Goal: Task Accomplishment & Management: Complete application form

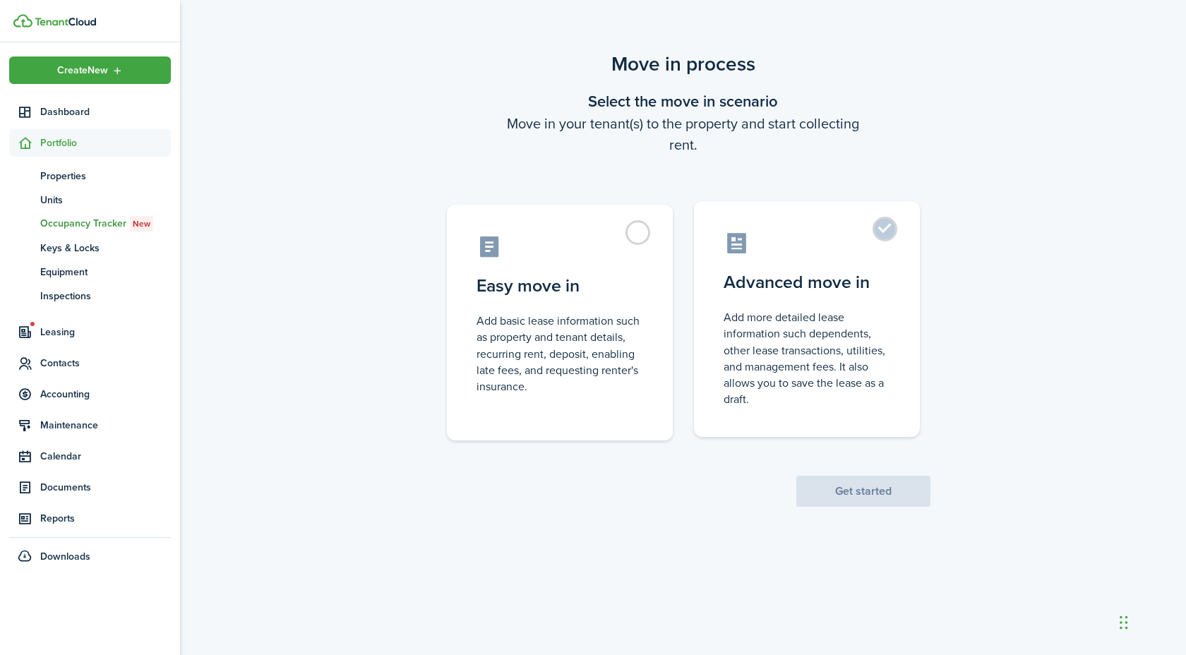
click at [726, 326] on control-radio-card-description "Add more detailed lease information such dependents, other lease transactions, …" at bounding box center [807, 358] width 167 height 98
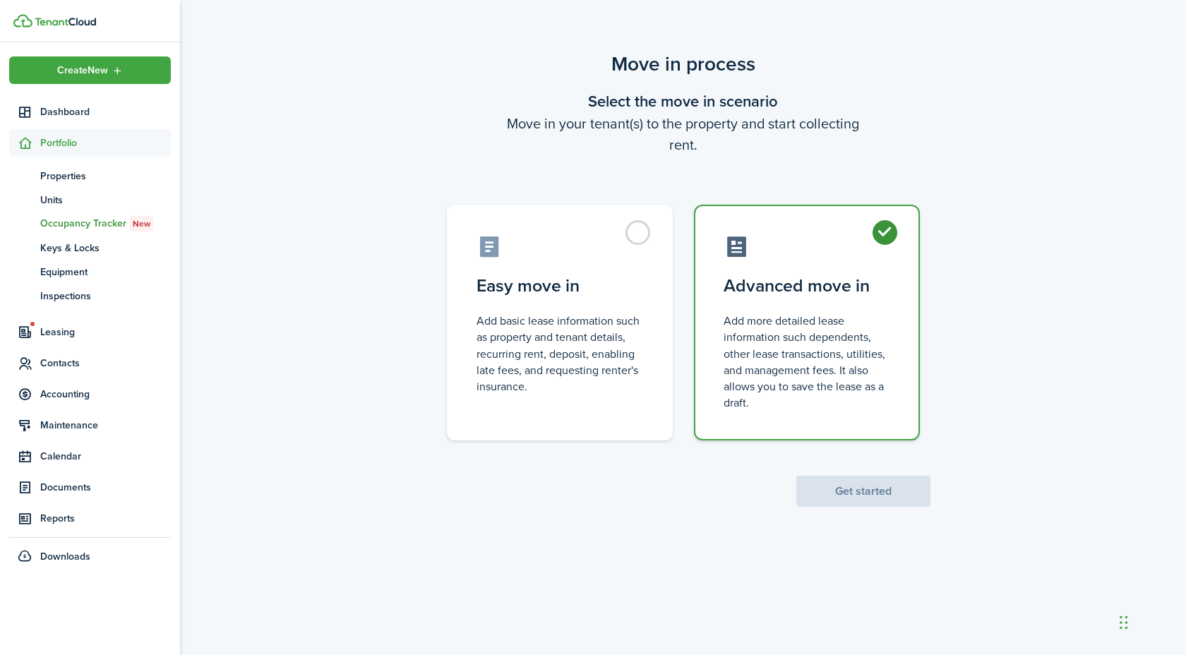
radio input "true"
click at [854, 479] on button "Get started" at bounding box center [863, 491] width 134 height 31
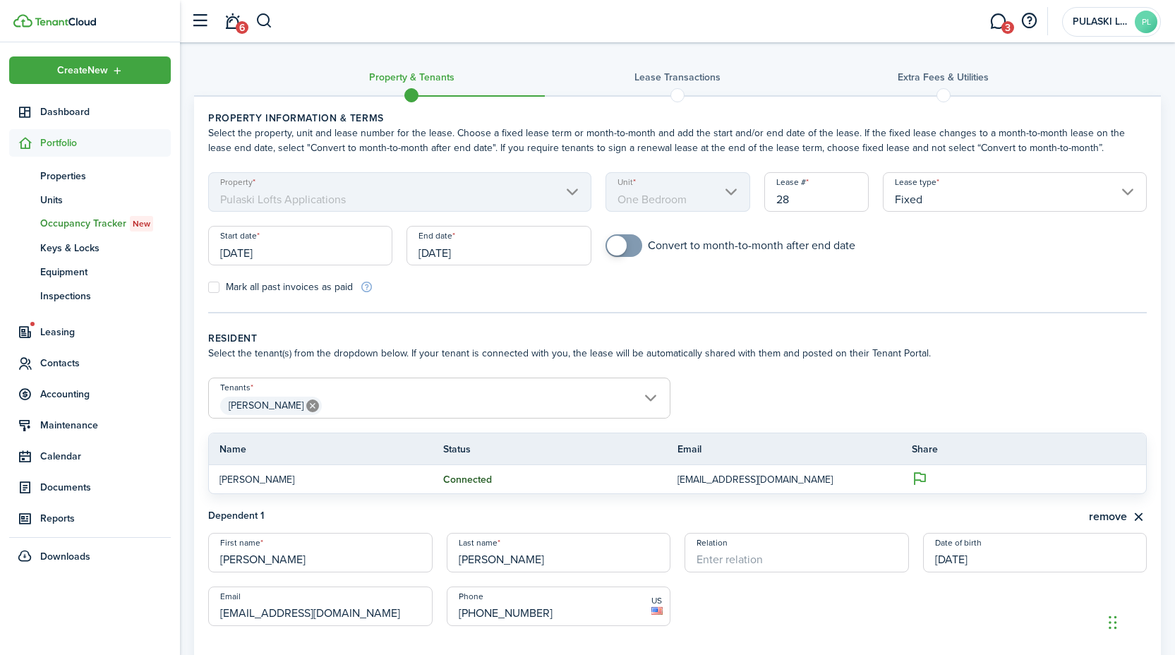
click at [467, 249] on input "[DATE]" at bounding box center [499, 246] width 184 height 40
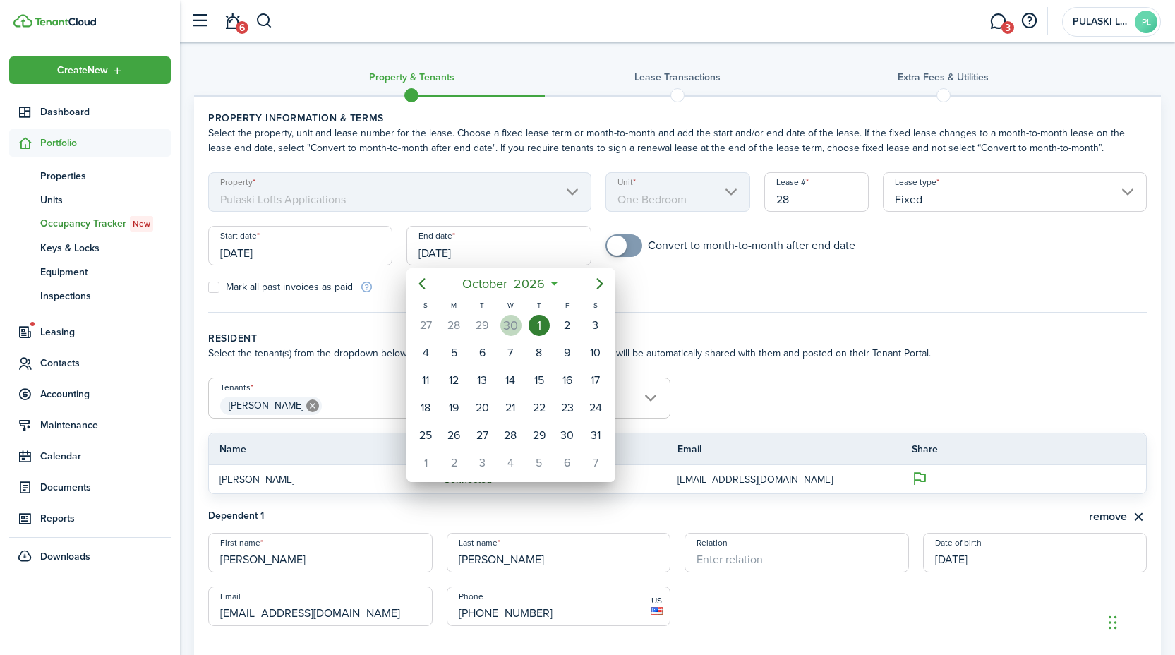
click at [503, 321] on div "30" at bounding box center [511, 325] width 21 height 21
type input "[DATE]"
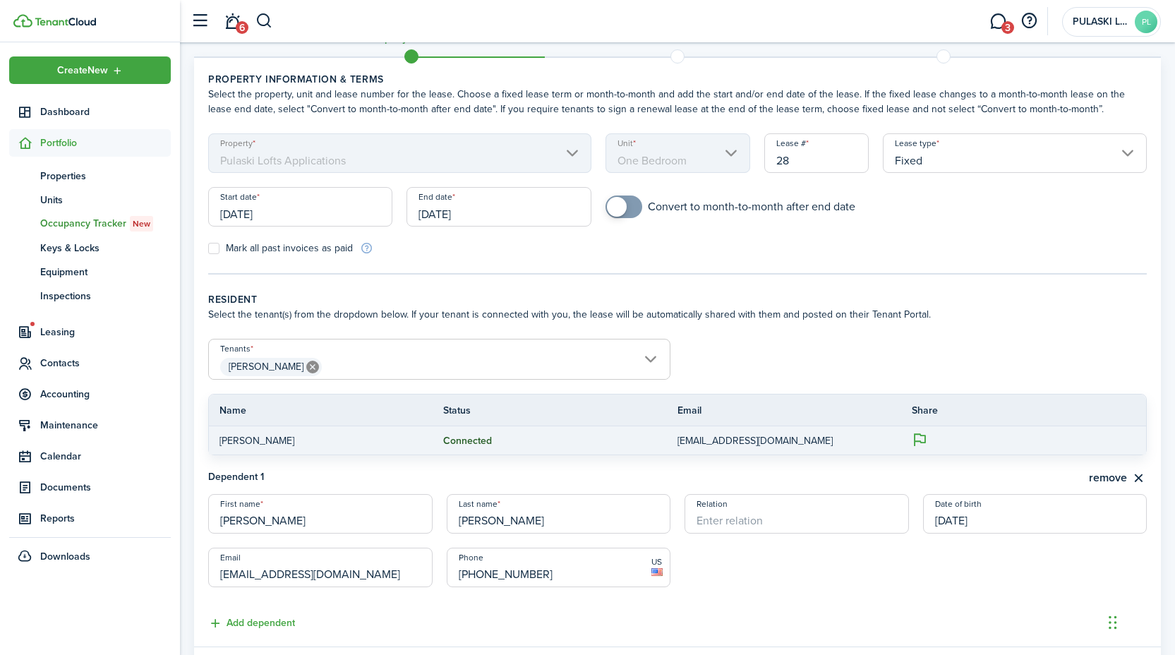
scroll to position [122, 0]
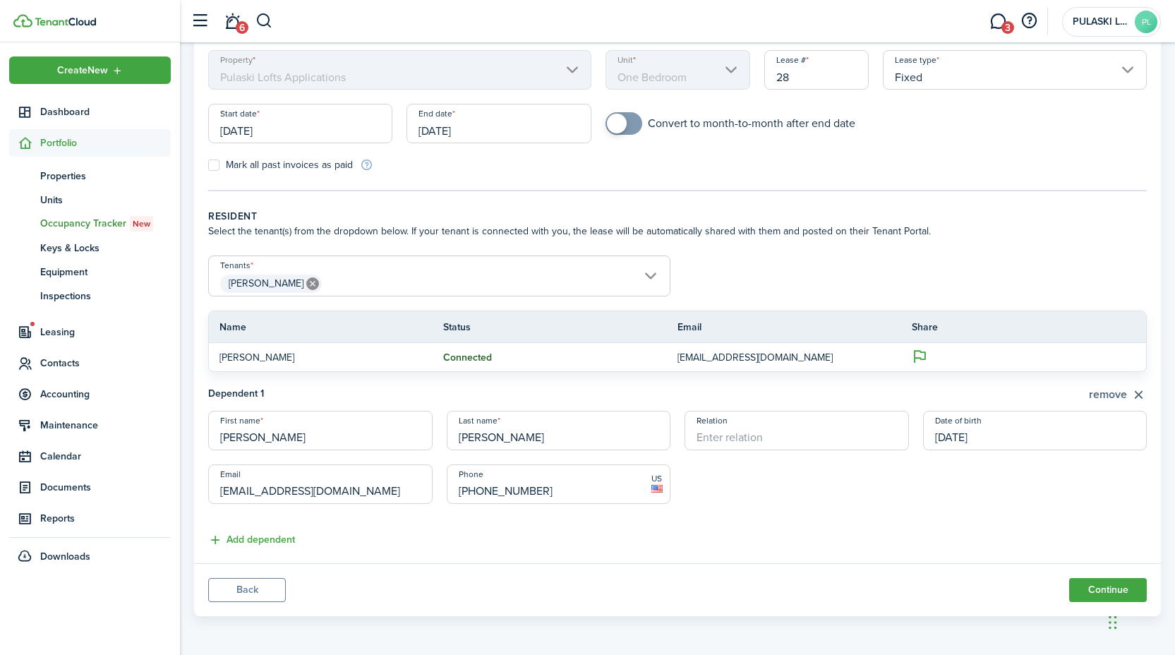
click at [1098, 398] on button "remove" at bounding box center [1118, 395] width 58 height 18
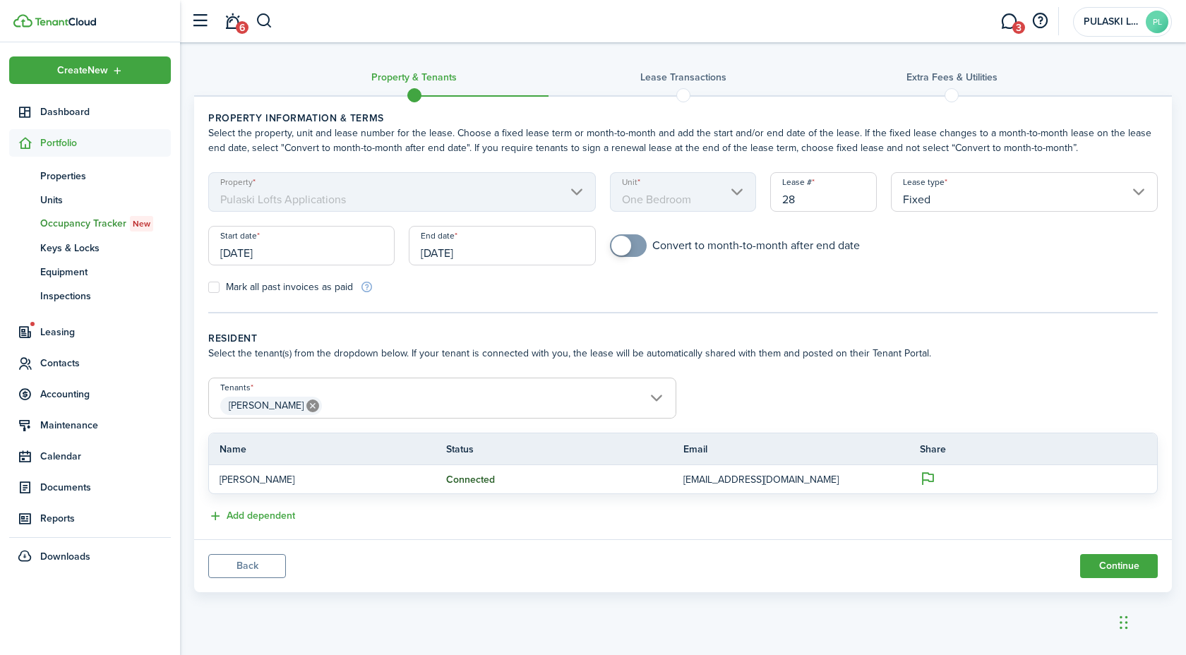
click at [480, 400] on span "[PERSON_NAME]" at bounding box center [442, 406] width 467 height 24
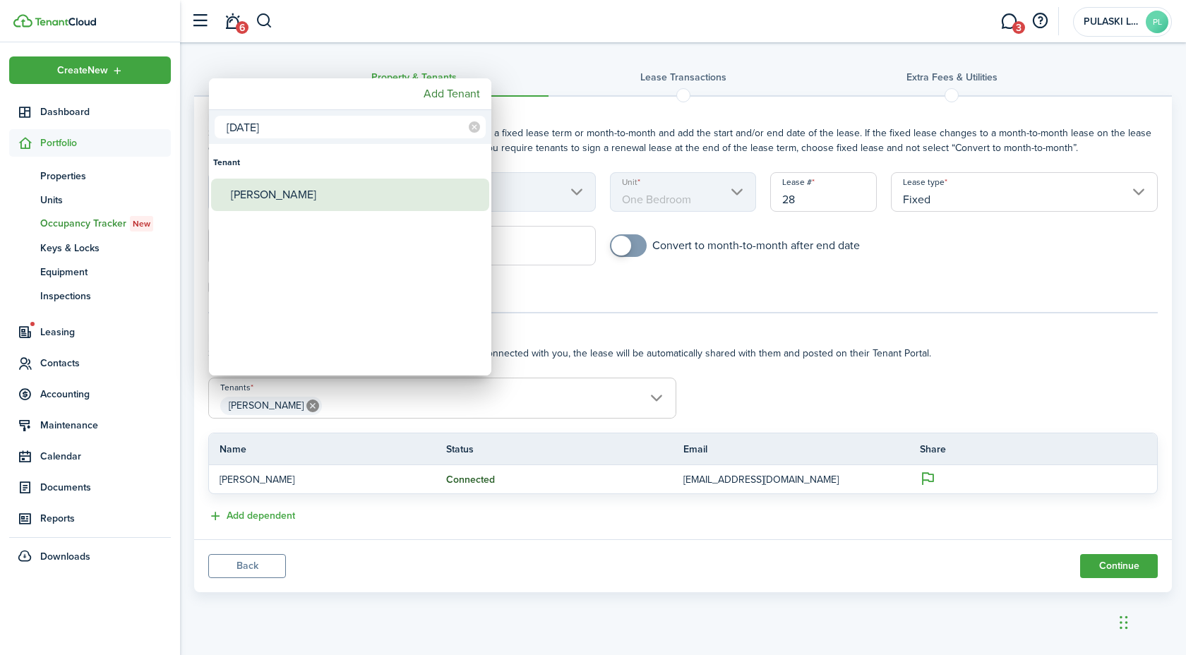
type input "[DATE]"
click at [420, 181] on div "[PERSON_NAME]" at bounding box center [356, 195] width 250 height 32
type input "[PERSON_NAME], [PERSON_NAME]"
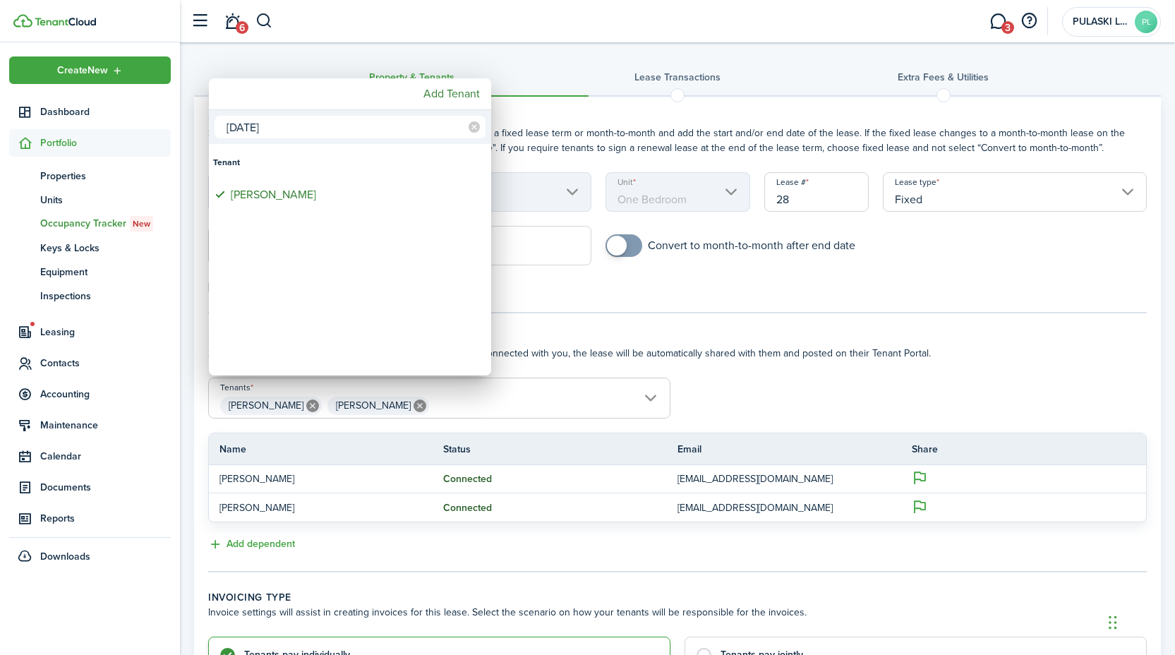
click at [836, 393] on div at bounding box center [587, 327] width 1401 height 881
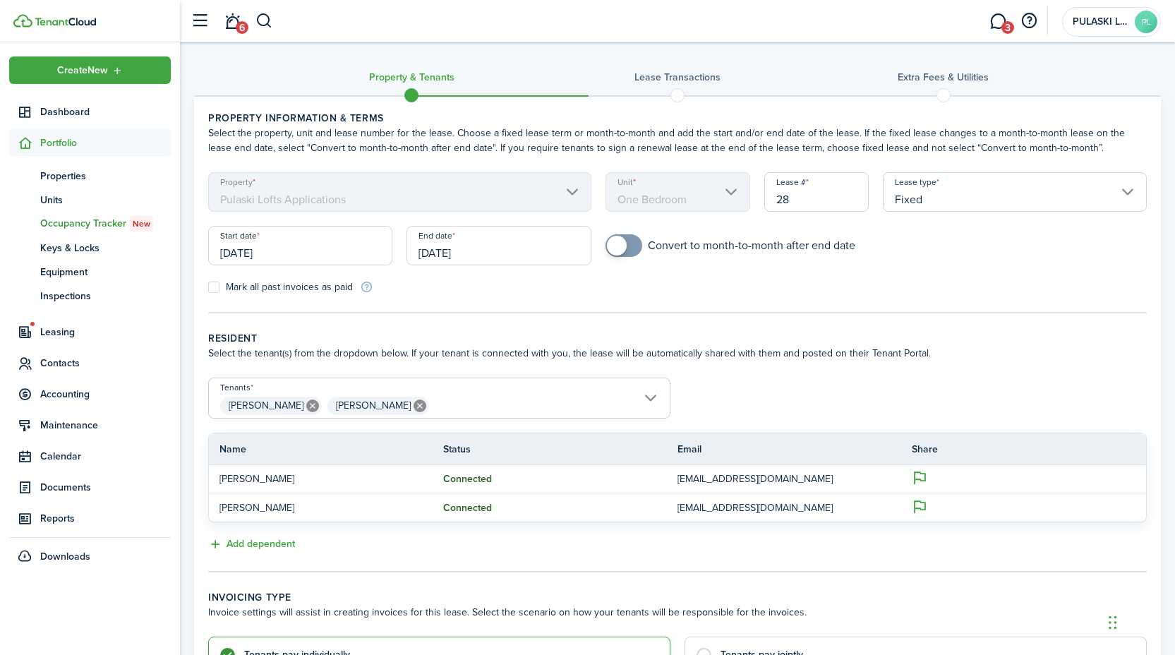
scroll to position [108, 0]
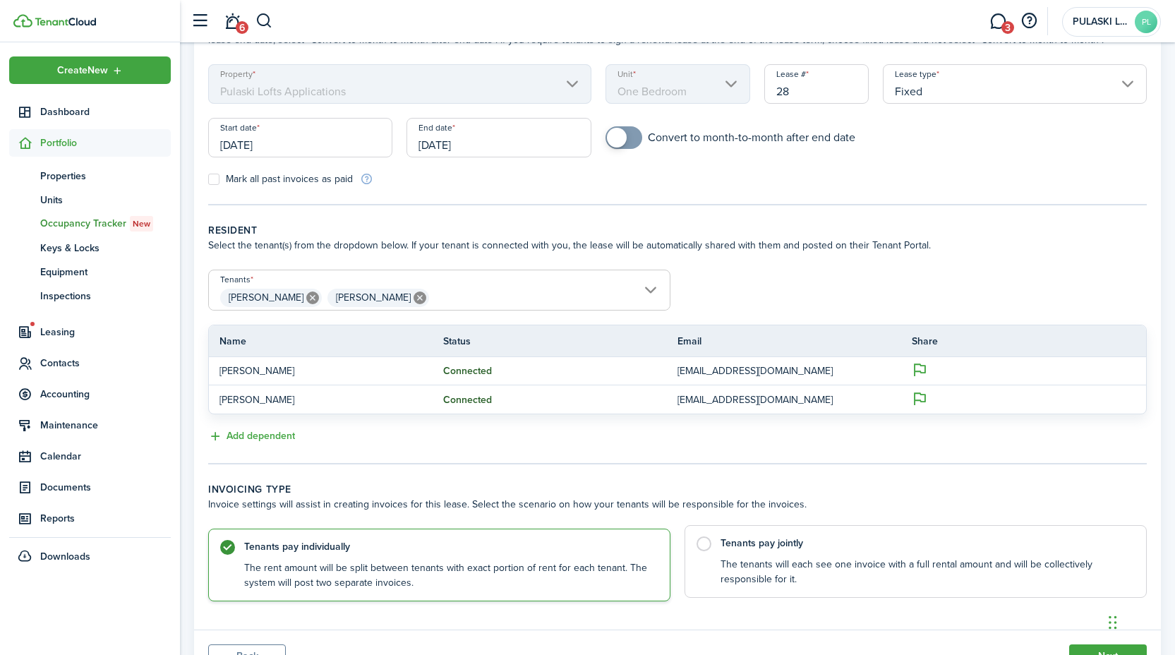
click at [868, 553] on label "Tenants pay jointly The tenants will each see one invoice with a full rental am…" at bounding box center [916, 561] width 462 height 73
radio input "false"
radio input "true"
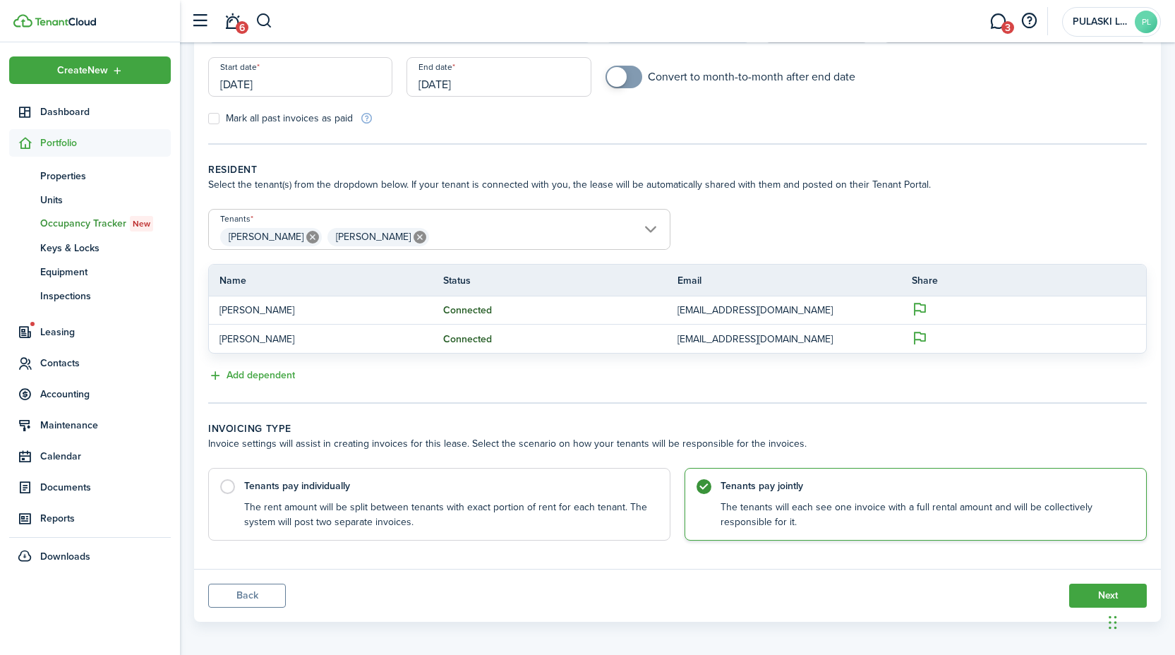
scroll to position [174, 0]
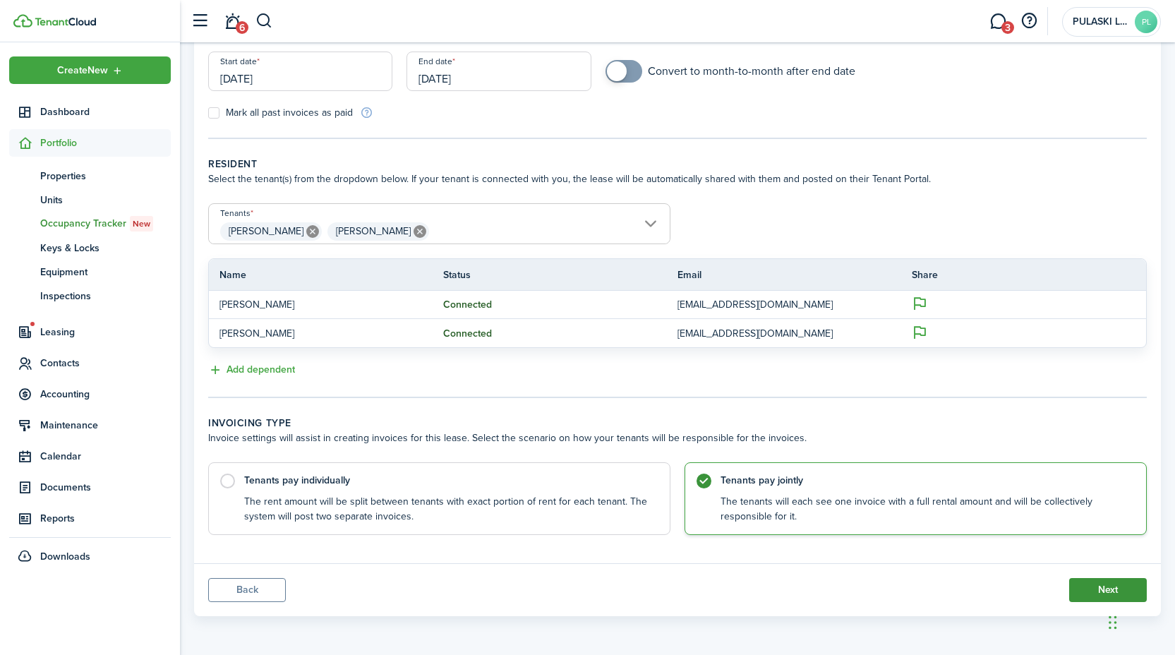
click at [1099, 589] on button "Next" at bounding box center [1109, 590] width 78 height 24
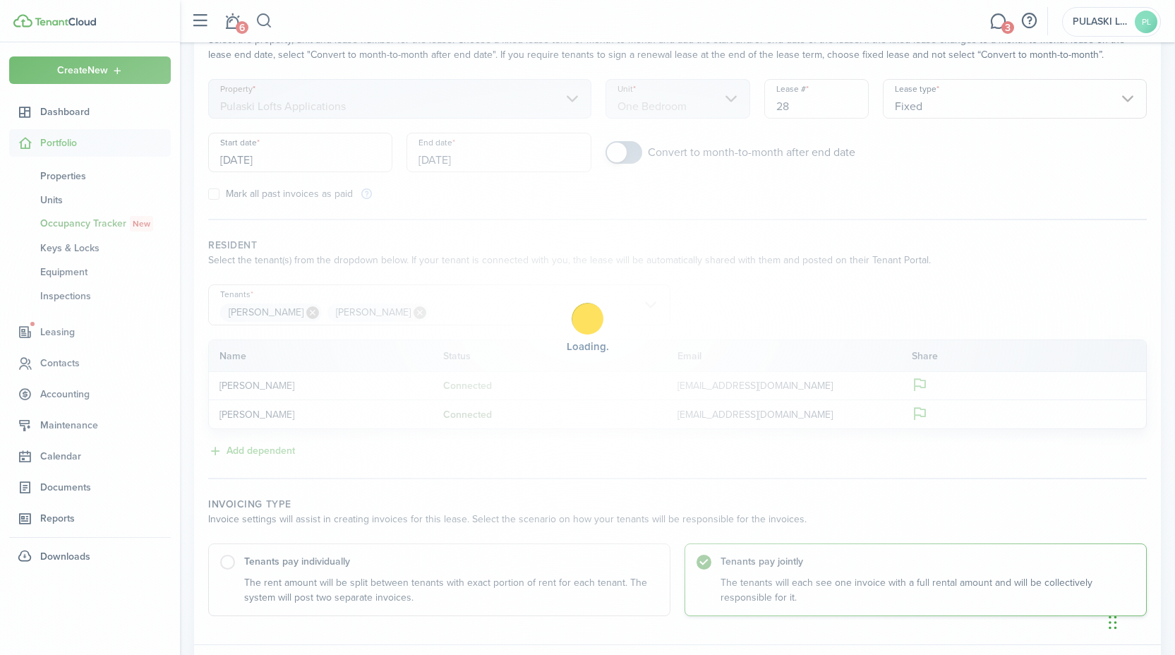
scroll to position [0, 0]
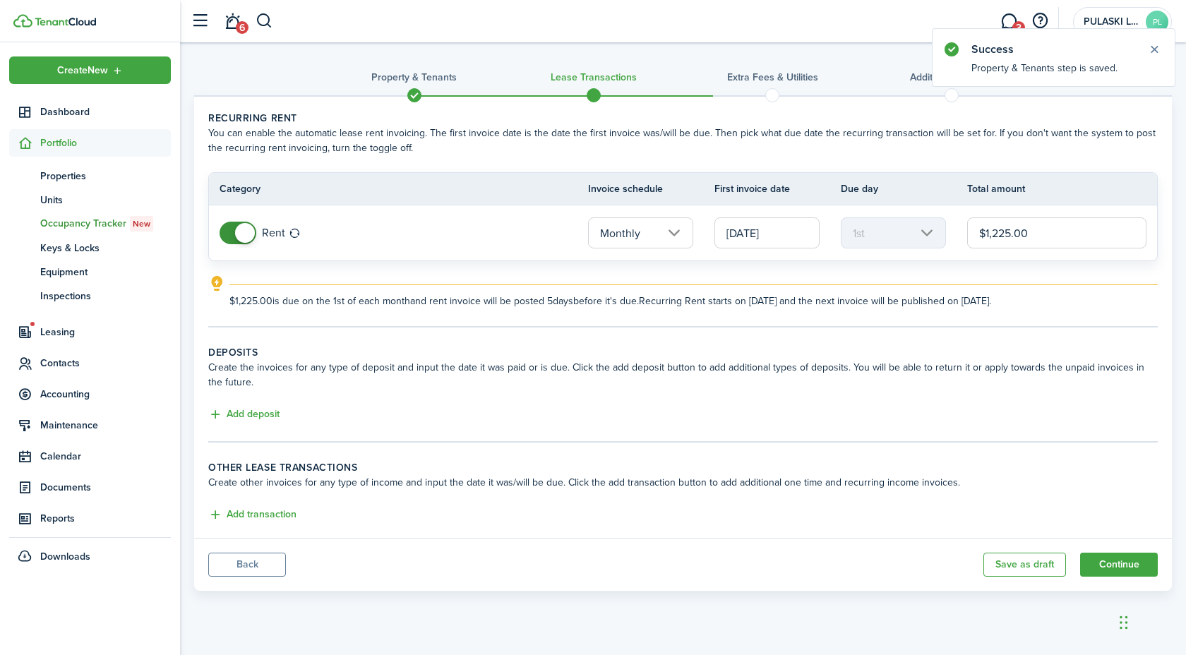
click at [237, 572] on button "Back" at bounding box center [247, 565] width 78 height 24
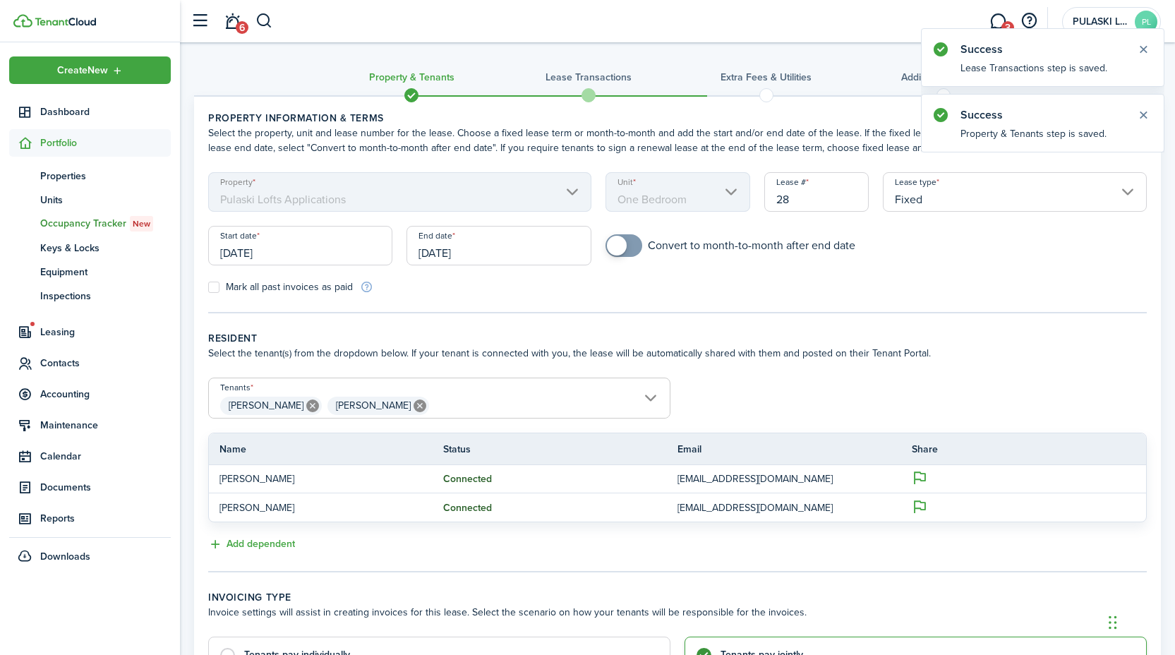
click at [422, 201] on mbsc-scroller "Property Pulaski Lofts Applications" at bounding box center [399, 192] width 383 height 40
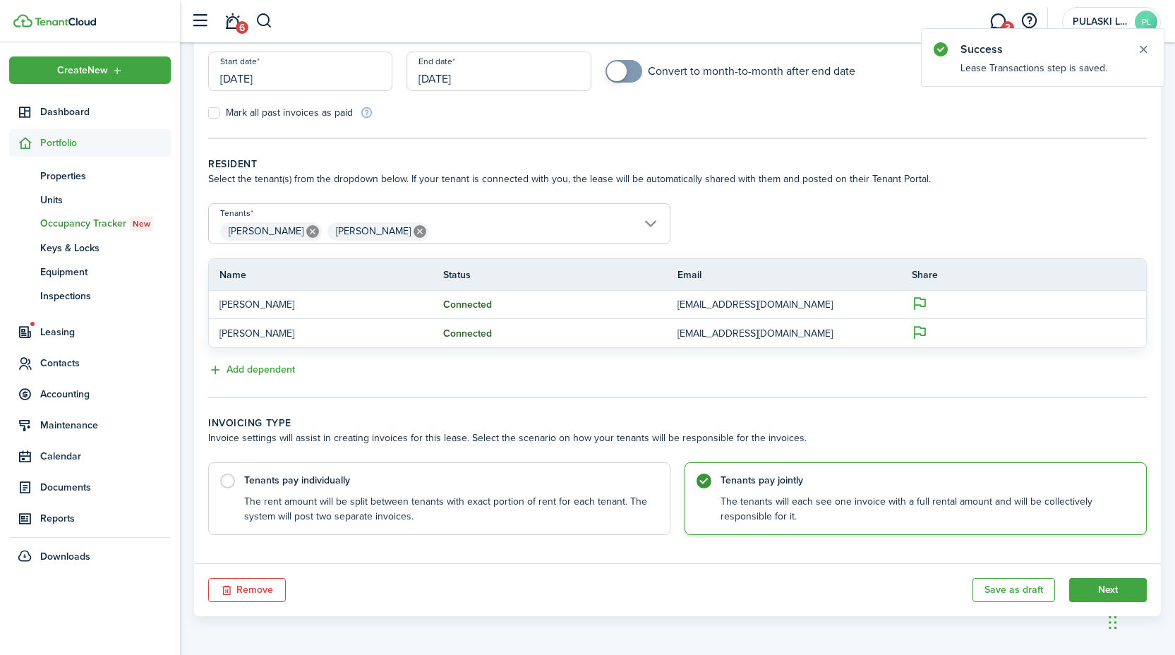
click at [232, 594] on button "Remove" at bounding box center [247, 590] width 78 height 24
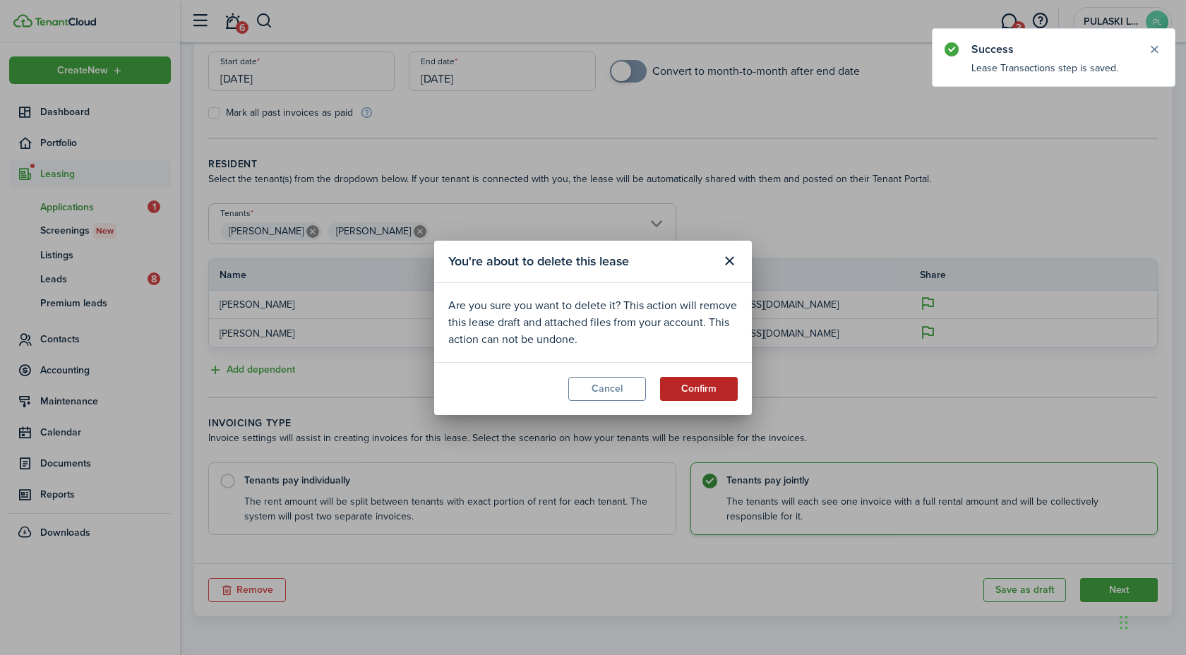
click at [678, 377] on button "Confirm" at bounding box center [699, 389] width 78 height 24
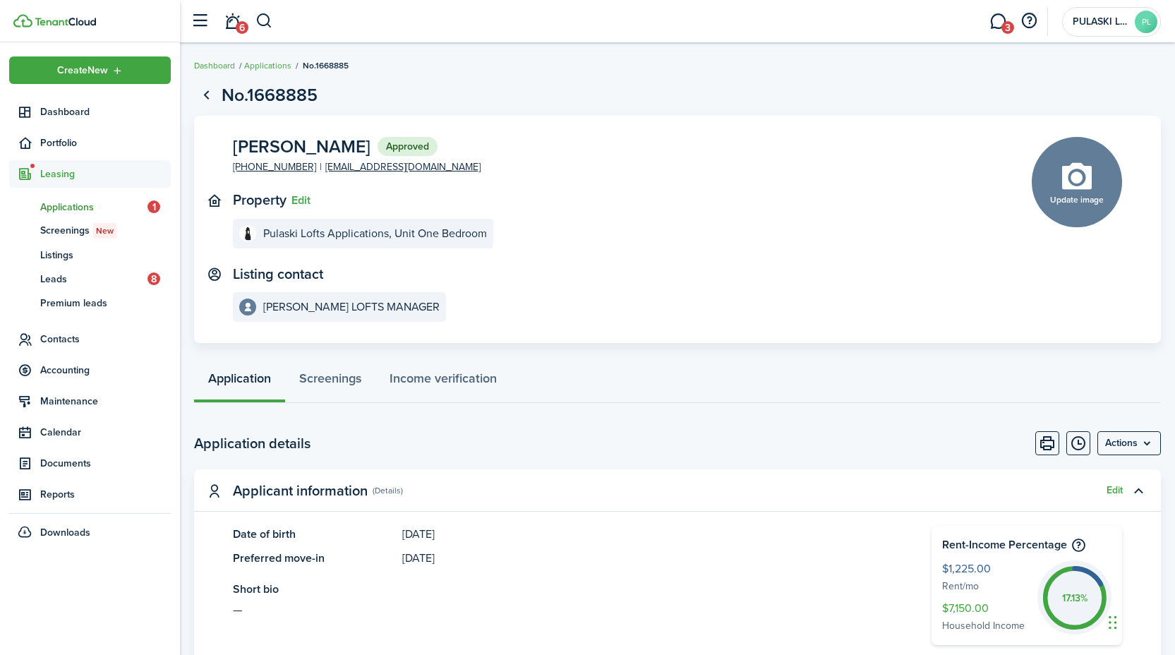
scroll to position [3, 0]
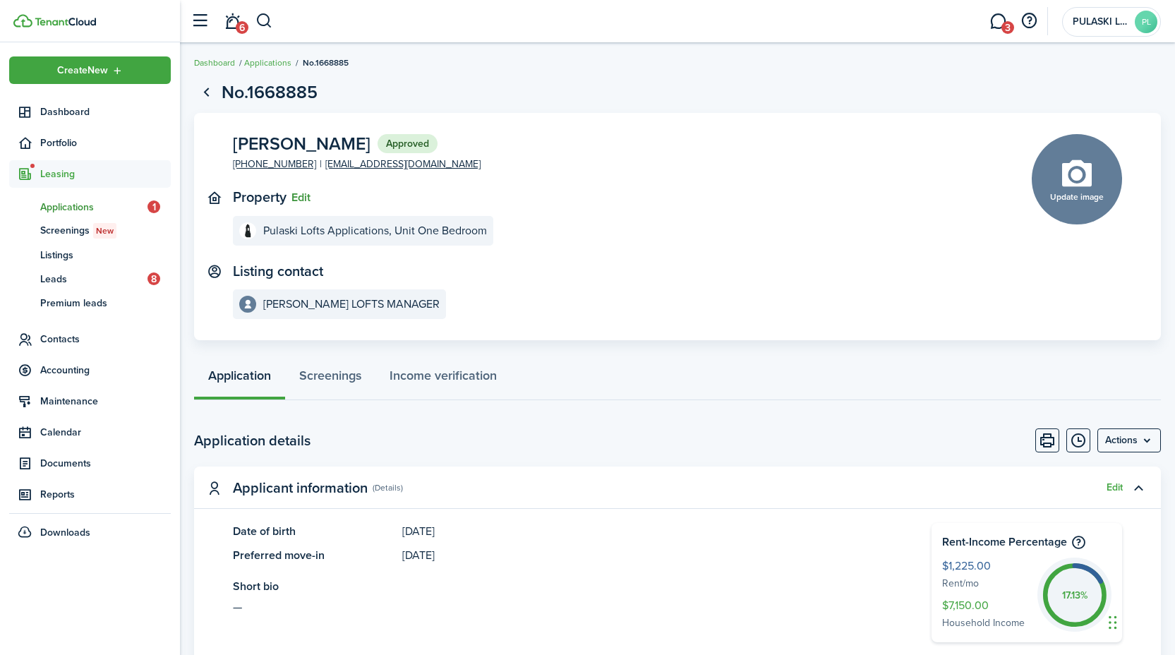
click at [294, 201] on button "Edit" at bounding box center [301, 197] width 19 height 13
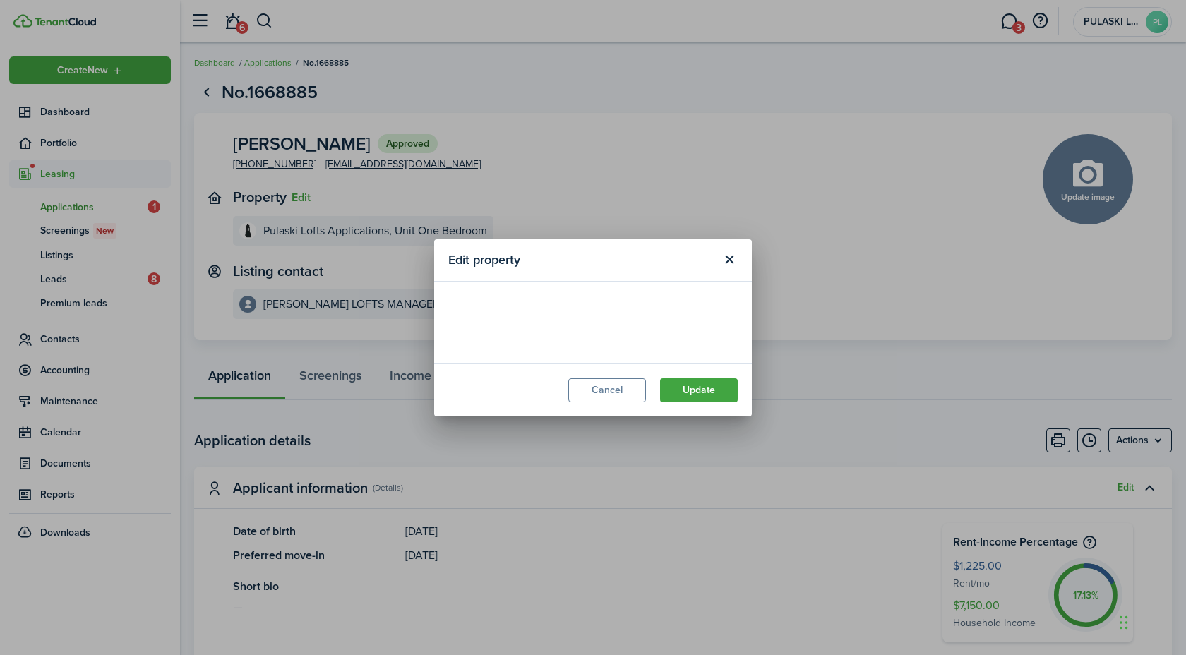
click at [559, 328] on loading-skeleton at bounding box center [592, 316] width 289 height 40
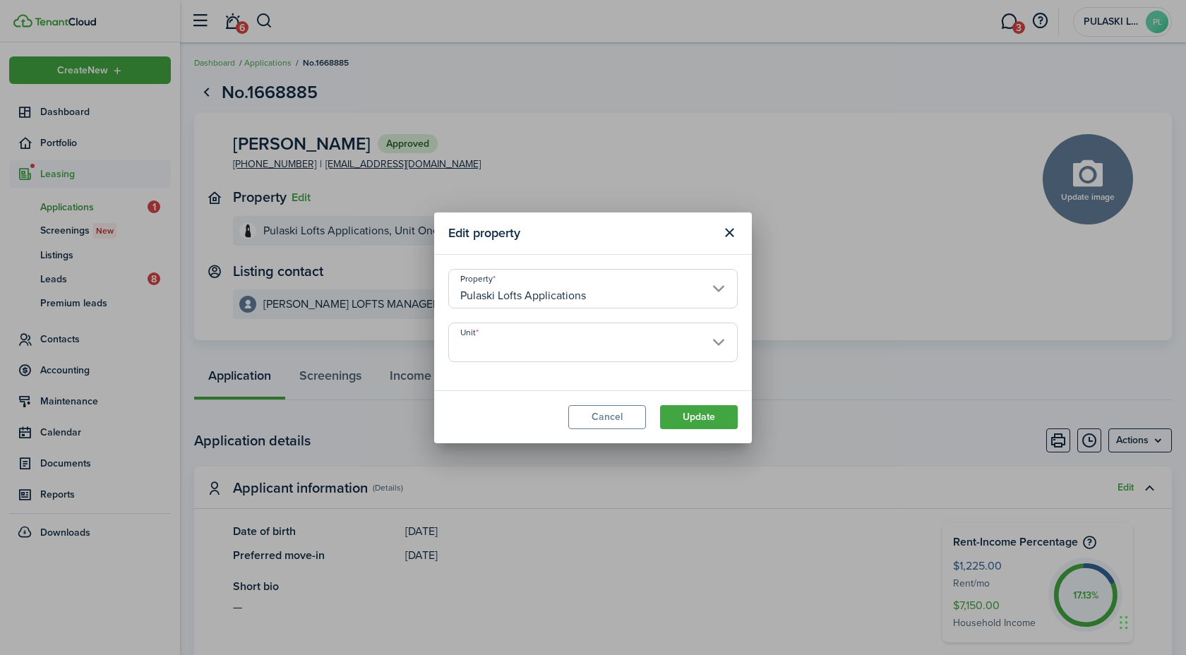
click at [546, 286] on input "Pulaski Lofts Applications" at bounding box center [592, 289] width 289 height 40
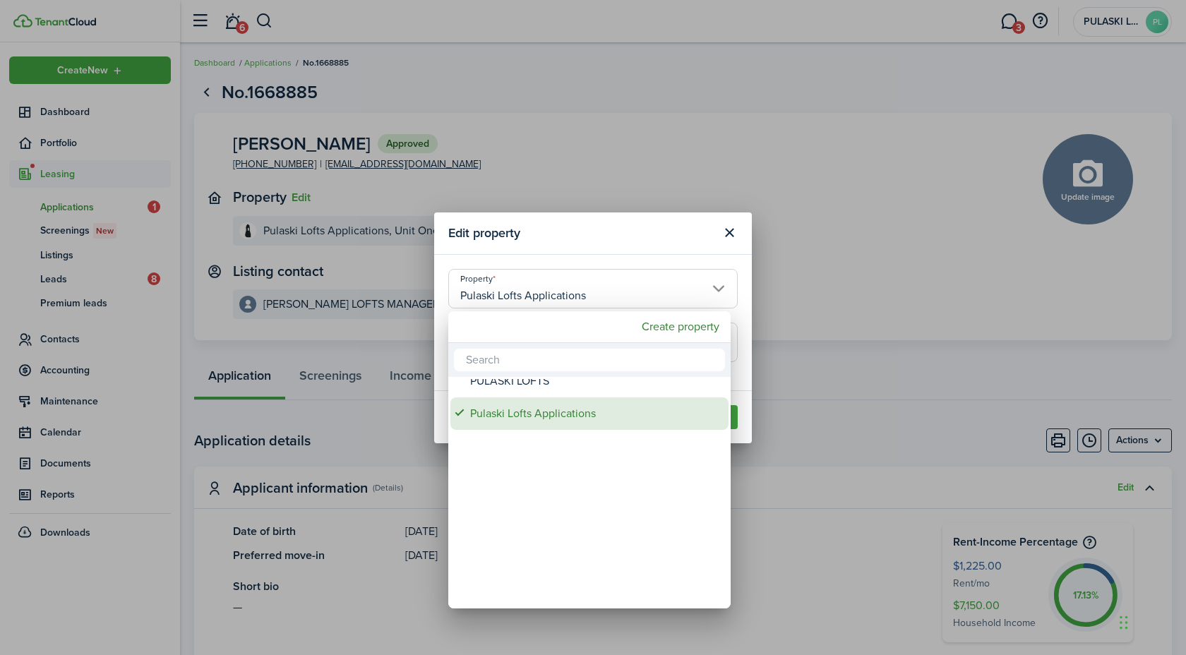
drag, startPoint x: 549, startPoint y: 427, endPoint x: 546, endPoint y: 413, distance: 14.4
click at [546, 413] on div "Pulaski Lofts Applications" at bounding box center [595, 413] width 250 height 32
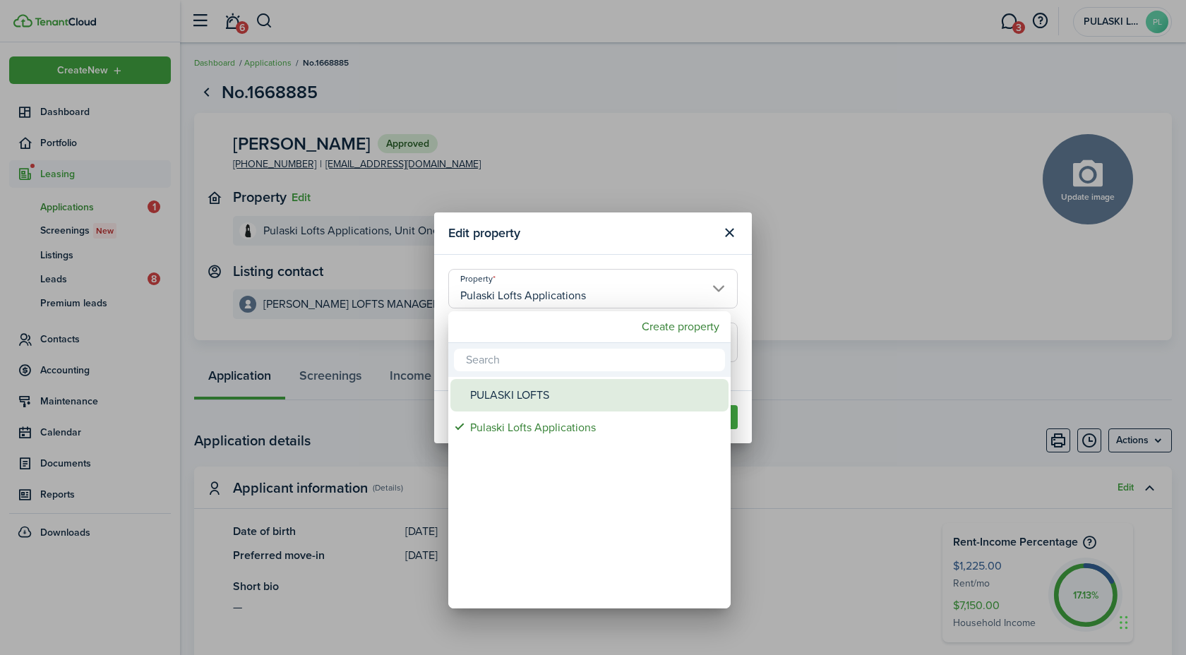
click at [541, 393] on div "PULASKI LOFTS" at bounding box center [595, 395] width 250 height 32
type input "PULASKI LOFTS"
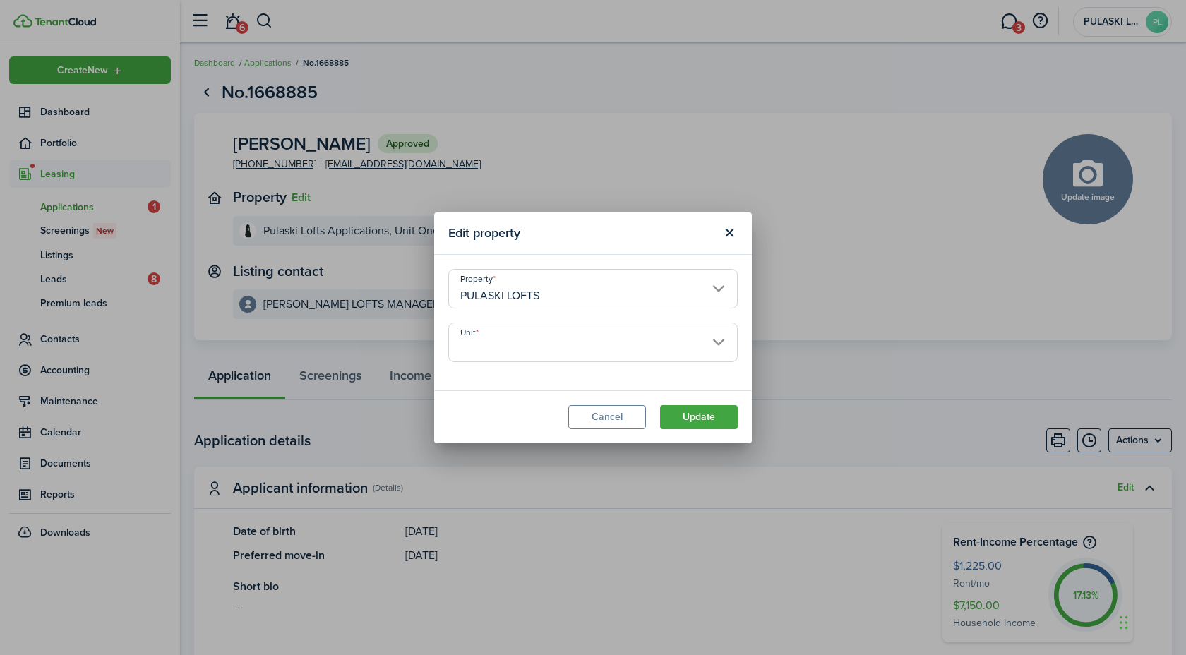
click at [537, 354] on input "Unit" at bounding box center [592, 343] width 289 height 40
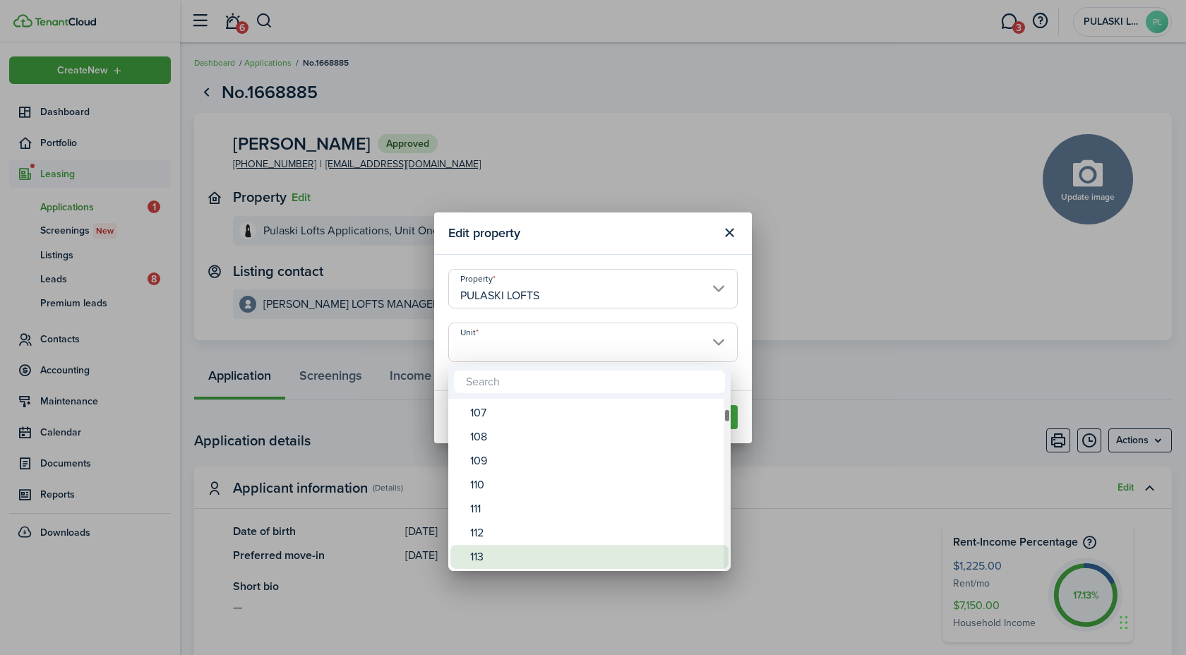
click at [555, 553] on div "113" at bounding box center [595, 557] width 250 height 24
type input "113"
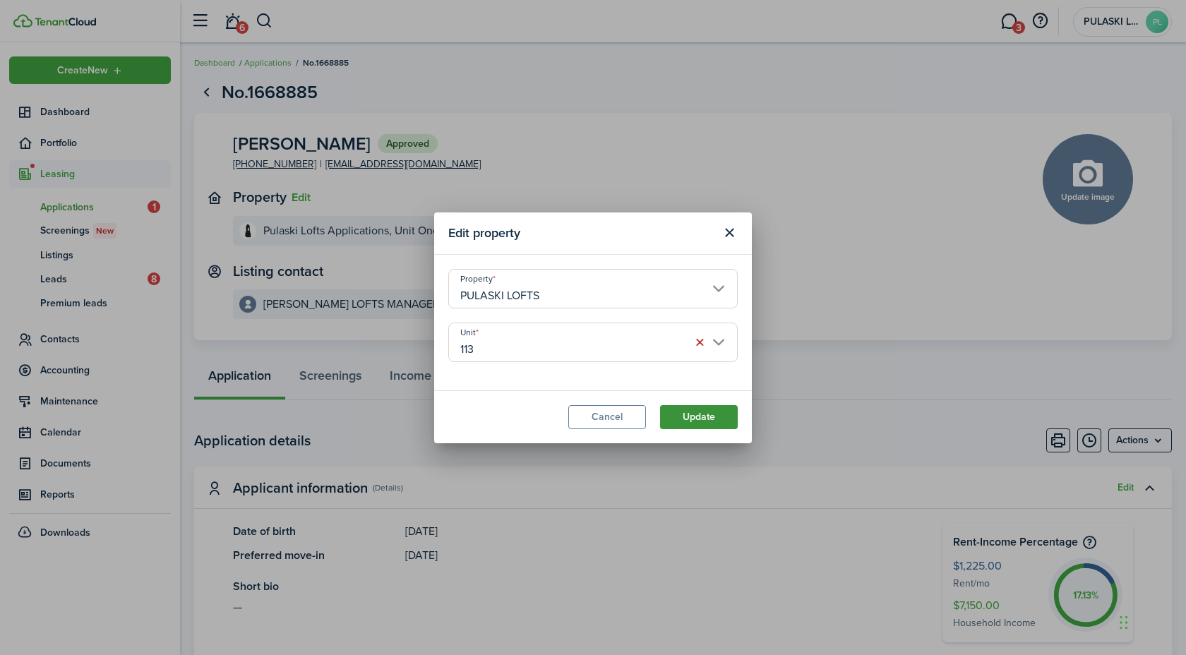
click at [691, 413] on button "Update" at bounding box center [699, 417] width 78 height 24
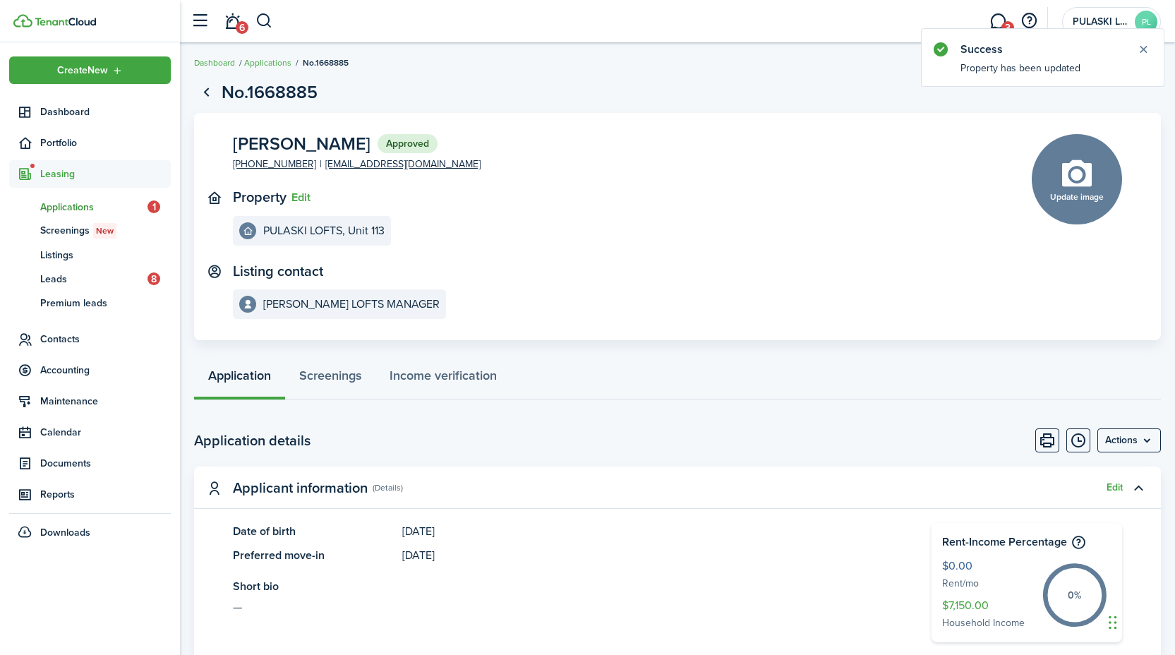
scroll to position [434, 0]
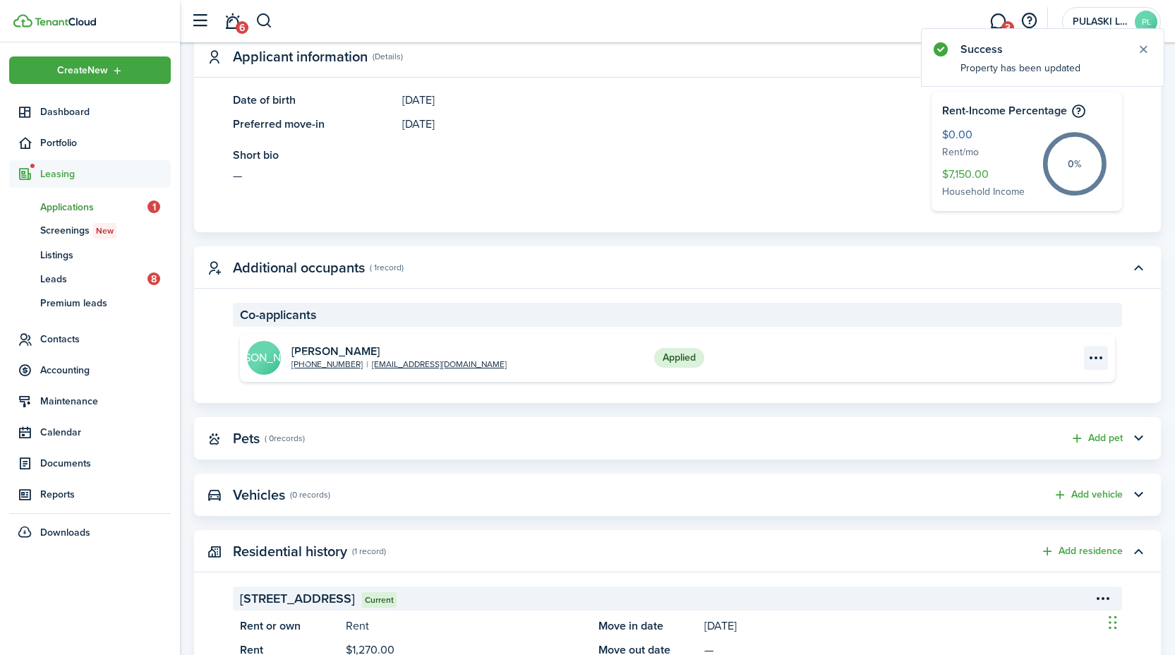
click at [1102, 363] on menu-btn-icon "Open menu" at bounding box center [1096, 358] width 24 height 24
click at [1067, 388] on link "View" at bounding box center [1047, 389] width 124 height 24
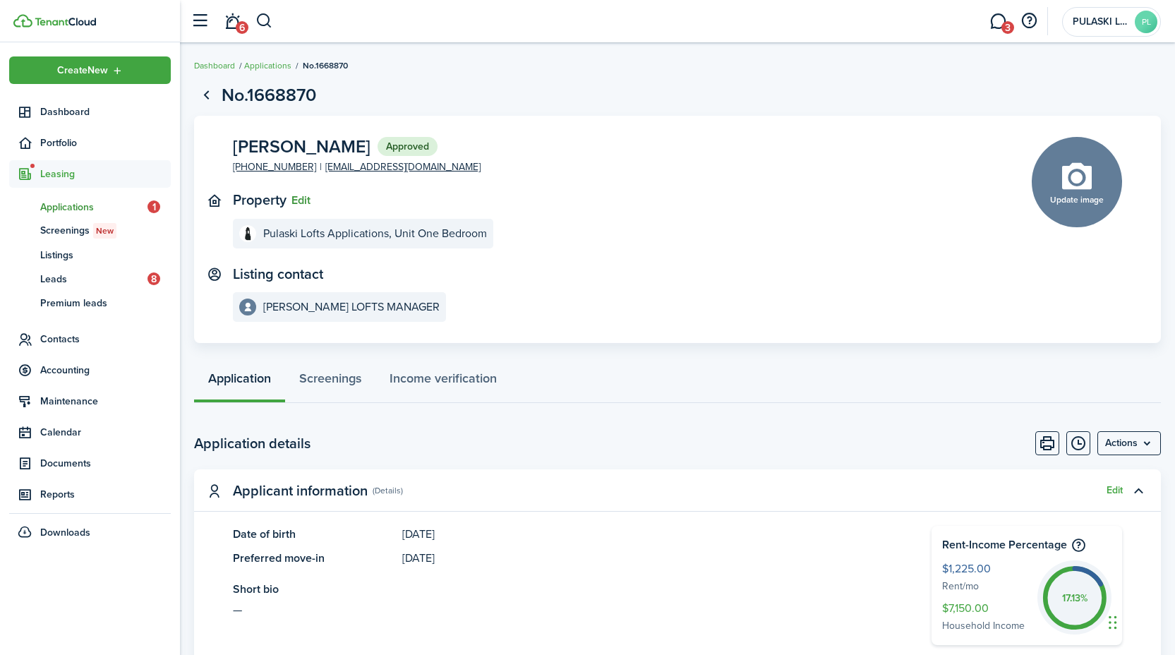
click at [306, 196] on button "Edit" at bounding box center [301, 200] width 19 height 13
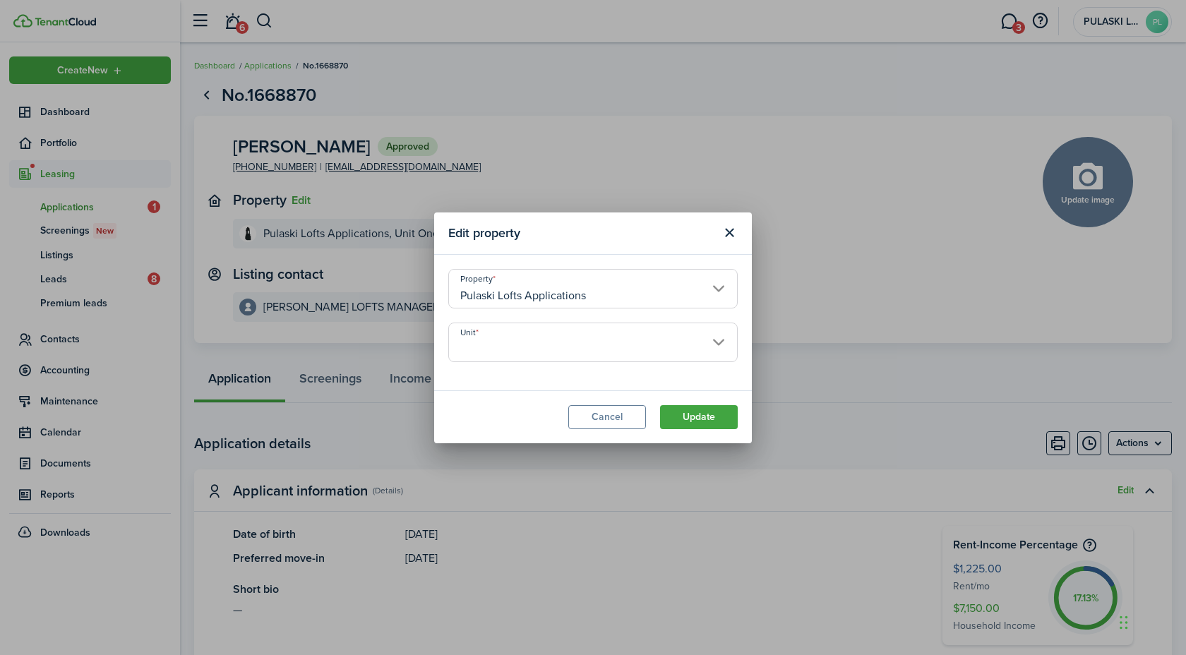
click at [517, 301] on input "Pulaski Lofts Applications" at bounding box center [592, 289] width 289 height 40
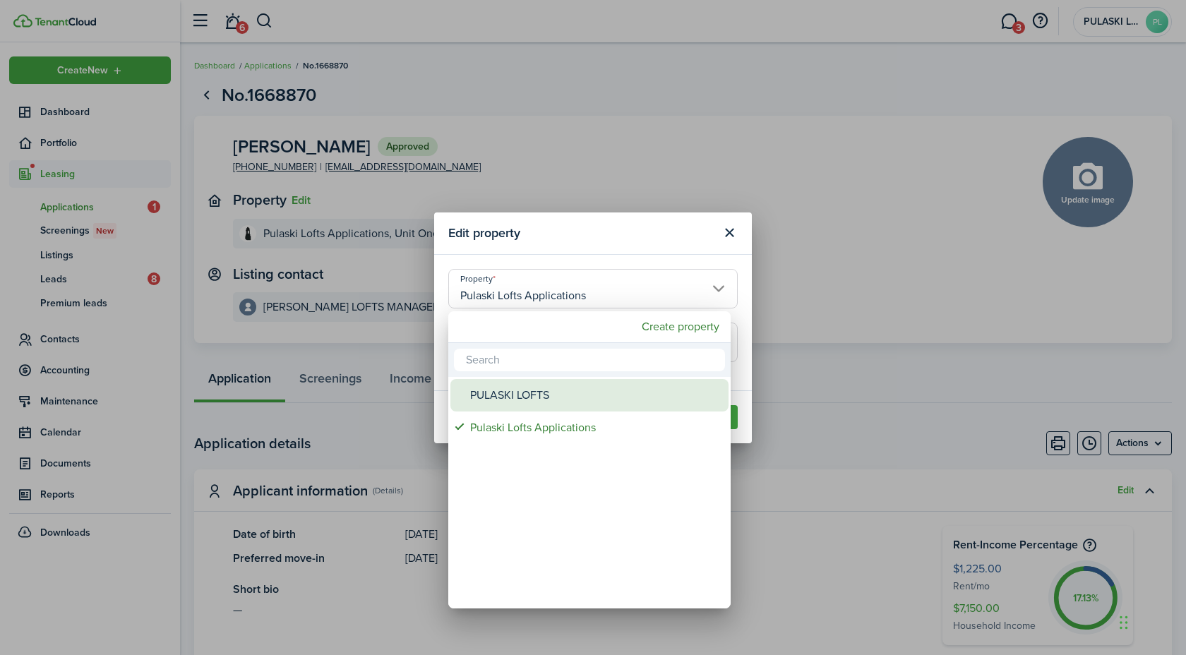
click at [512, 394] on div "PULASKI LOFTS" at bounding box center [595, 395] width 250 height 32
type input "PULASKI LOFTS"
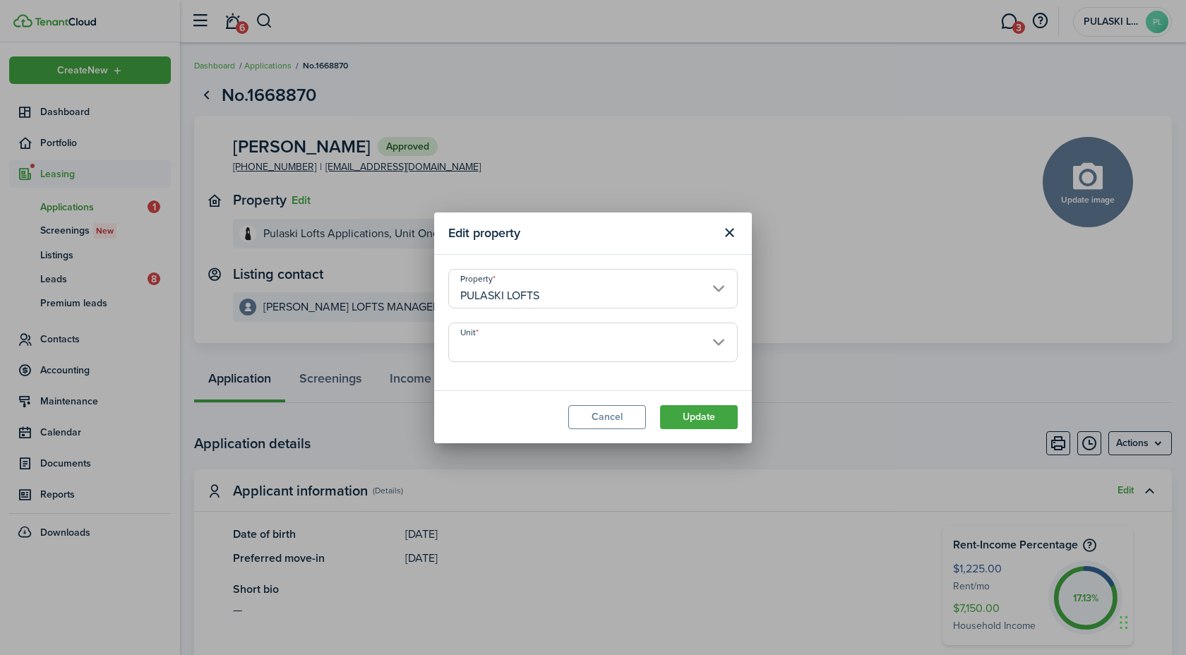
click at [505, 362] on unit-select "Unit" at bounding box center [592, 350] width 289 height 54
click at [503, 347] on input "Unit" at bounding box center [592, 343] width 289 height 40
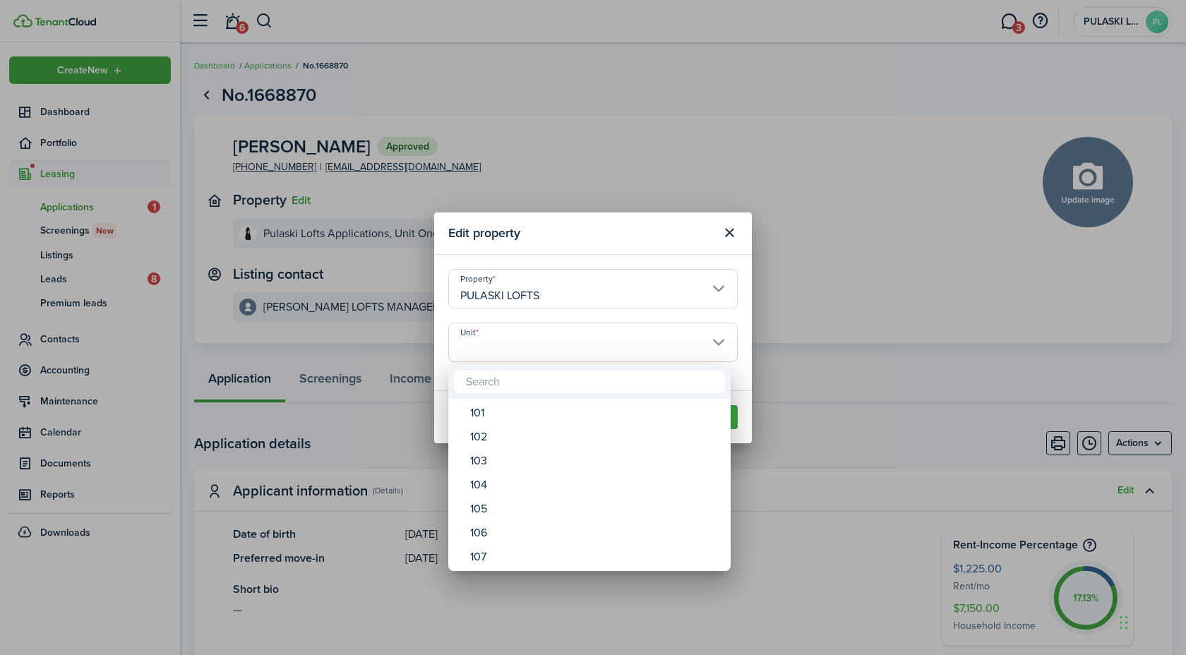
click at [501, 383] on input "text" at bounding box center [589, 382] width 271 height 23
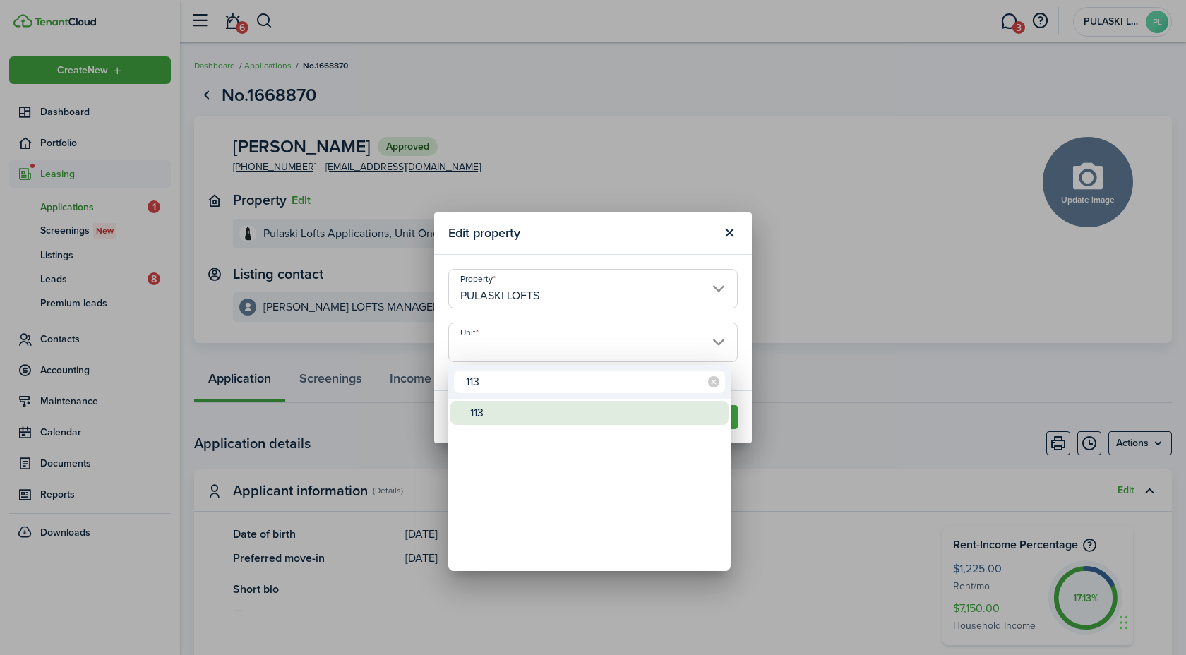
type input "113"
click at [516, 412] on div "113" at bounding box center [595, 413] width 250 height 24
type input "113"
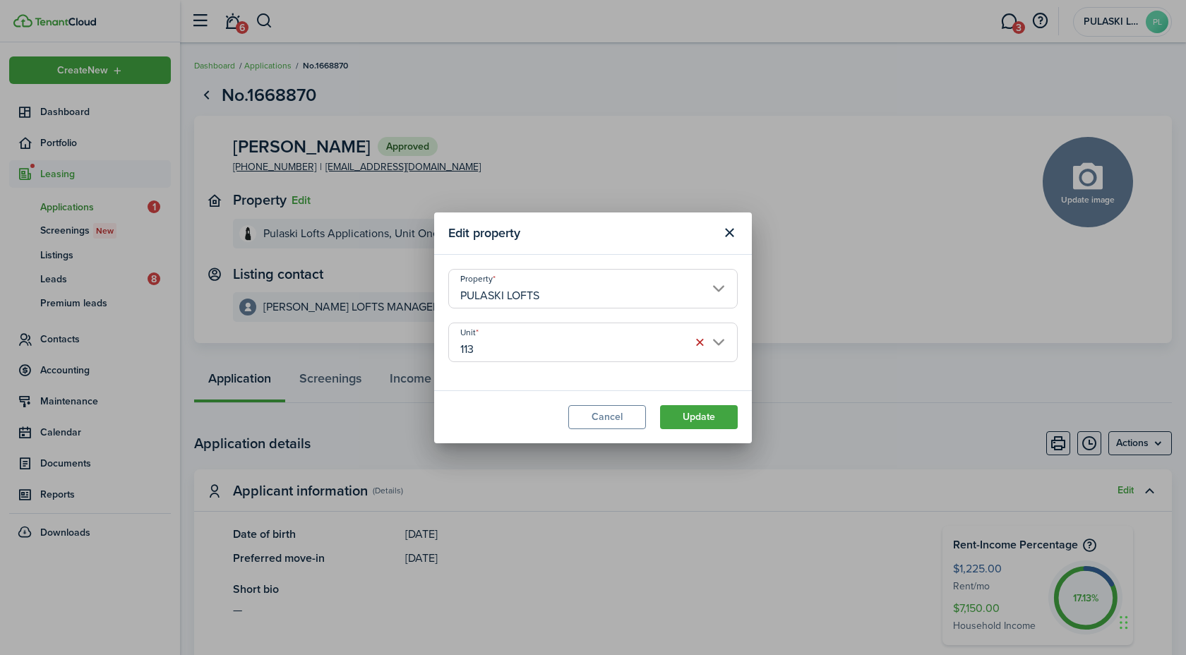
click at [697, 400] on modal-footer "Cancel Update" at bounding box center [593, 416] width 318 height 53
click at [698, 409] on button "Update" at bounding box center [699, 417] width 78 height 24
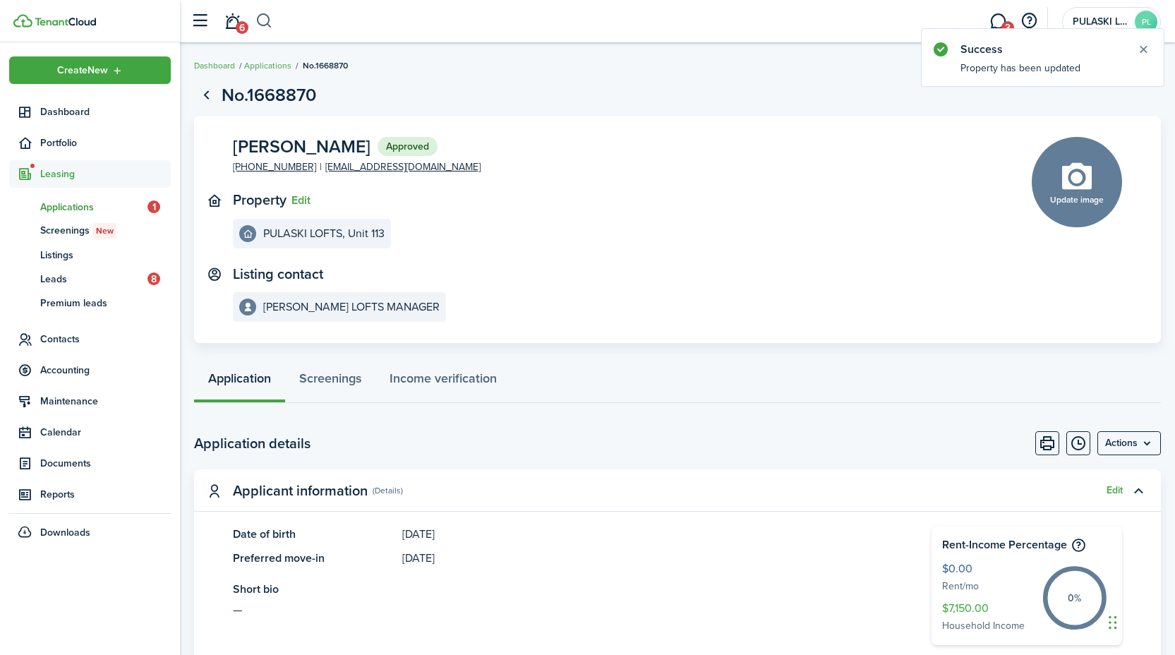
click at [265, 20] on button "button" at bounding box center [265, 21] width 18 height 24
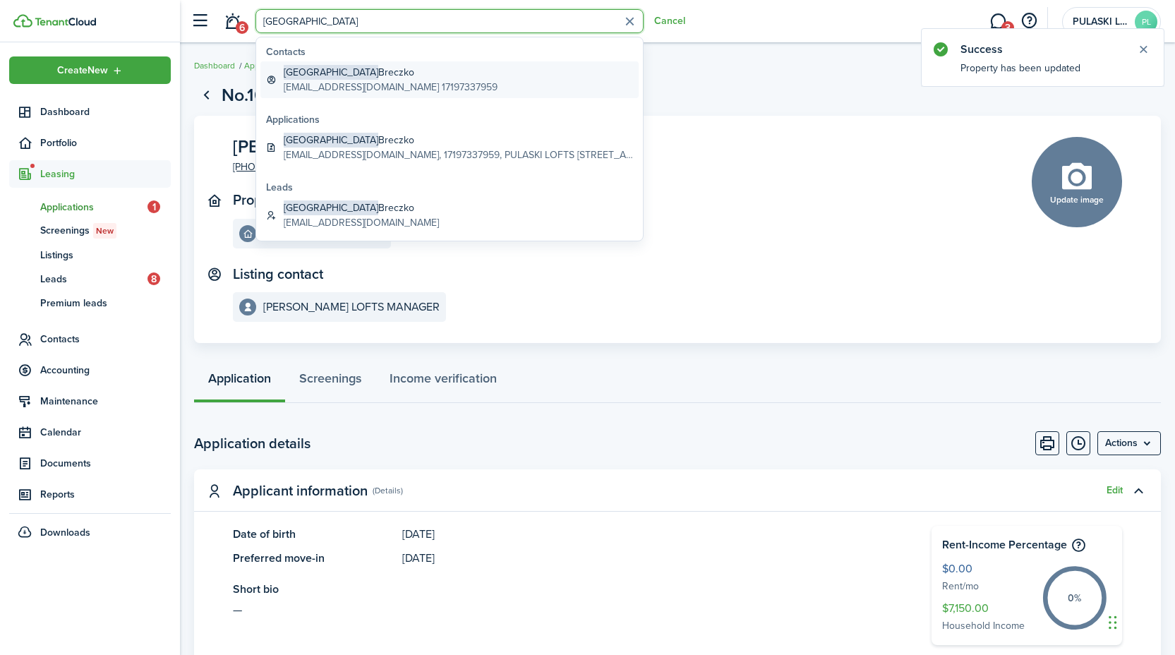
type input "[GEOGRAPHIC_DATA]"
click at [309, 73] on global-search-item-title "[PERSON_NAME]" at bounding box center [391, 72] width 214 height 15
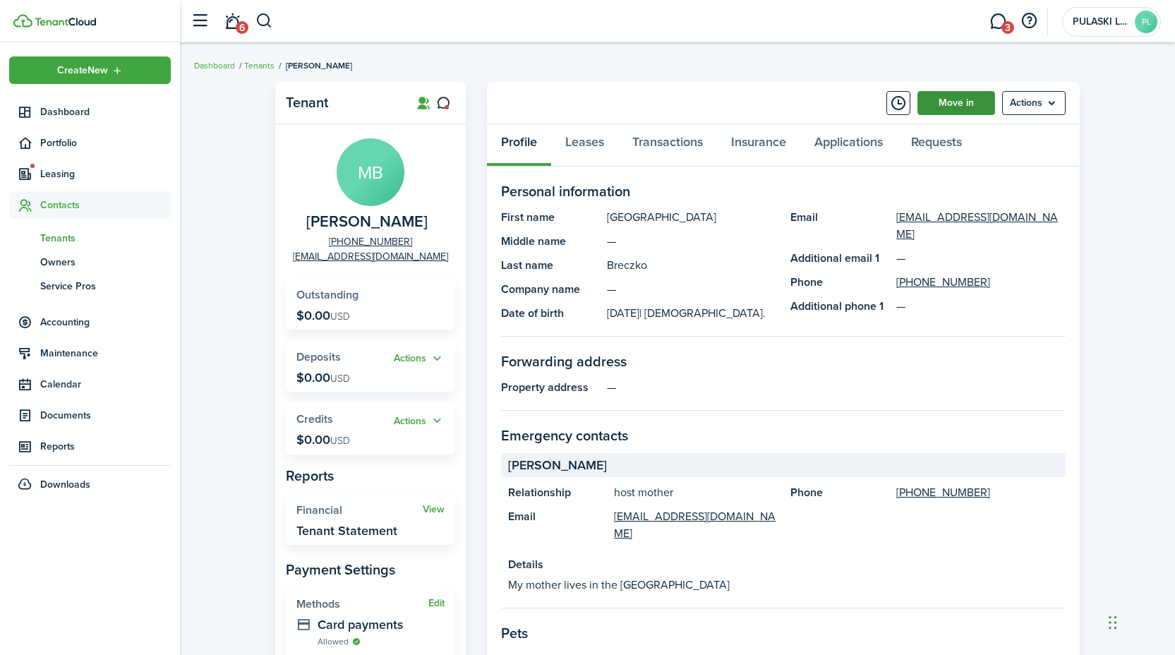
click at [936, 106] on link "Move in" at bounding box center [957, 103] width 78 height 24
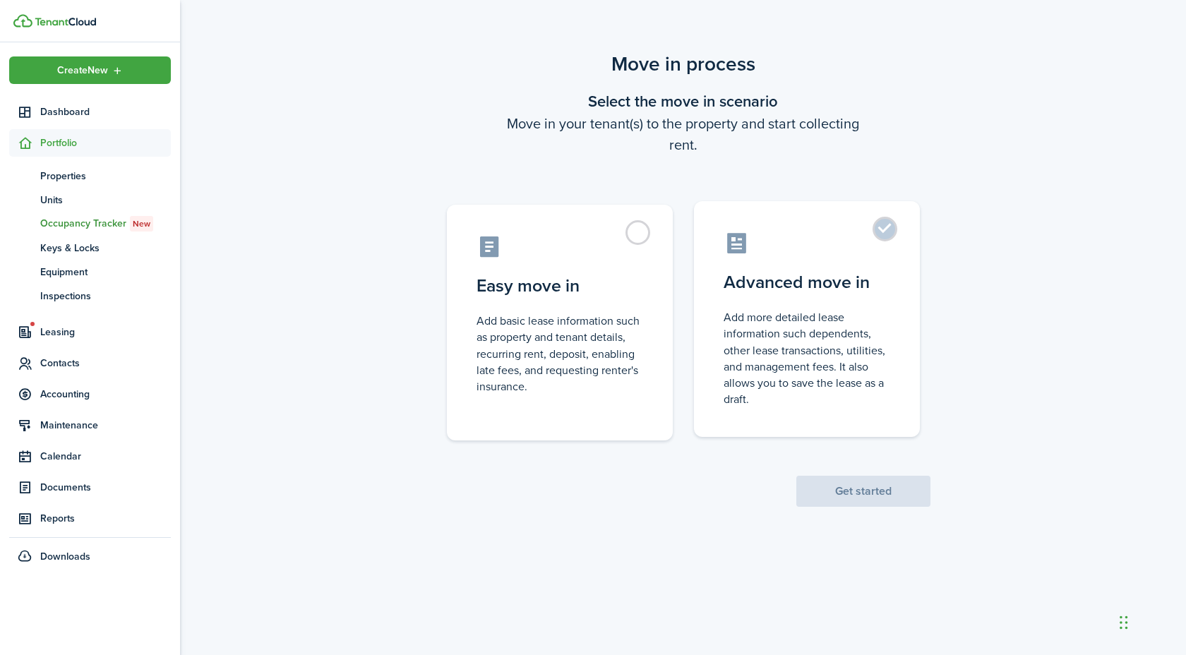
click at [798, 317] on control-radio-card-description "Add more detailed lease information such dependents, other lease transactions, …" at bounding box center [807, 358] width 167 height 98
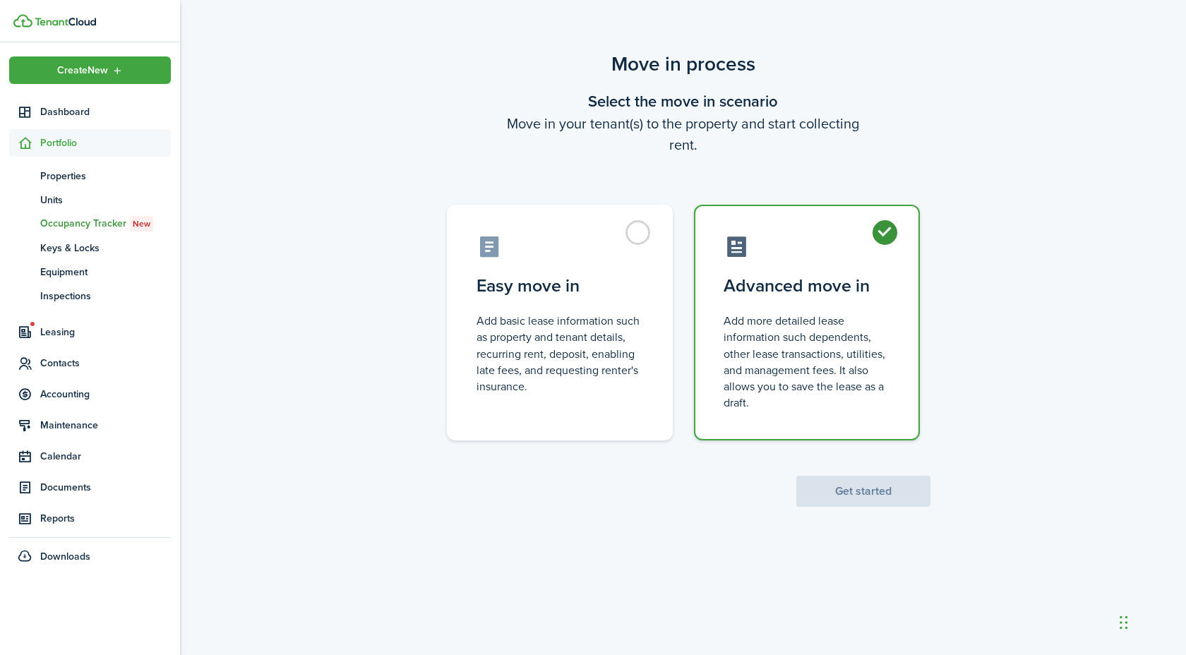
radio input "true"
click at [839, 486] on button "Get started" at bounding box center [863, 491] width 134 height 31
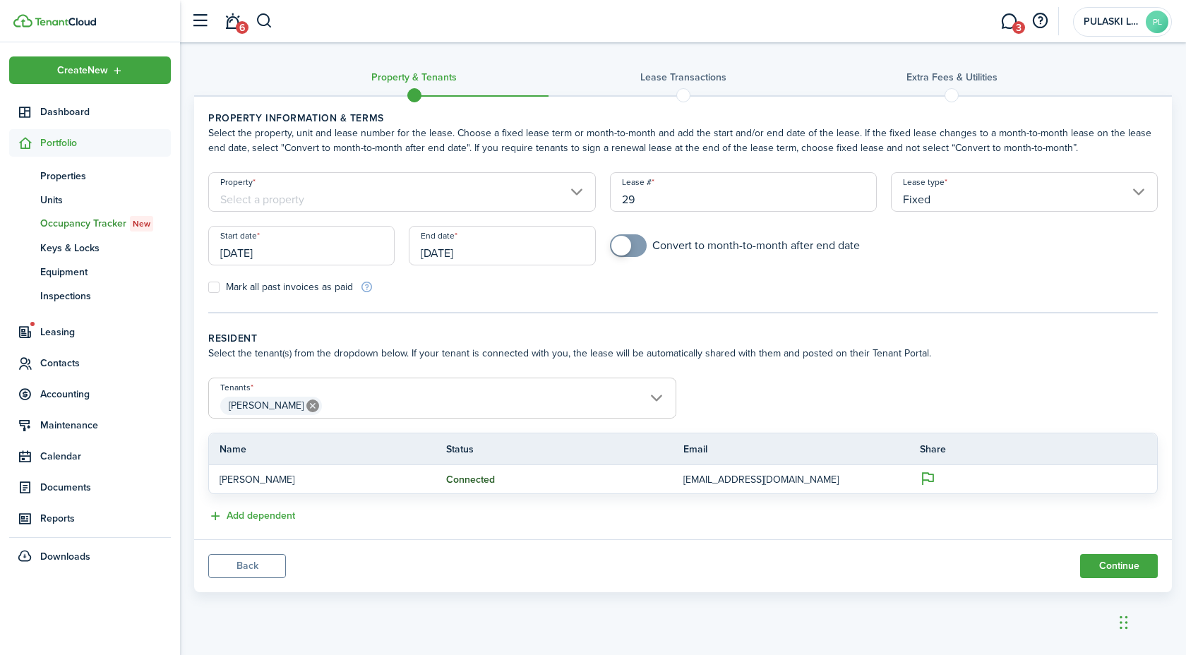
click at [341, 261] on input "[DATE]" at bounding box center [301, 246] width 186 height 40
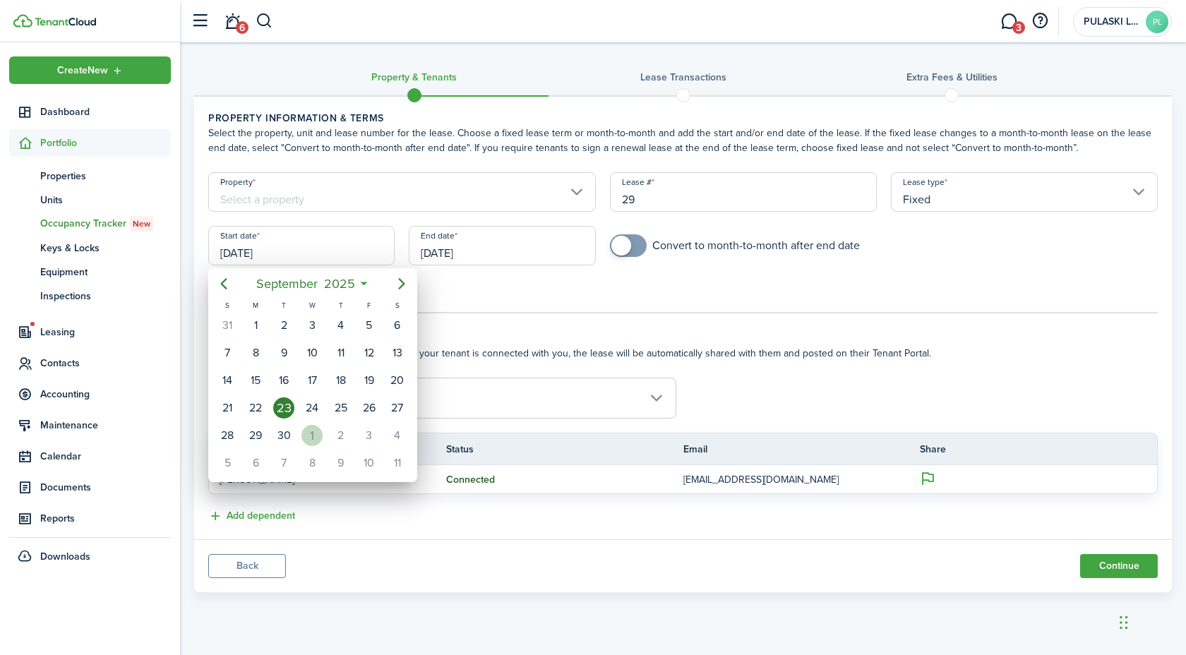
click at [299, 434] on div "[DATE]" at bounding box center [312, 435] width 28 height 27
type input "[DATE]"
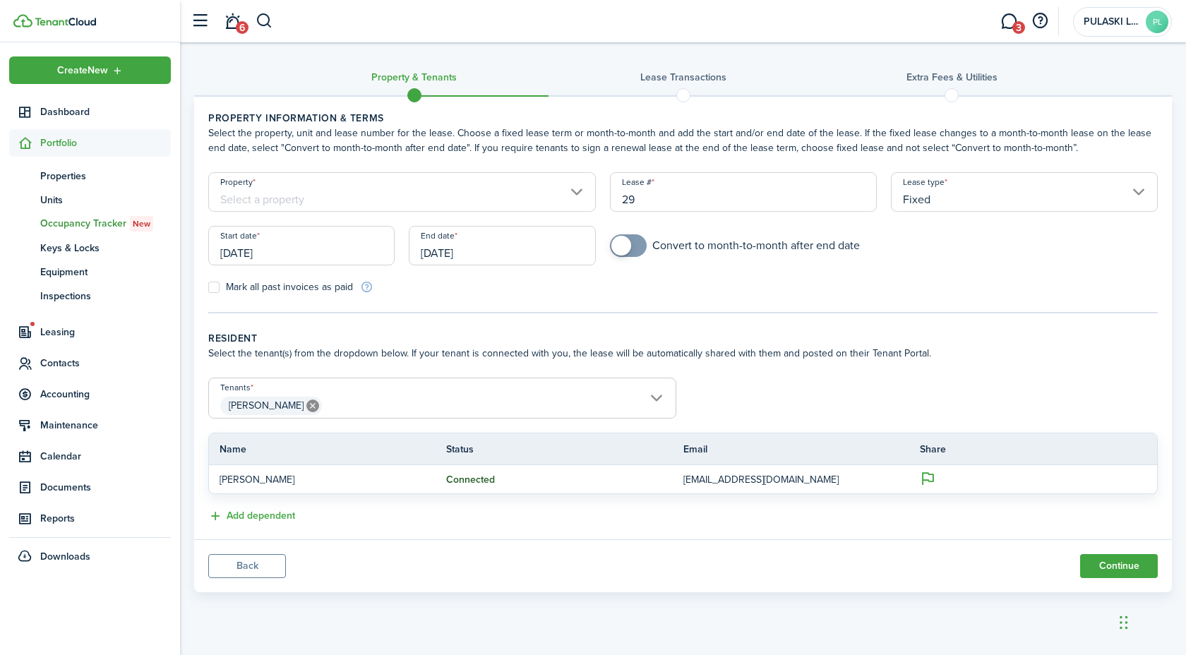
click at [440, 246] on input "[DATE]" at bounding box center [502, 246] width 186 height 40
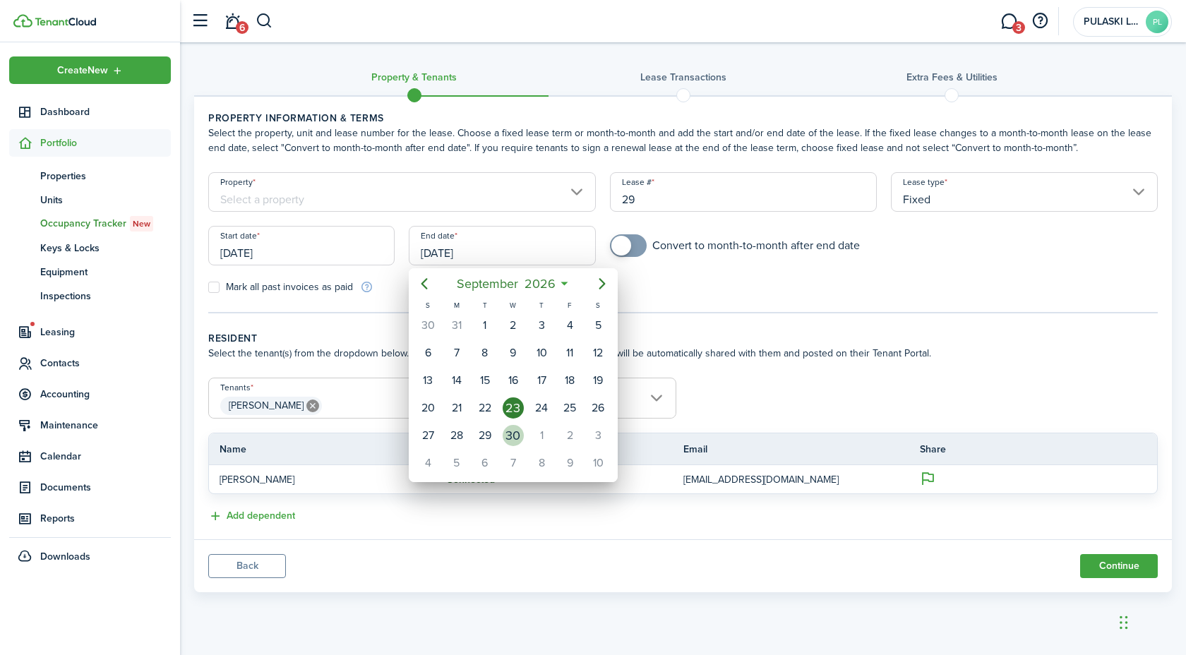
click at [517, 429] on div "30" at bounding box center [513, 435] width 21 height 21
type input "[DATE]"
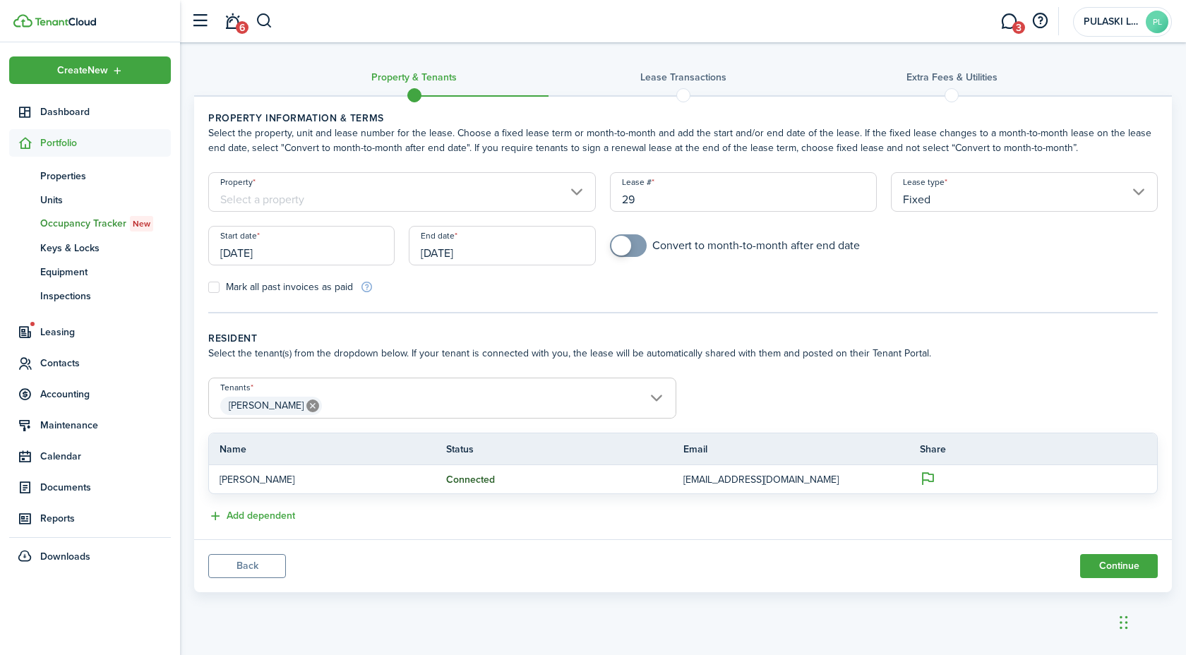
click at [403, 186] on input "Property" at bounding box center [402, 192] width 388 height 40
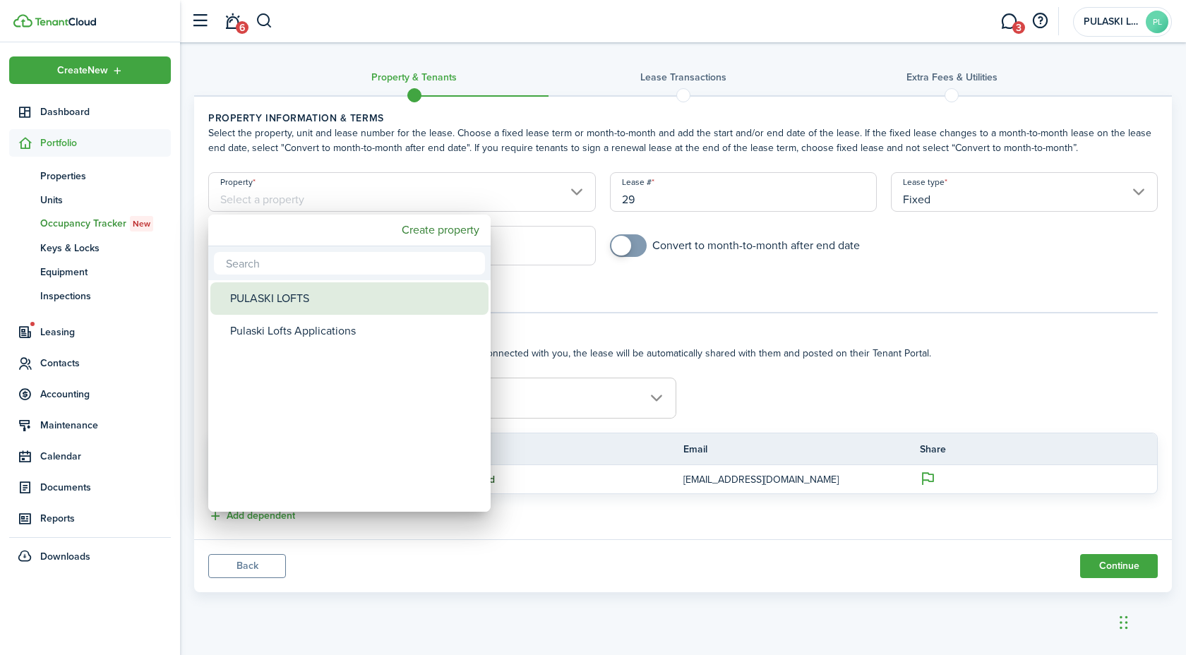
click at [357, 297] on div "PULASKI LOFTS" at bounding box center [355, 298] width 250 height 32
type input "PULASKI LOFTS"
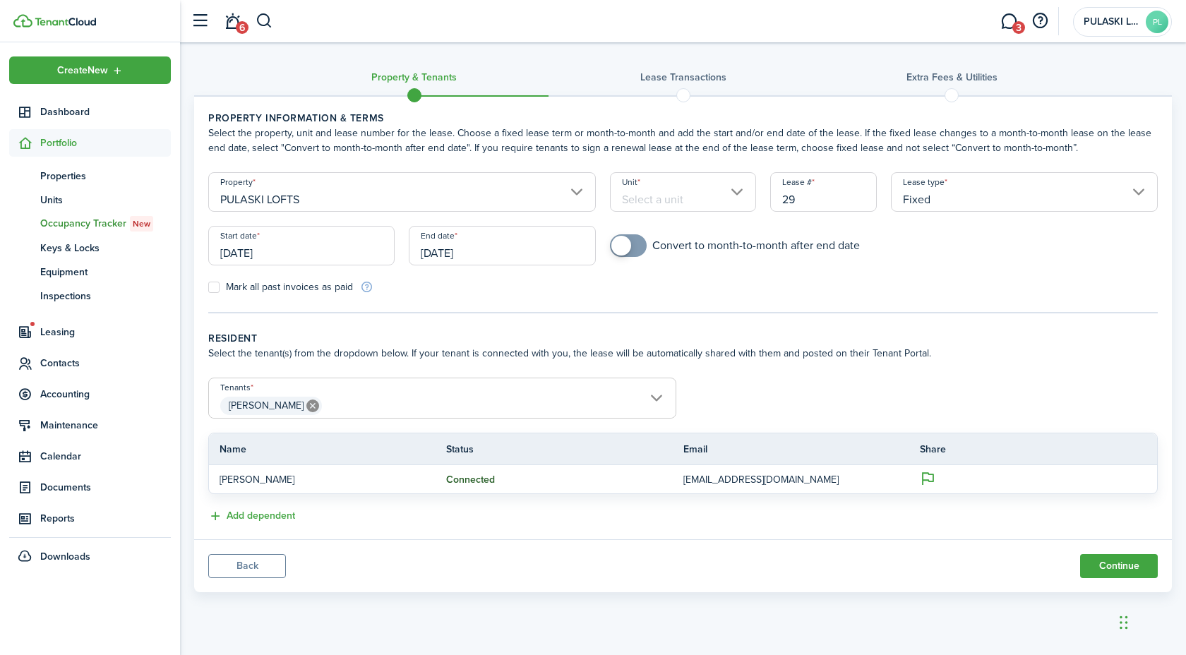
click at [660, 206] on input "Unit" at bounding box center [683, 192] width 147 height 40
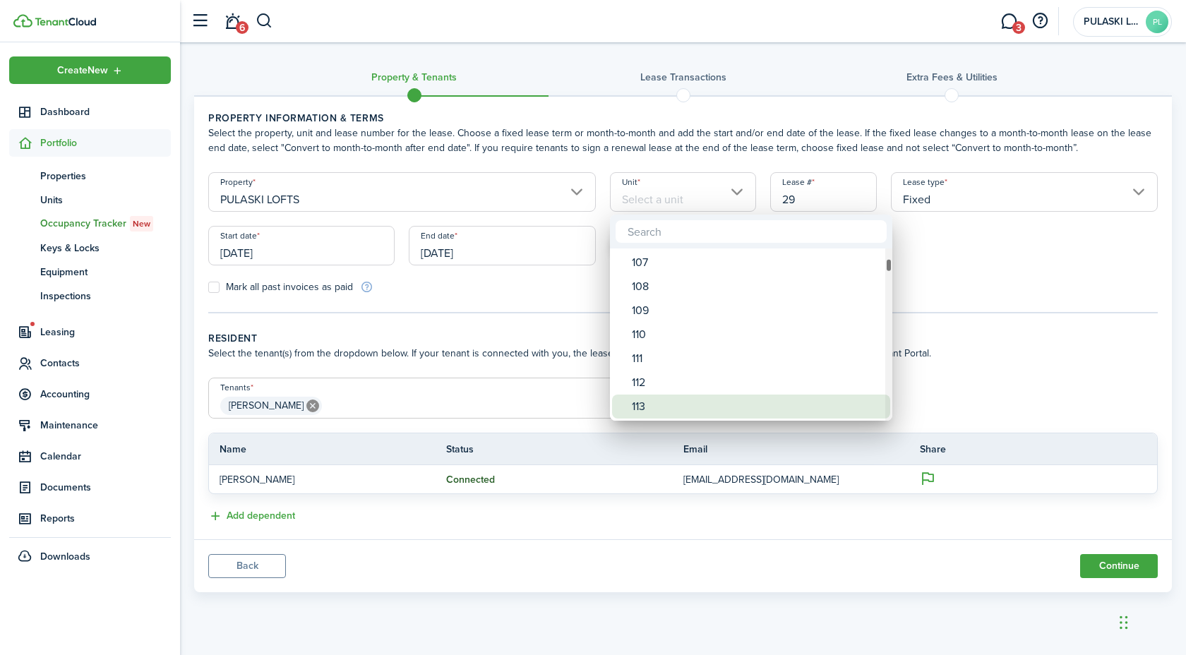
click at [711, 406] on div "113" at bounding box center [757, 407] width 250 height 24
type input "113"
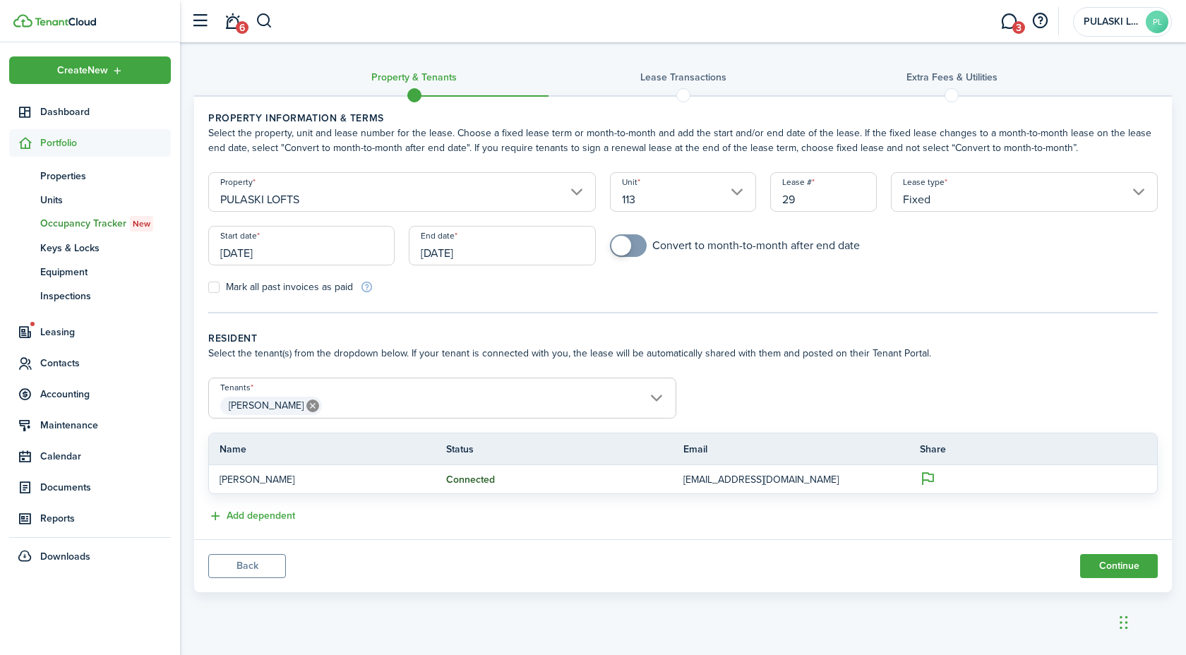
click at [402, 389] on input "[PERSON_NAME]" at bounding box center [442, 386] width 467 height 17
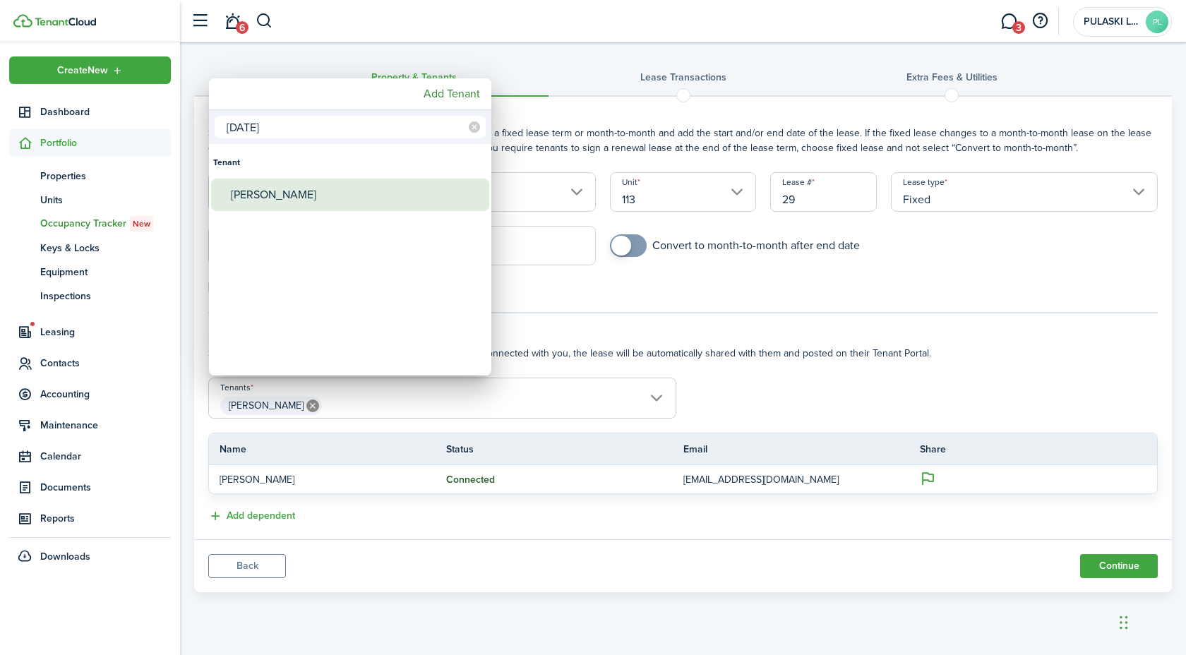
type input "[DATE]"
click at [388, 203] on div "[PERSON_NAME]" at bounding box center [356, 195] width 250 height 32
type input "[PERSON_NAME], [PERSON_NAME]"
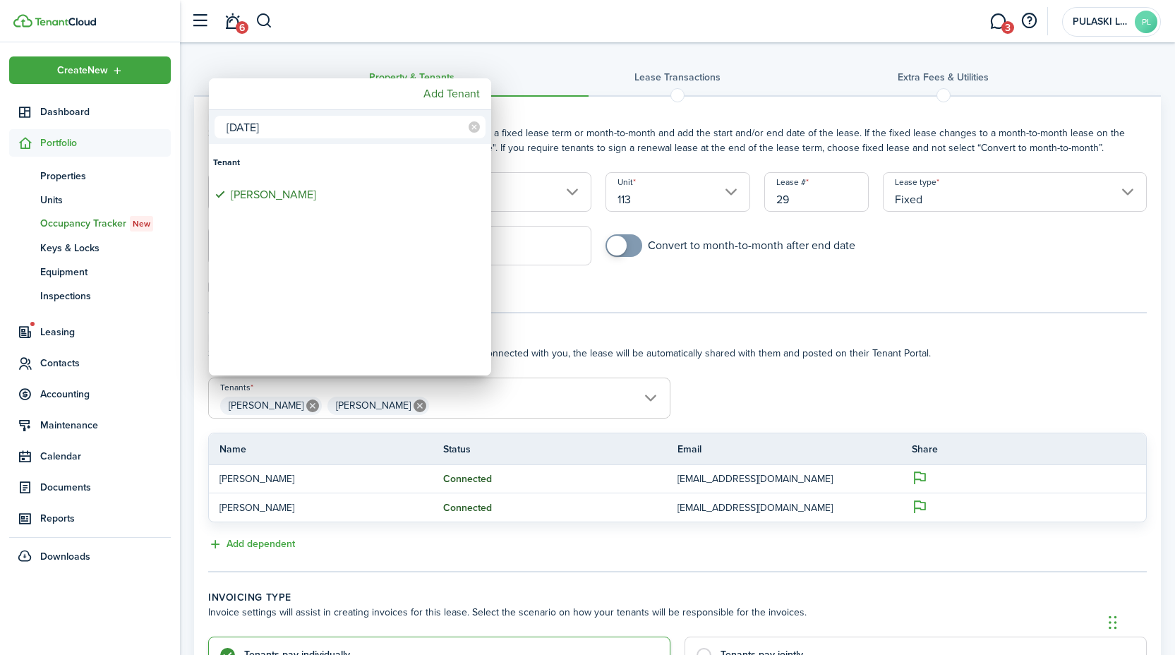
click at [904, 585] on div at bounding box center [587, 327] width 1401 height 881
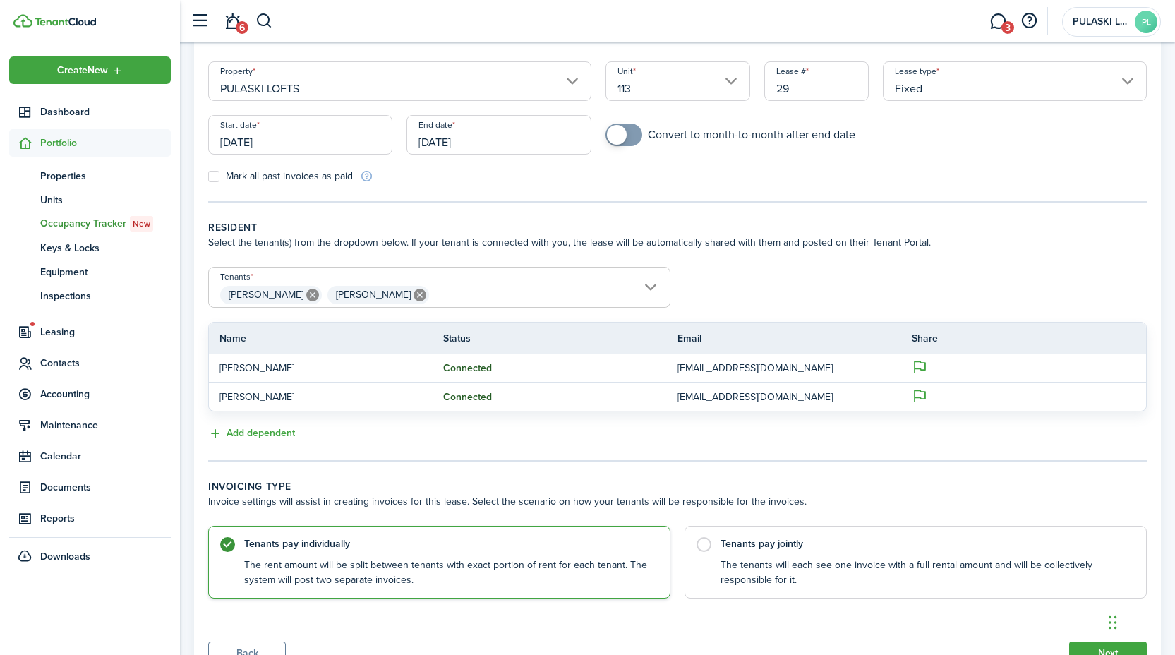
scroll to position [112, 0]
click at [892, 601] on tc-wizard-step "Invoicing type Invoice settings will assist in creating invoices for this lease…" at bounding box center [677, 545] width 939 height 133
click at [893, 585] on label "Tenants pay jointly The tenants will each see one invoice with a full rental am…" at bounding box center [916, 558] width 462 height 73
radio input "false"
radio input "true"
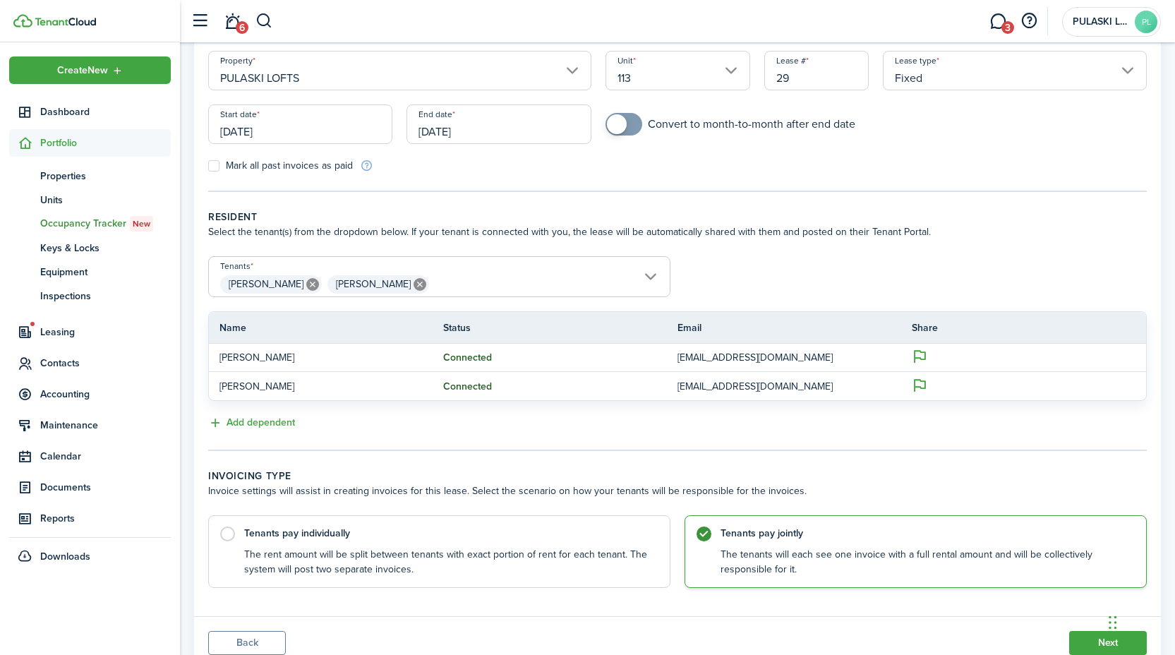
scroll to position [174, 0]
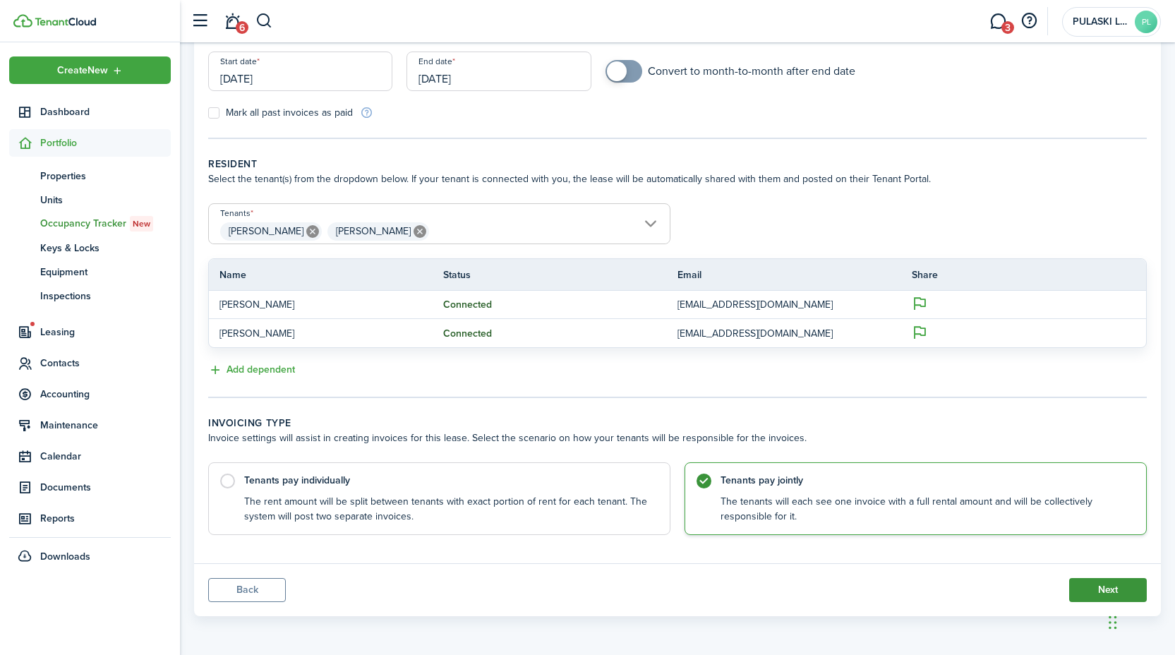
click at [1088, 592] on button "Next" at bounding box center [1109, 590] width 78 height 24
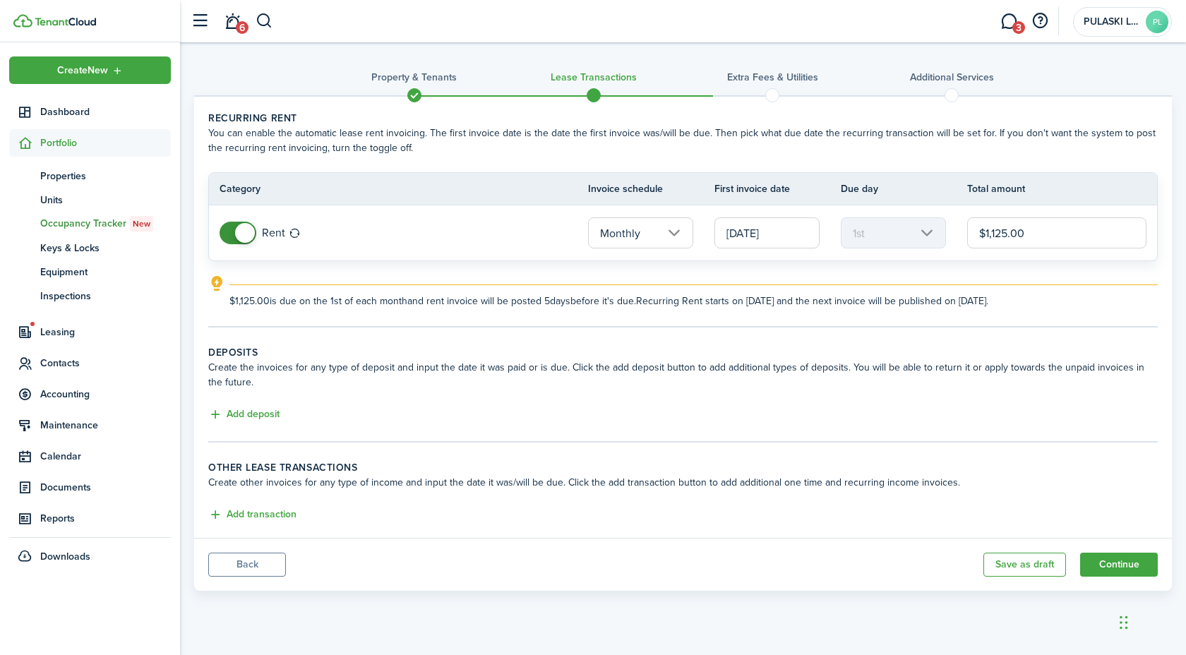
click at [840, 23] on header-wrapper "6 3 PULASKI LOFTS PL" at bounding box center [678, 21] width 988 height 42
click at [254, 412] on button "Add deposit" at bounding box center [243, 415] width 71 height 16
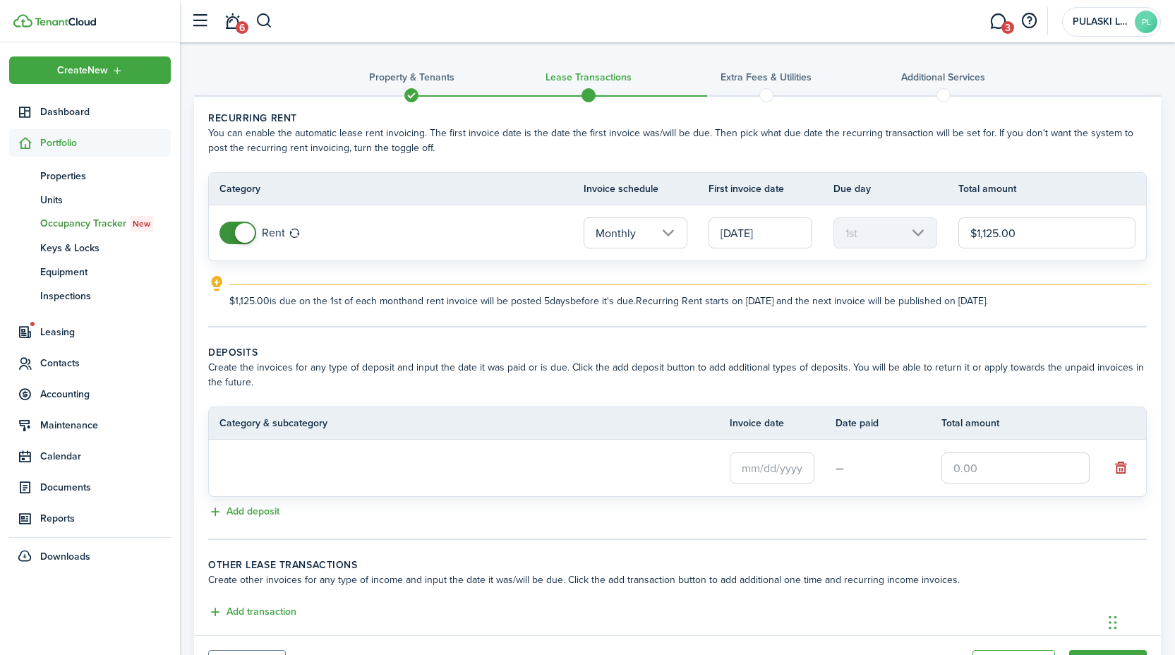
click at [790, 453] on input "text" at bounding box center [772, 468] width 85 height 31
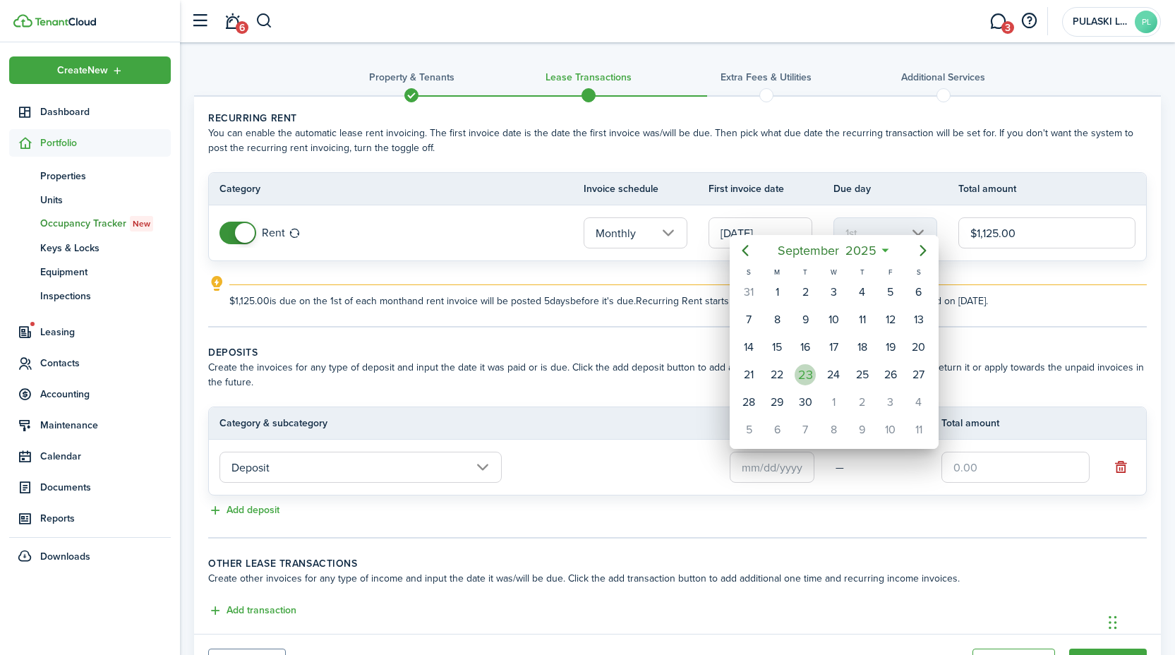
drag, startPoint x: 803, startPoint y: 371, endPoint x: 914, endPoint y: 448, distance: 134.9
click at [803, 371] on div "23" at bounding box center [805, 374] width 21 height 21
type input "[DATE]"
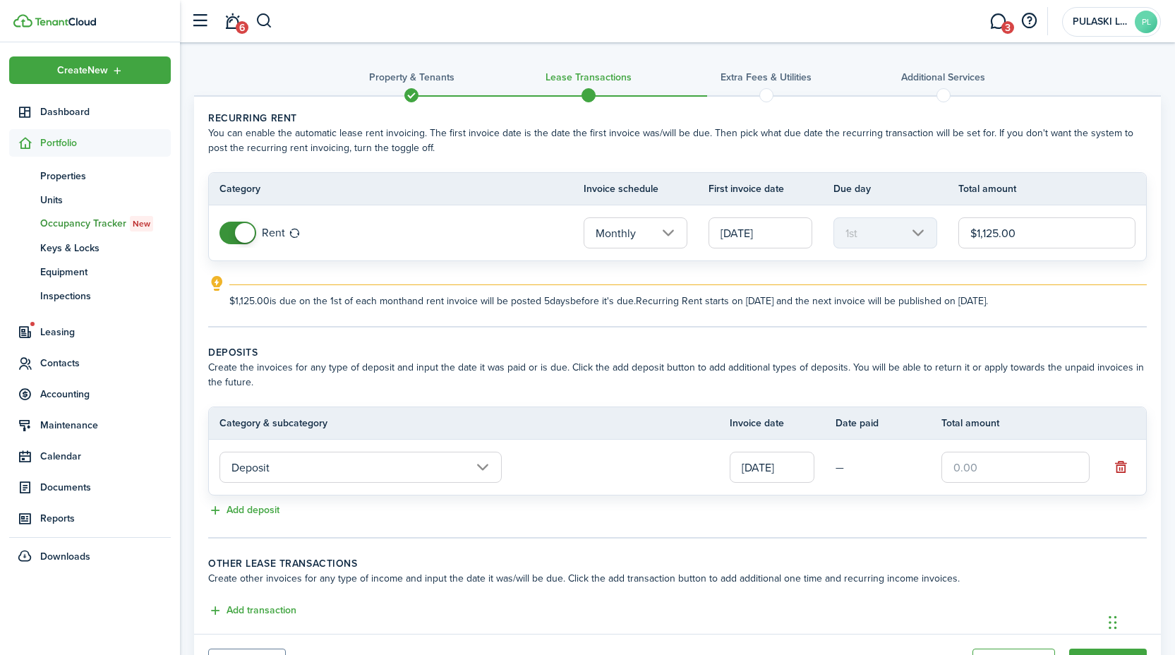
click at [964, 467] on input "text" at bounding box center [1016, 467] width 148 height 31
type input "$1,125.00"
click at [934, 521] on tc-wizard-step "Deposits Create the invoices for any type of deposit and input the date it was …" at bounding box center [677, 441] width 939 height 193
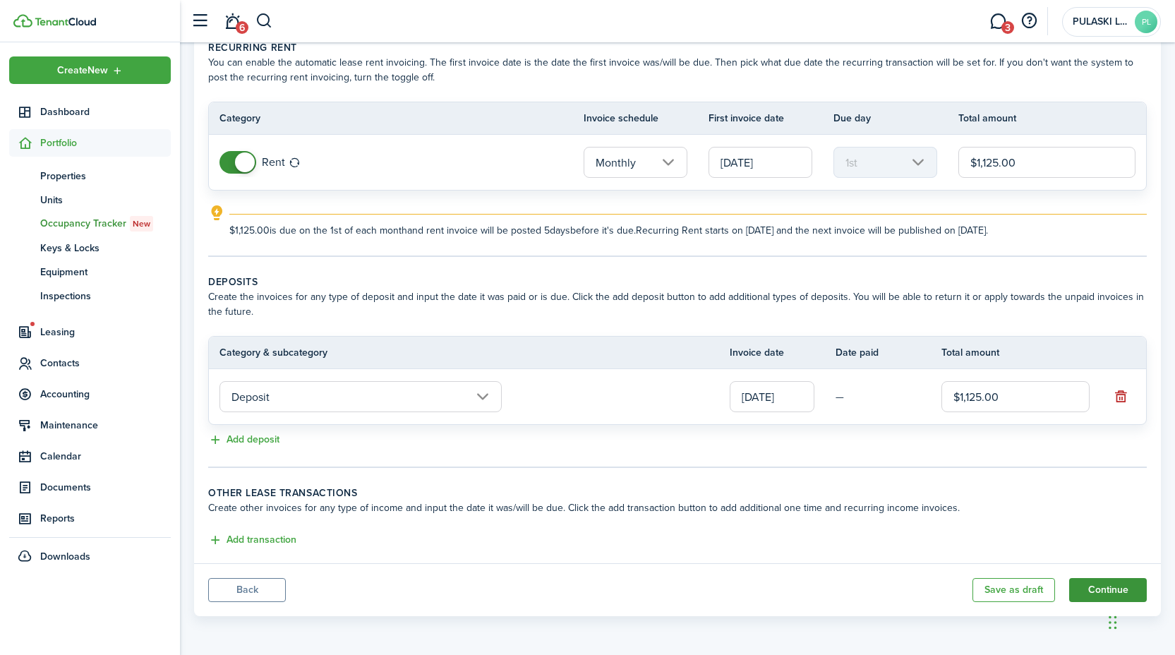
click at [1115, 585] on button "Continue" at bounding box center [1109, 590] width 78 height 24
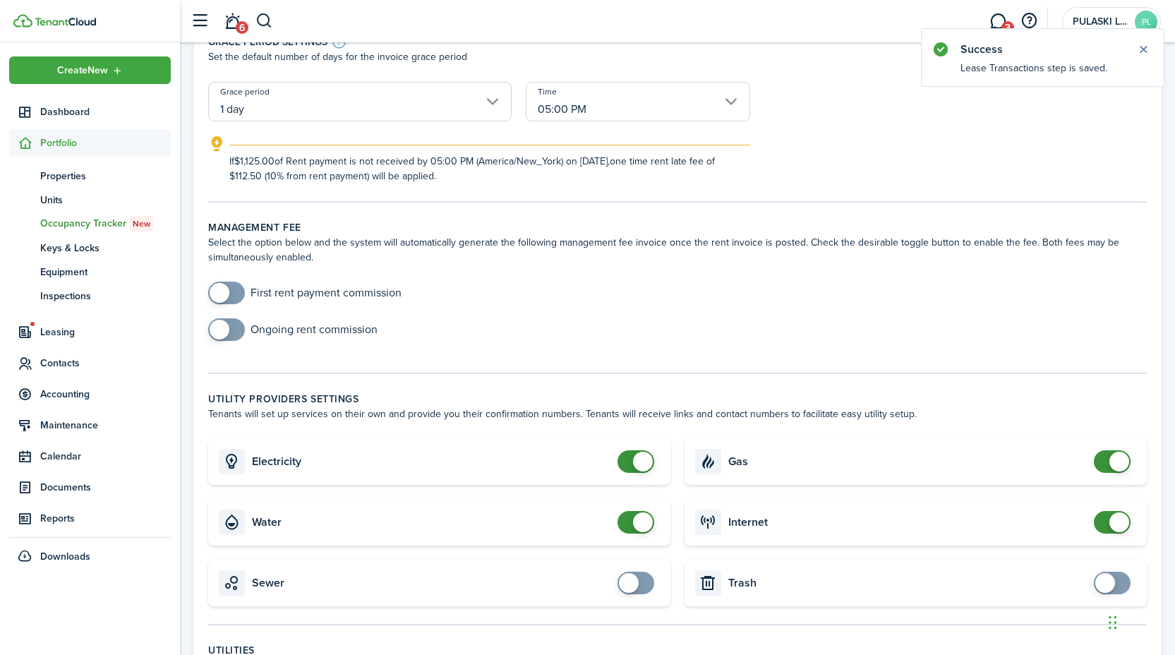
scroll to position [303, 0]
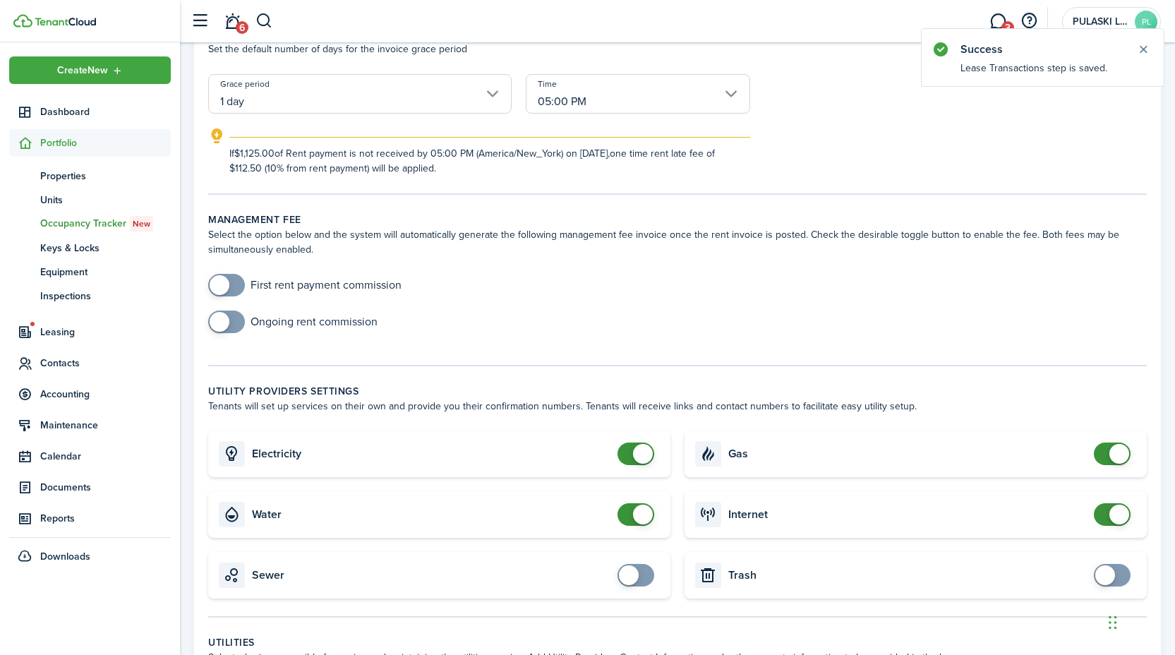
checkbox input "false"
click at [638, 515] on span at bounding box center [643, 515] width 20 height 20
checkbox input "false"
click at [1115, 457] on span at bounding box center [1120, 454] width 20 height 20
checkbox input "false"
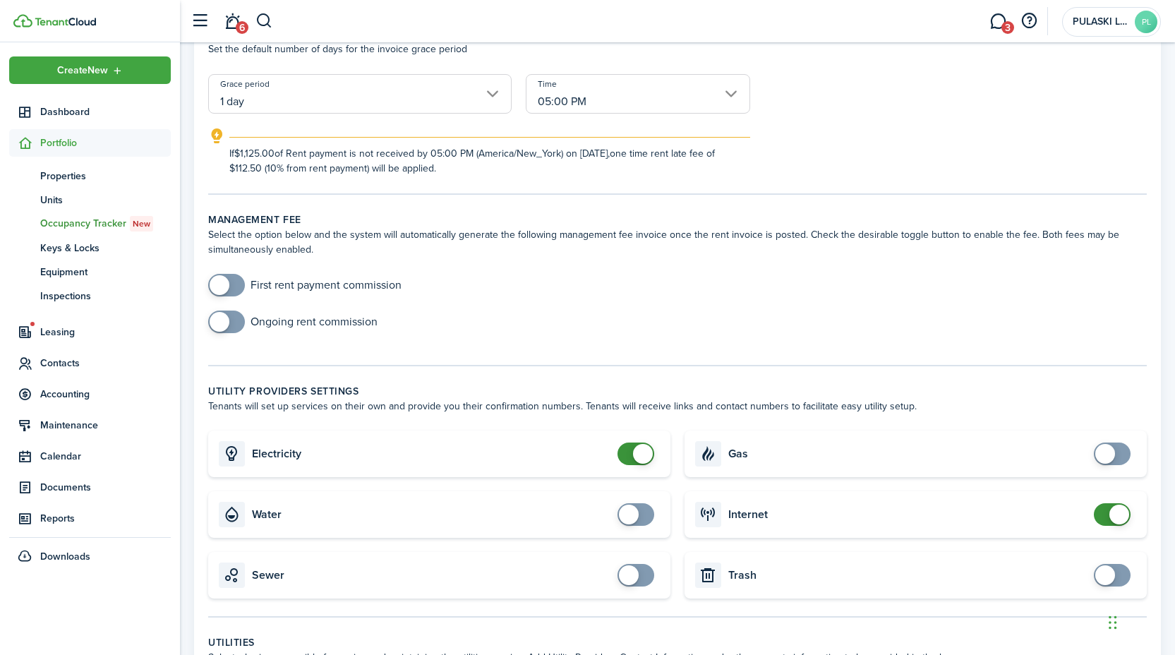
click at [1122, 511] on span at bounding box center [1120, 515] width 20 height 20
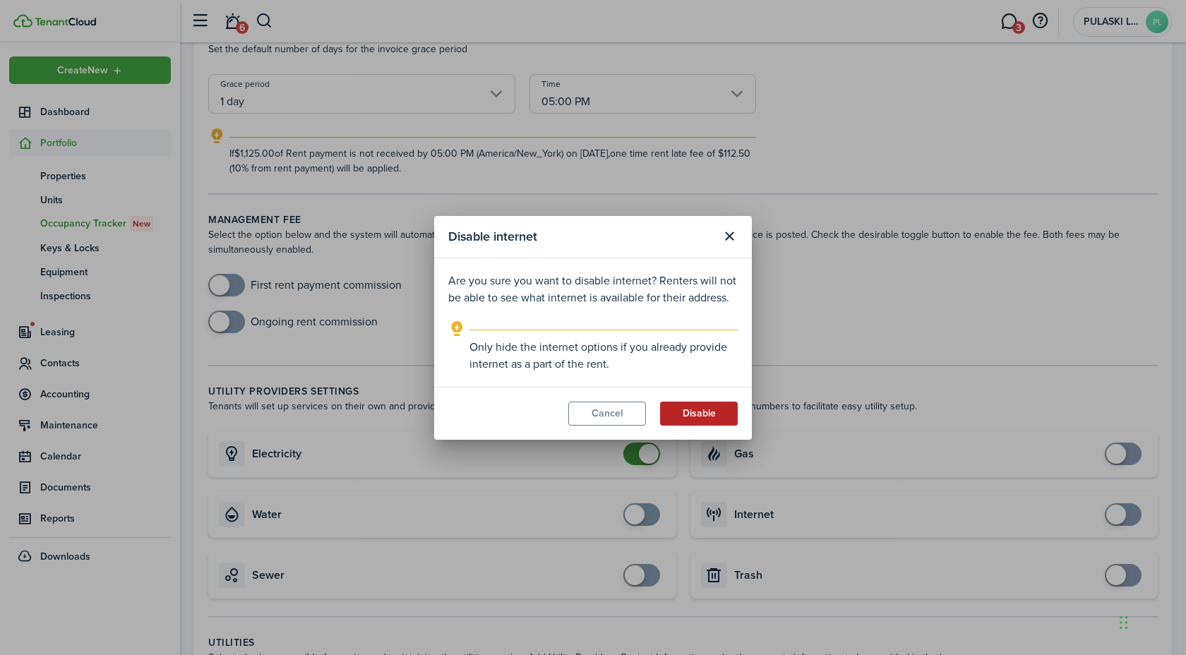
click at [702, 418] on button "Disable" at bounding box center [699, 414] width 78 height 24
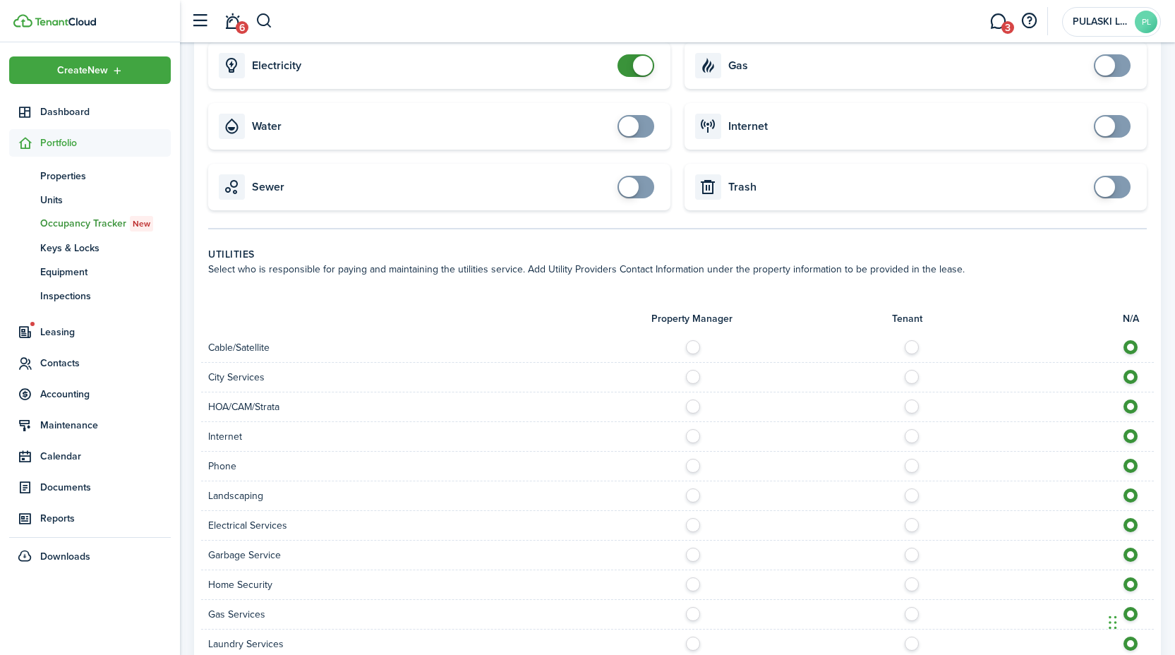
scroll to position [978, 0]
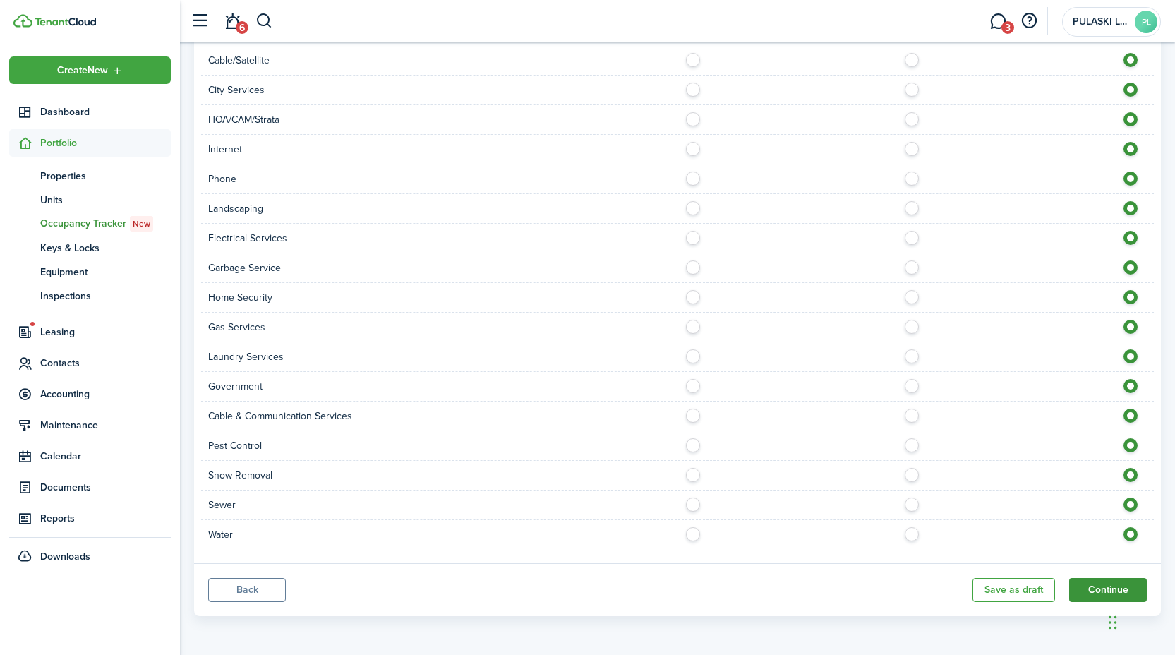
click at [1085, 589] on button "Continue" at bounding box center [1109, 590] width 78 height 24
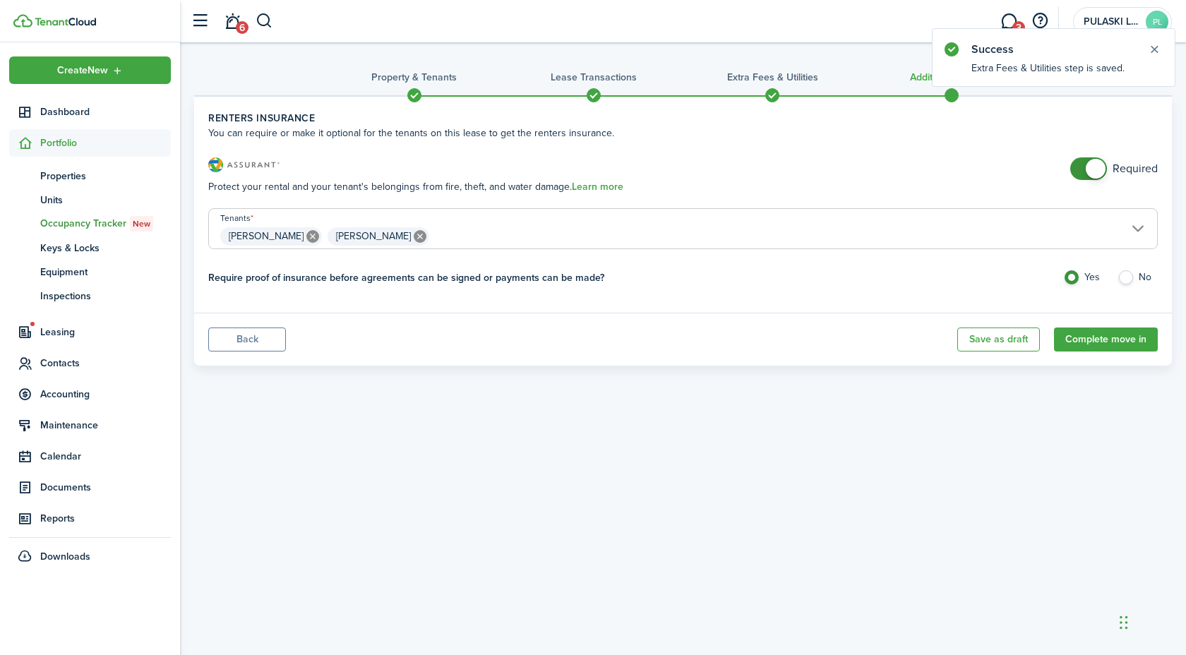
click at [414, 234] on icon at bounding box center [420, 236] width 13 height 13
type input "[PERSON_NAME]"
click at [1070, 347] on button "Complete move in" at bounding box center [1106, 340] width 104 height 24
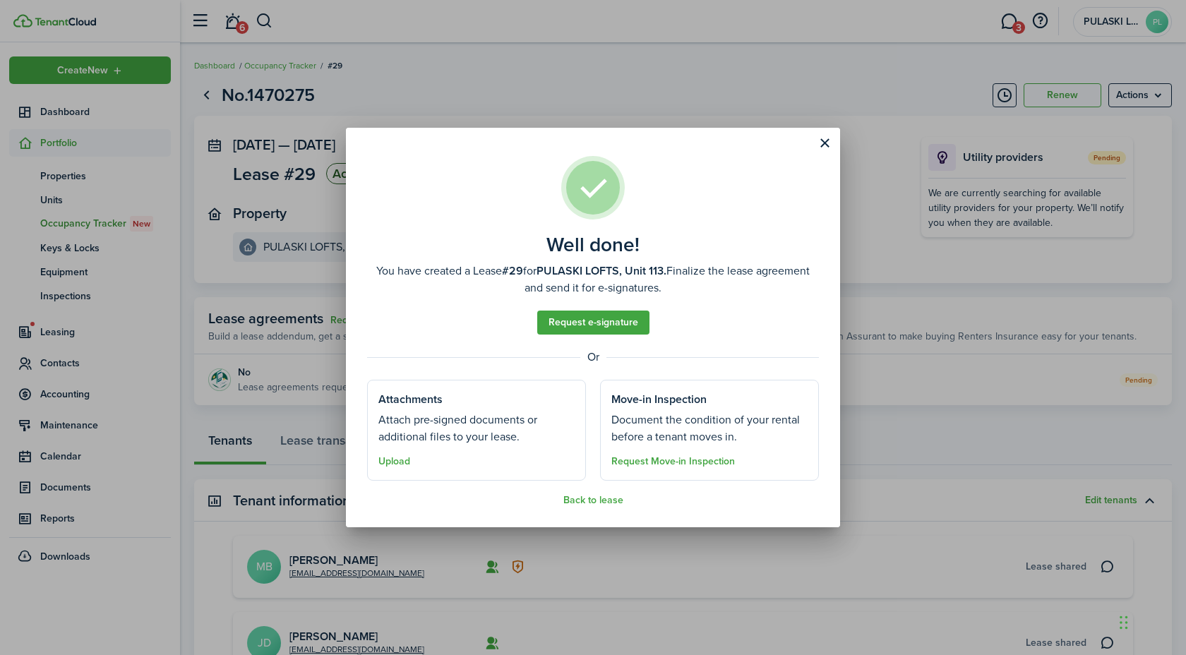
click at [623, 337] on assembled-view "Well done! You have created a Lease #29 for PULASKI LOFTS, Unit 113. Finalize t…" at bounding box center [593, 331] width 452 height 350
click at [621, 327] on link "Request e-signature" at bounding box center [593, 323] width 112 height 24
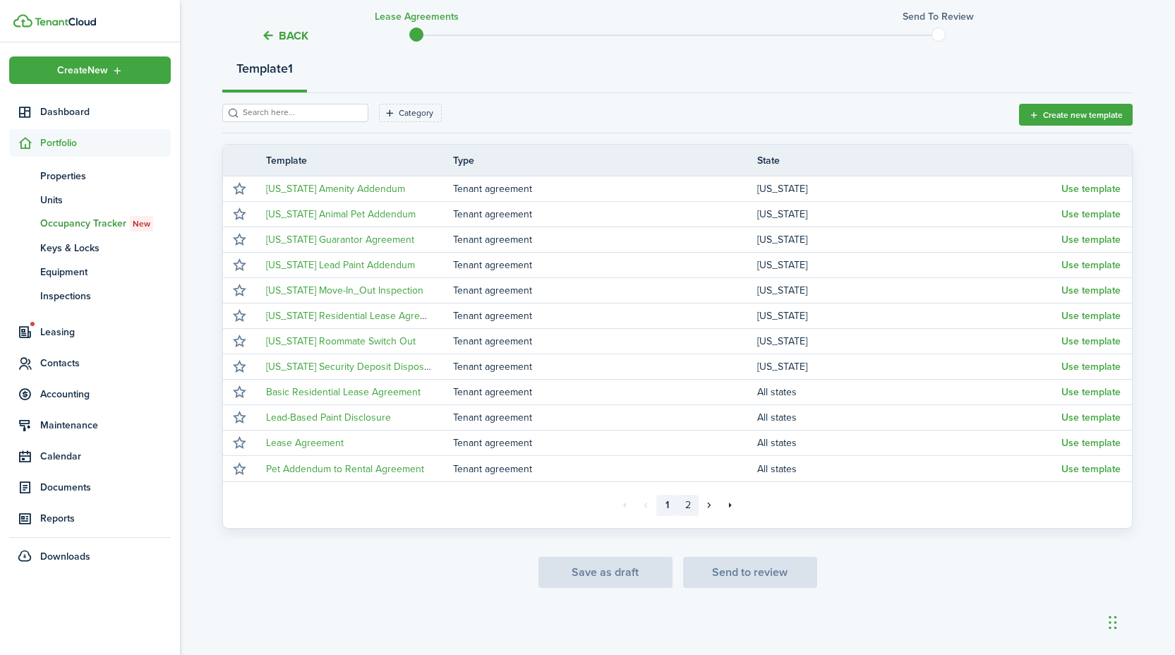
click at [695, 504] on link "2" at bounding box center [688, 505] width 21 height 21
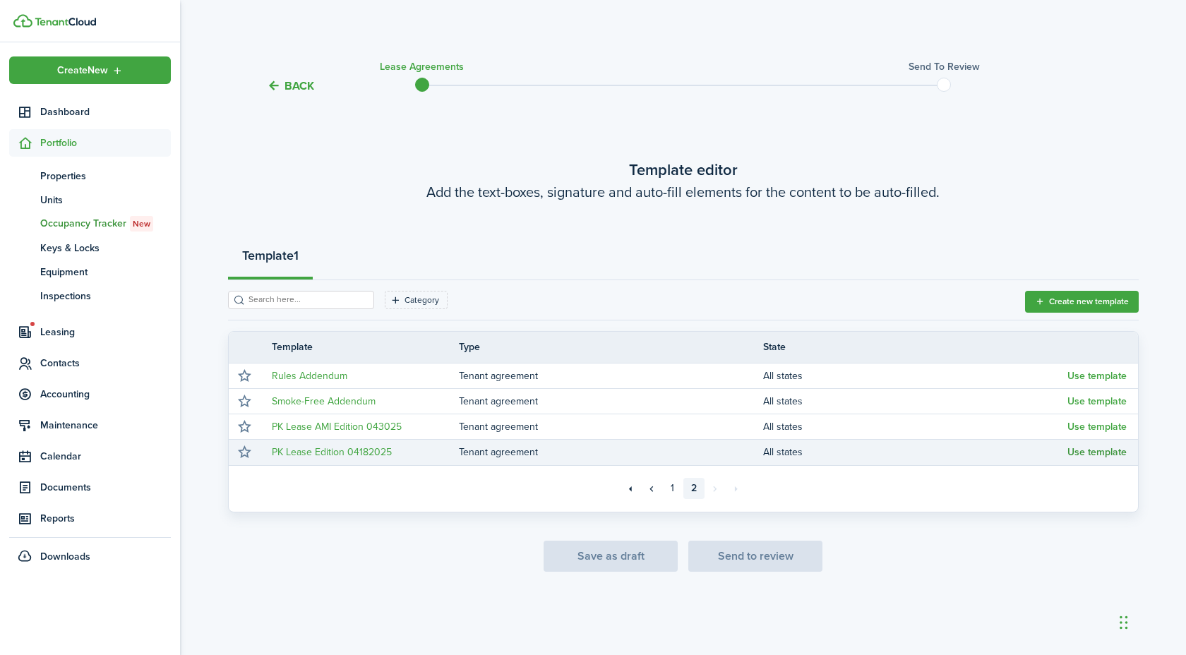
click at [1081, 449] on button "Use template" at bounding box center [1096, 452] width 59 height 11
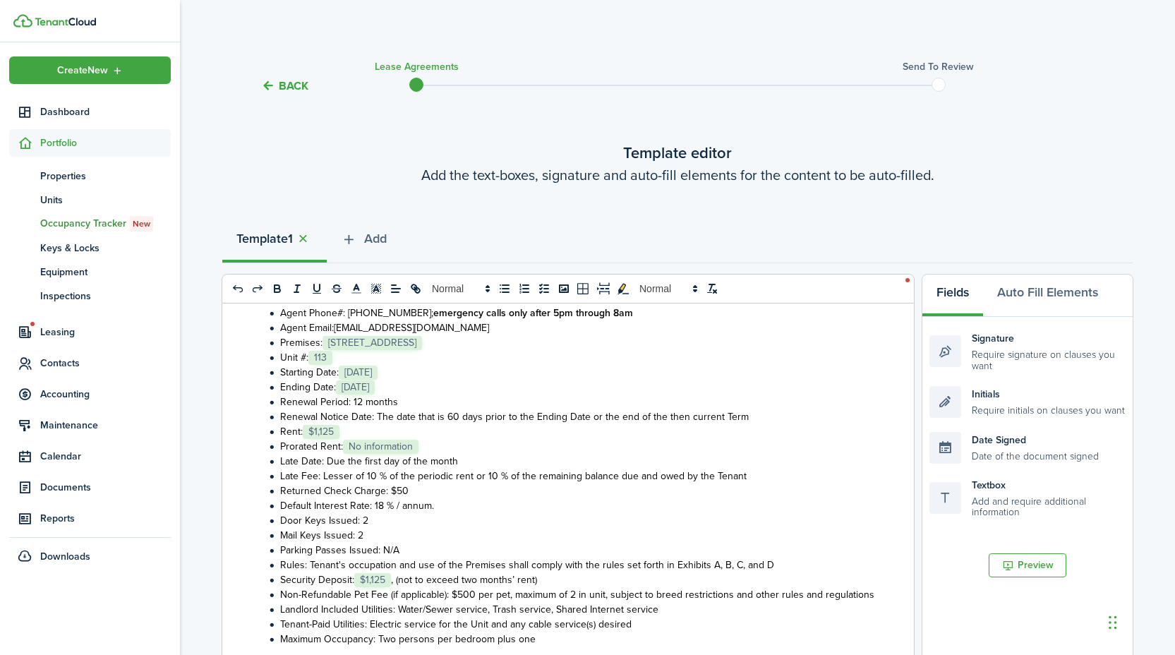
scroll to position [256, 0]
click at [476, 442] on li "Prorated Rent: ﻿ No information ﻿" at bounding box center [570, 445] width 610 height 15
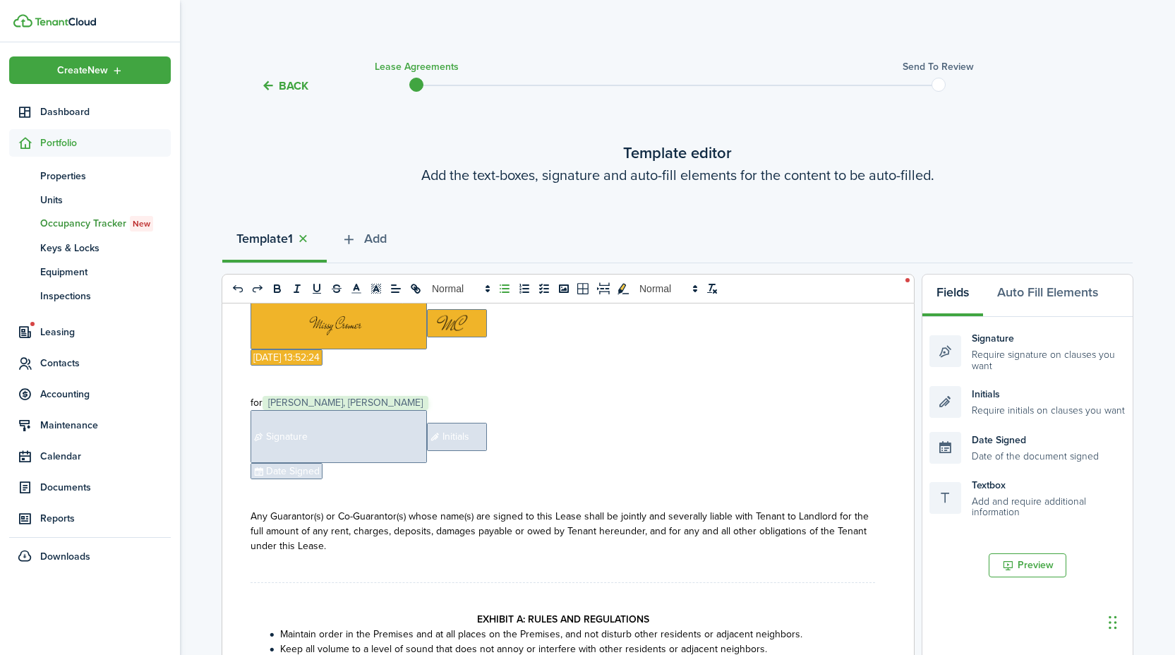
scroll to position [4549, 0]
click at [392, 460] on span "Signature" at bounding box center [339, 435] width 176 height 53
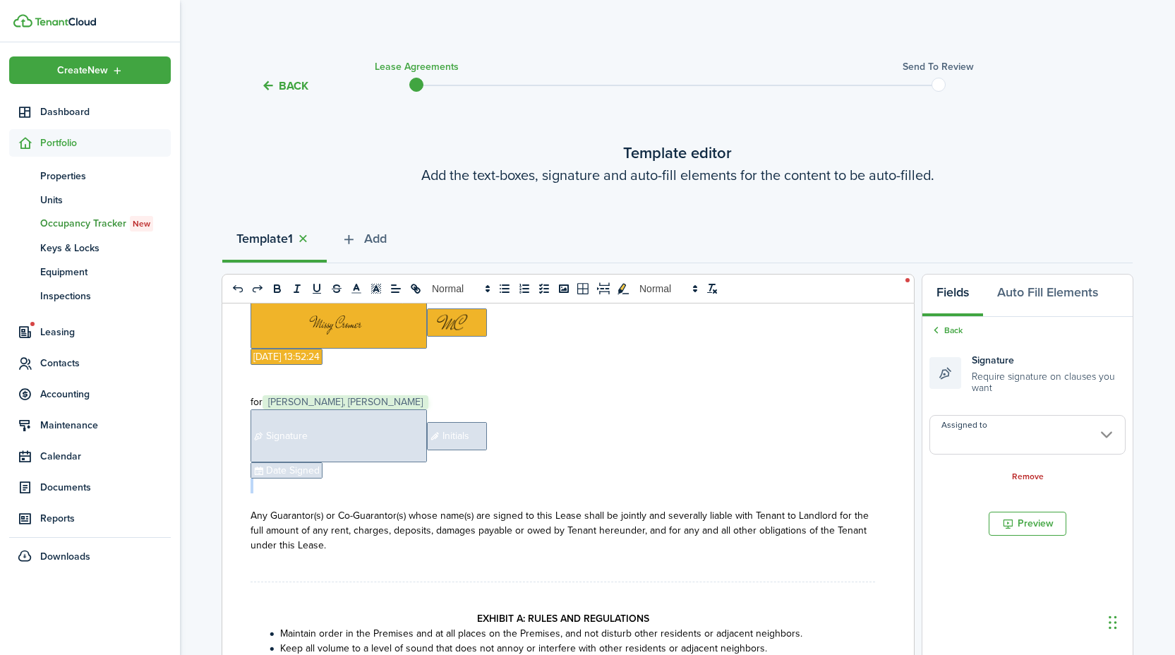
click at [347, 459] on span "Signature" at bounding box center [339, 435] width 176 height 53
copy div "﻿ Signature ﻿ Initials ﻿ ﻿ Date Signed ﻿"
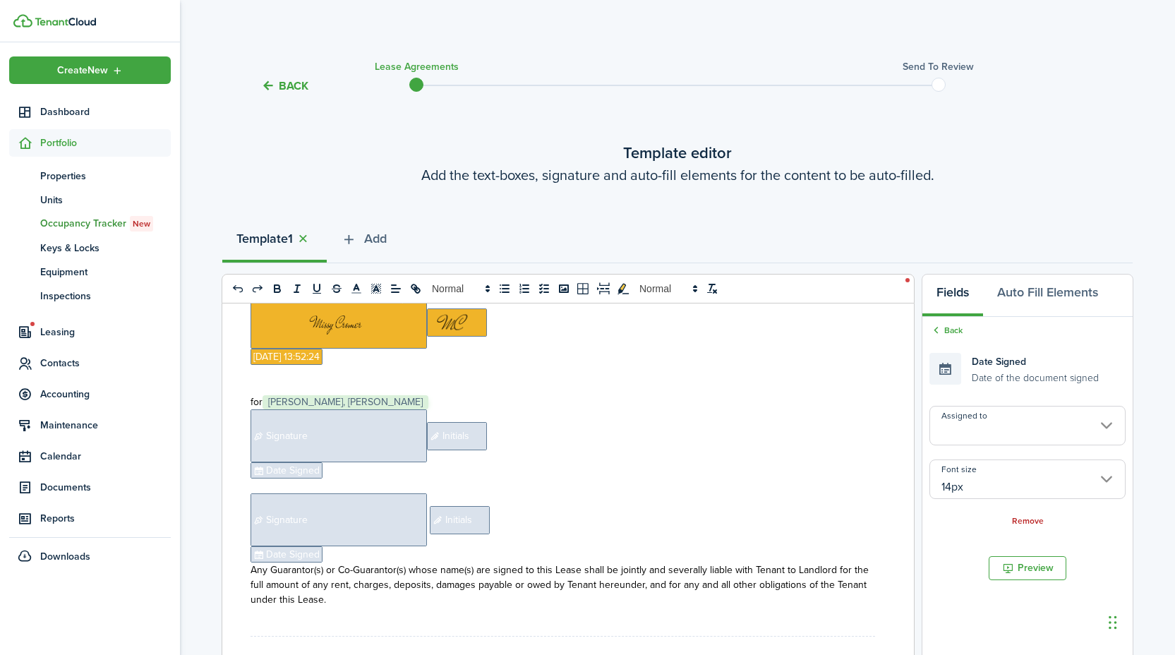
click at [344, 563] on p "﻿ Date Signed ﻿" at bounding box center [563, 554] width 625 height 16
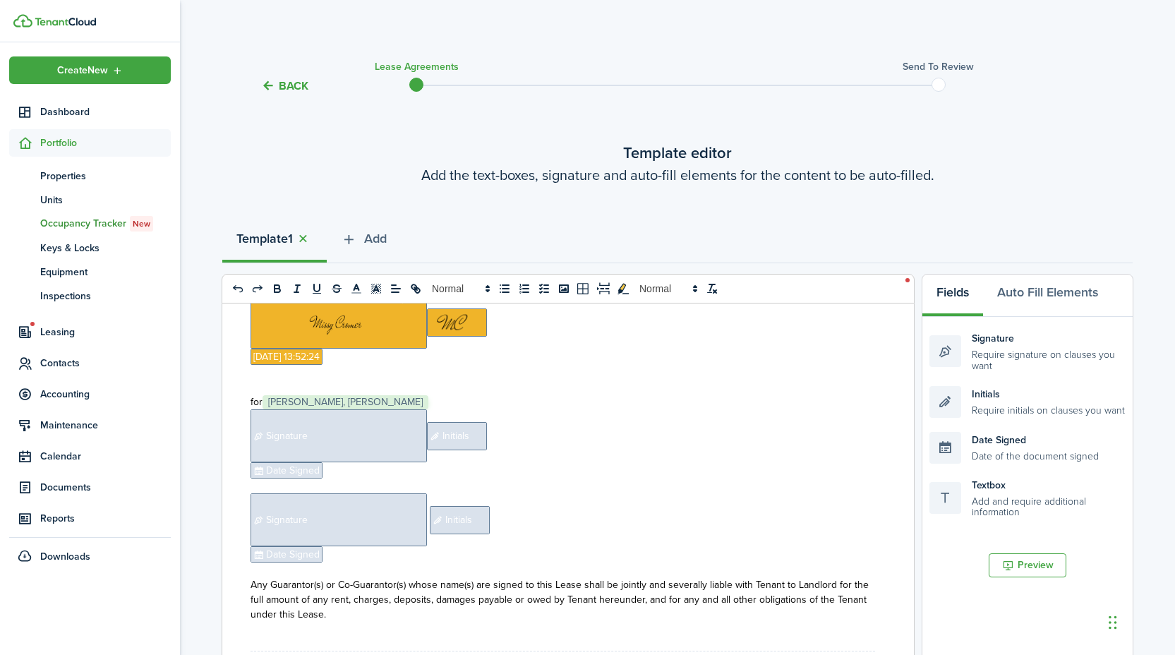
click at [516, 450] on p "﻿ Signature ﻿ Initials ﻿" at bounding box center [563, 435] width 625 height 53
click at [404, 443] on span "Signature" at bounding box center [339, 435] width 176 height 53
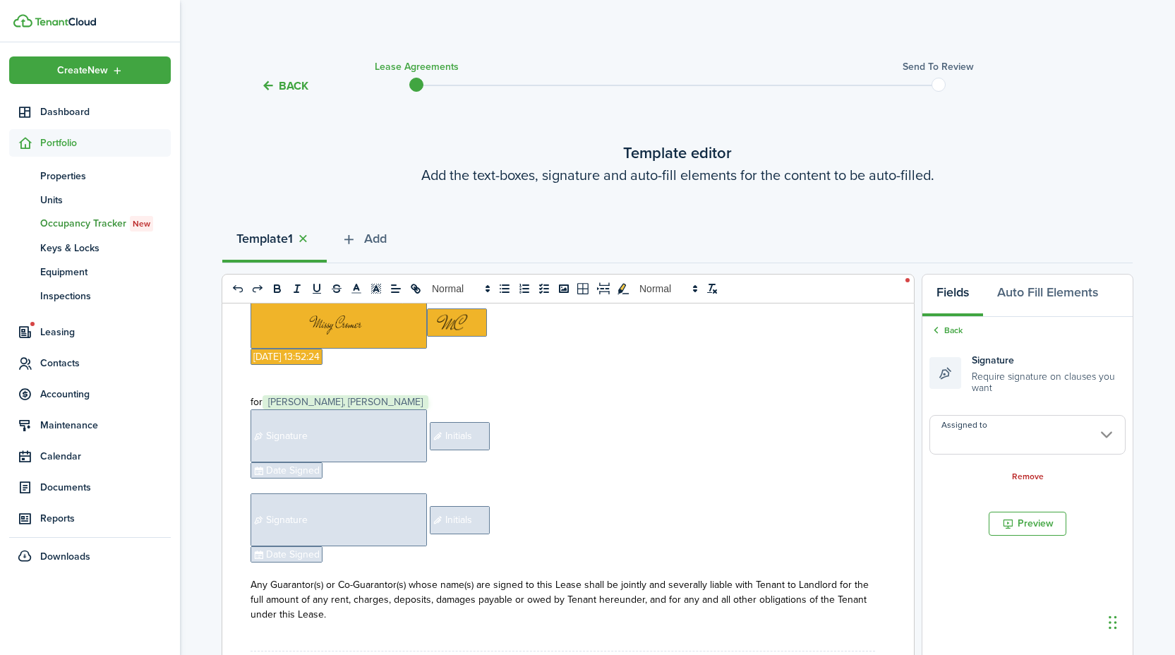
click at [992, 443] on input "Assigned to" at bounding box center [1028, 435] width 196 height 40
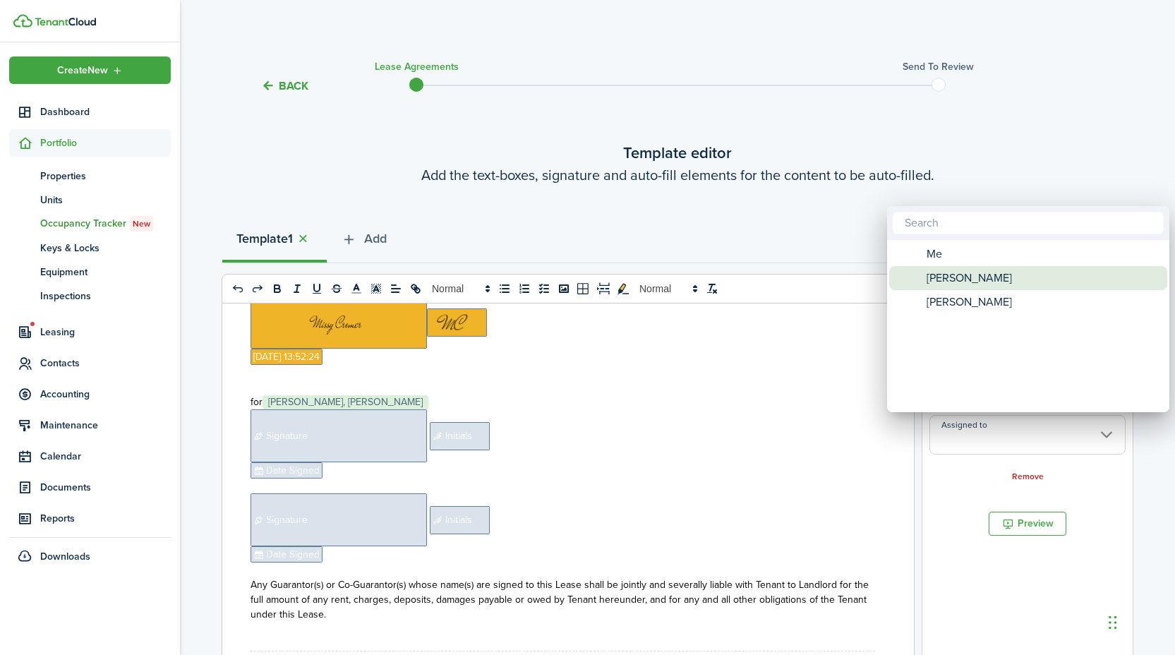
click at [961, 283] on span "[PERSON_NAME]" at bounding box center [969, 278] width 85 height 24
type input "[PERSON_NAME]"
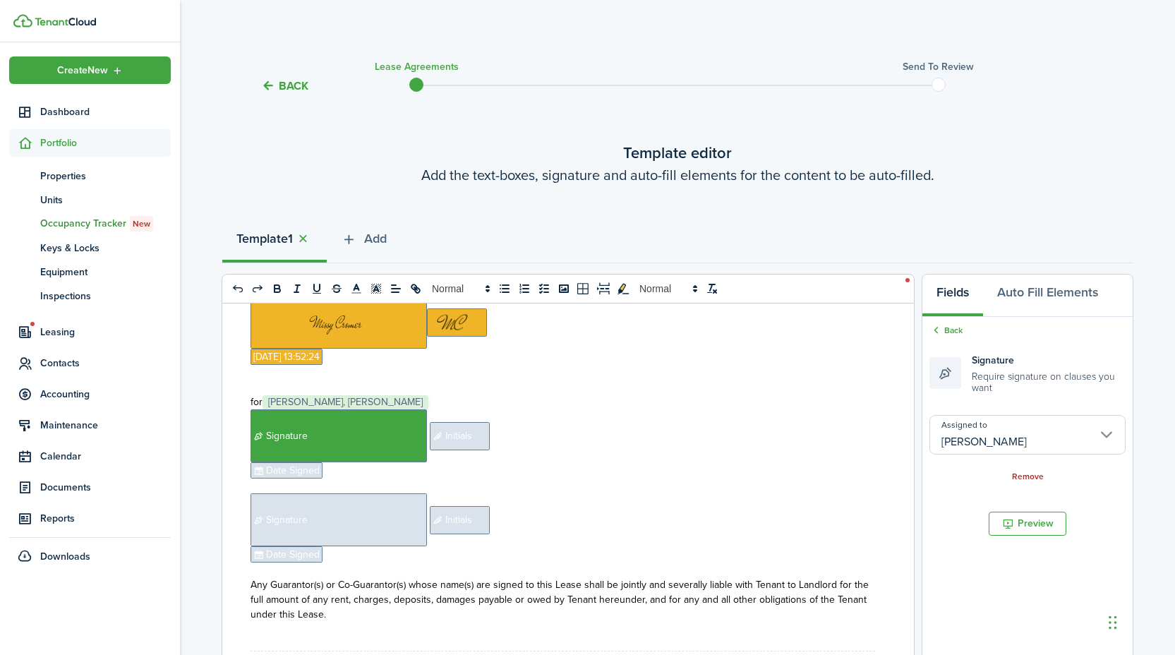
click at [442, 450] on span "Initials" at bounding box center [460, 436] width 60 height 28
click at [1010, 420] on input "Assigned to" at bounding box center [1028, 426] width 196 height 40
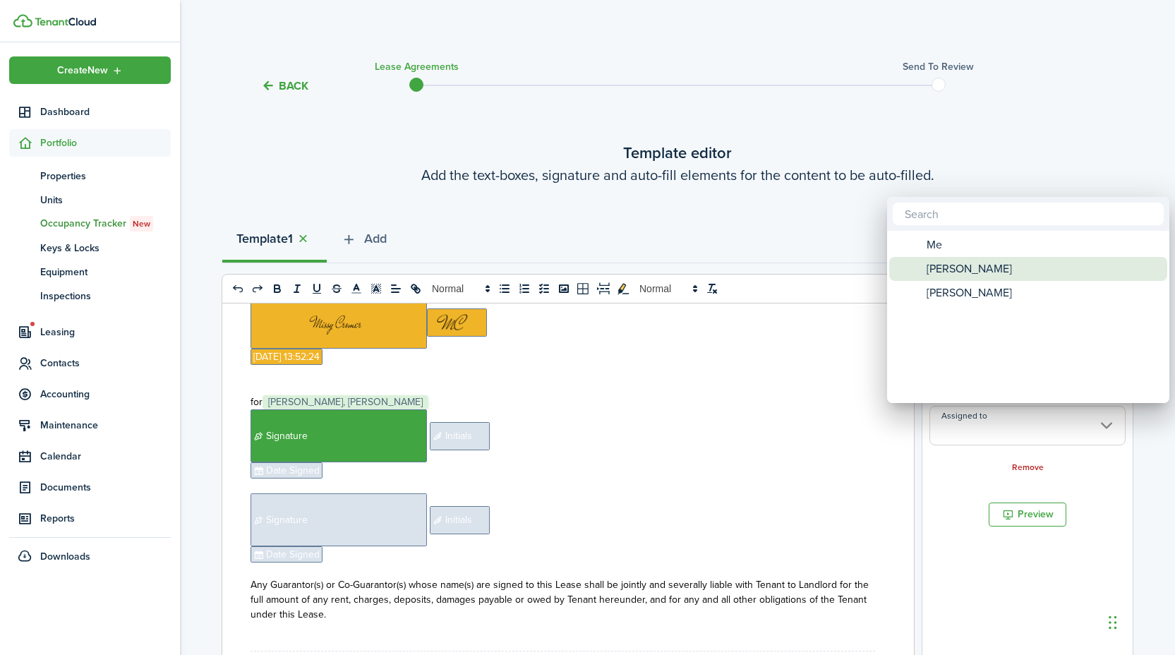
click at [953, 257] on span "[PERSON_NAME]" at bounding box center [969, 269] width 85 height 24
type input "[PERSON_NAME]"
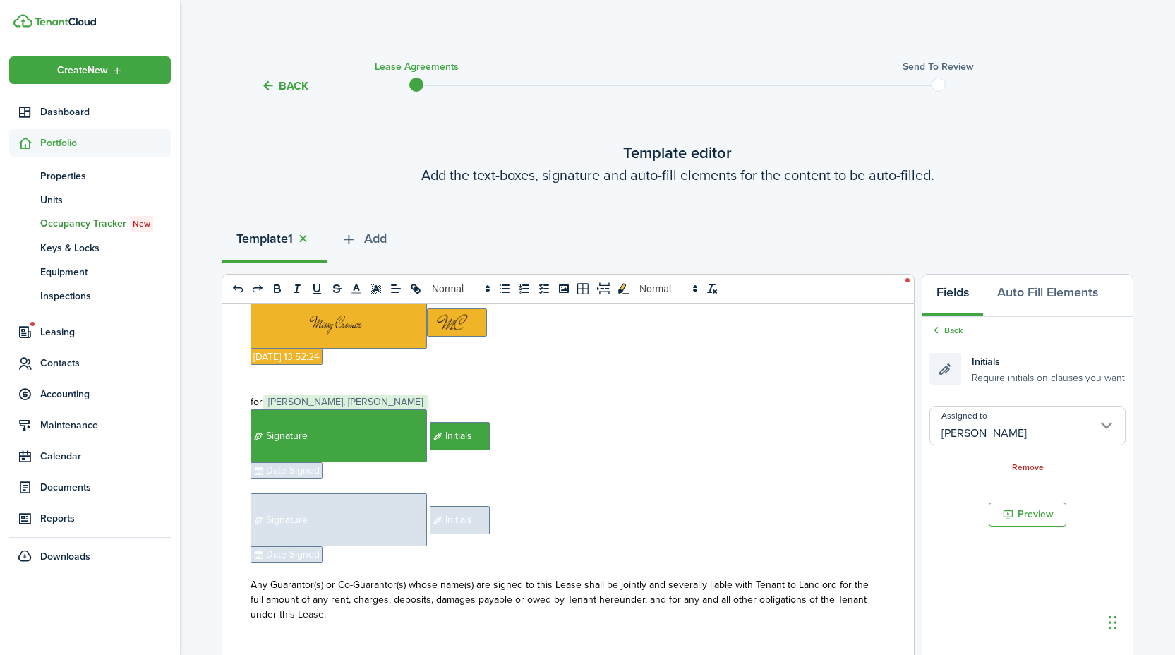
click at [301, 479] on span "Date Signed" at bounding box center [287, 470] width 72 height 16
click at [997, 424] on input "Assigned to" at bounding box center [1028, 426] width 196 height 40
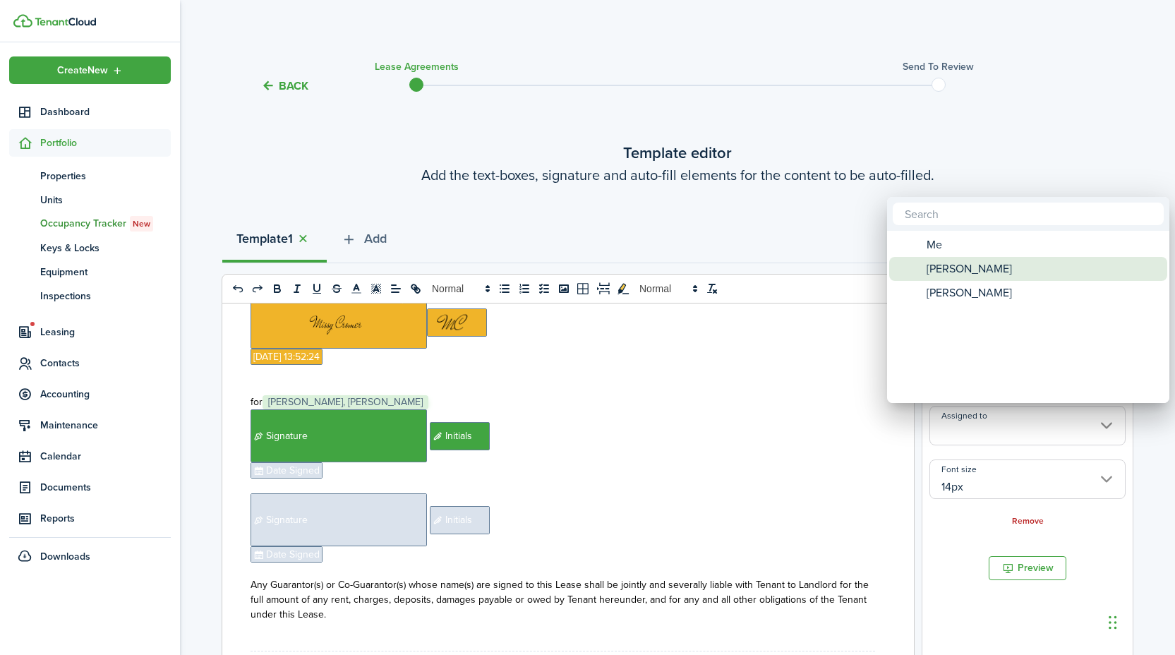
click at [966, 275] on span "[PERSON_NAME]" at bounding box center [969, 269] width 85 height 24
type input "[PERSON_NAME]"
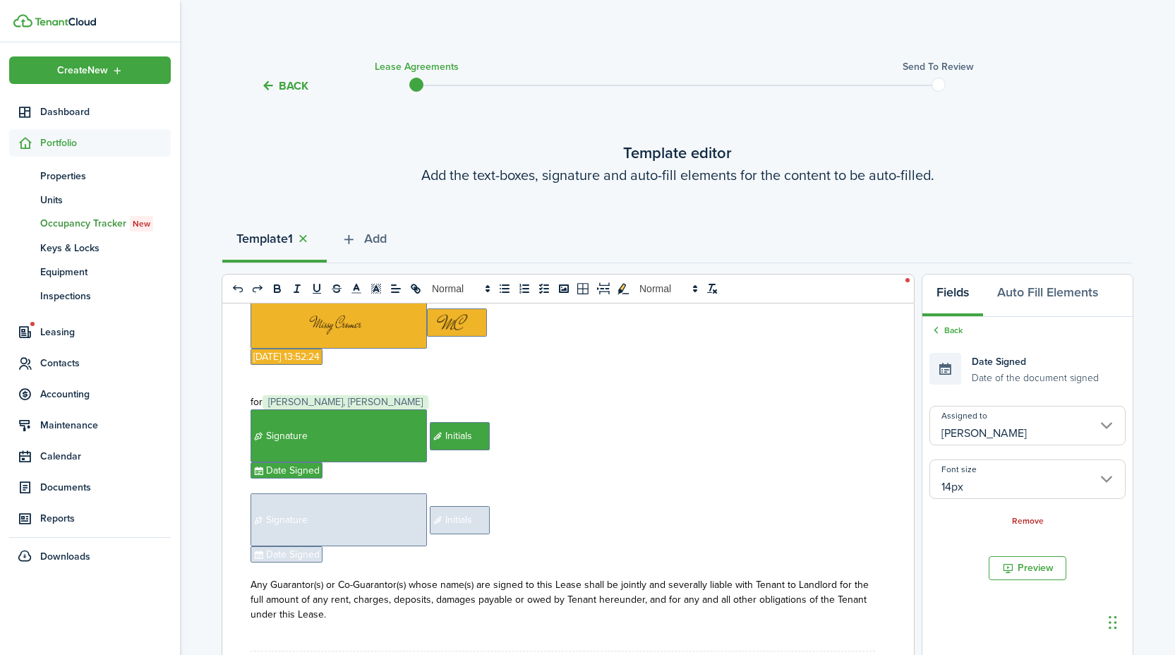
drag, startPoint x: 381, startPoint y: 536, endPoint x: 507, endPoint y: 514, distance: 128.2
click at [381, 536] on span "Signature" at bounding box center [339, 519] width 176 height 53
click at [996, 425] on input "Assigned to" at bounding box center [1028, 435] width 196 height 40
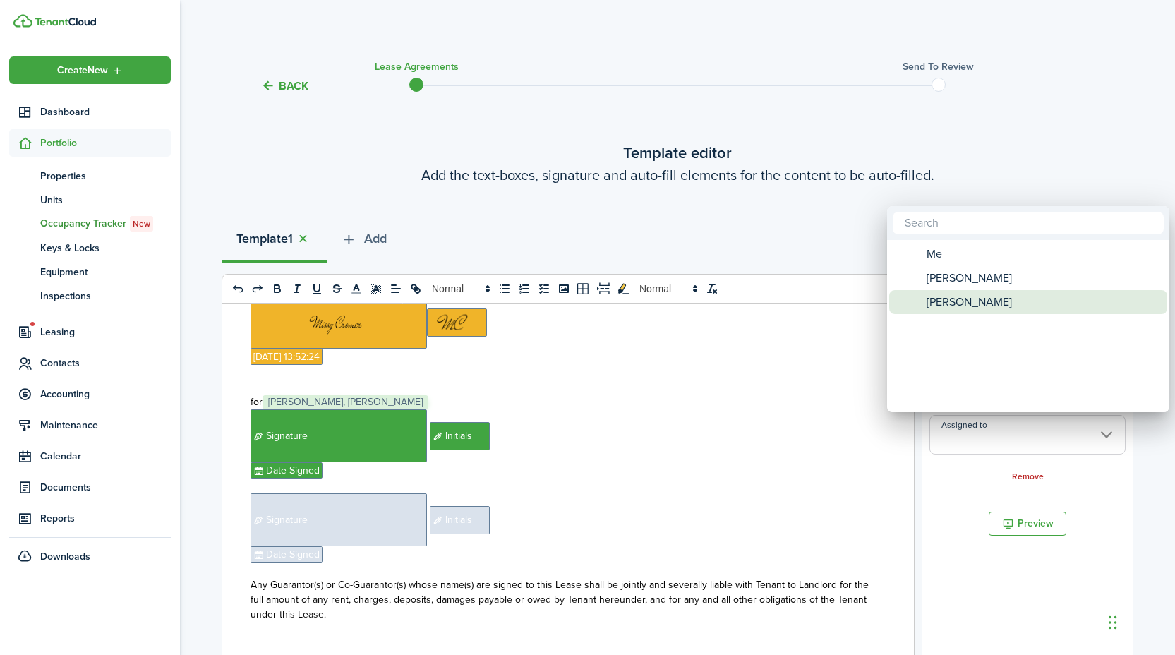
click at [972, 309] on span "[PERSON_NAME]" at bounding box center [969, 302] width 85 height 24
type input "[PERSON_NAME]"
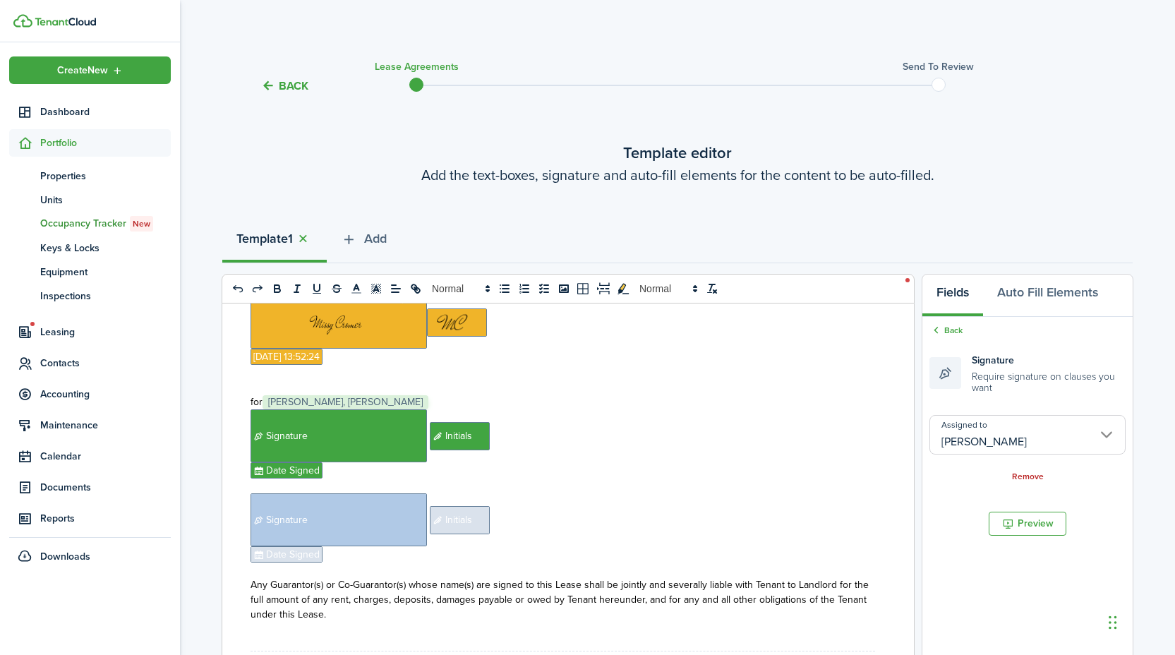
click at [453, 534] on span "Initials" at bounding box center [460, 520] width 60 height 28
click at [986, 426] on input "Assigned to" at bounding box center [1028, 426] width 196 height 40
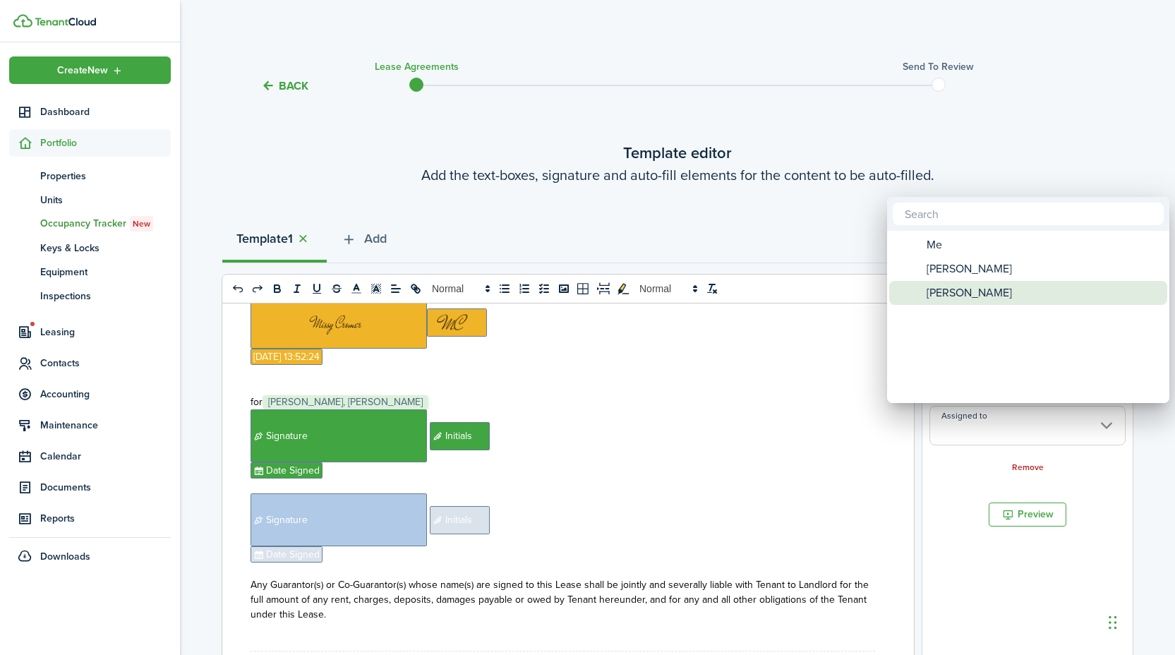
click at [960, 297] on span "[PERSON_NAME]" at bounding box center [969, 293] width 85 height 24
type input "[PERSON_NAME]"
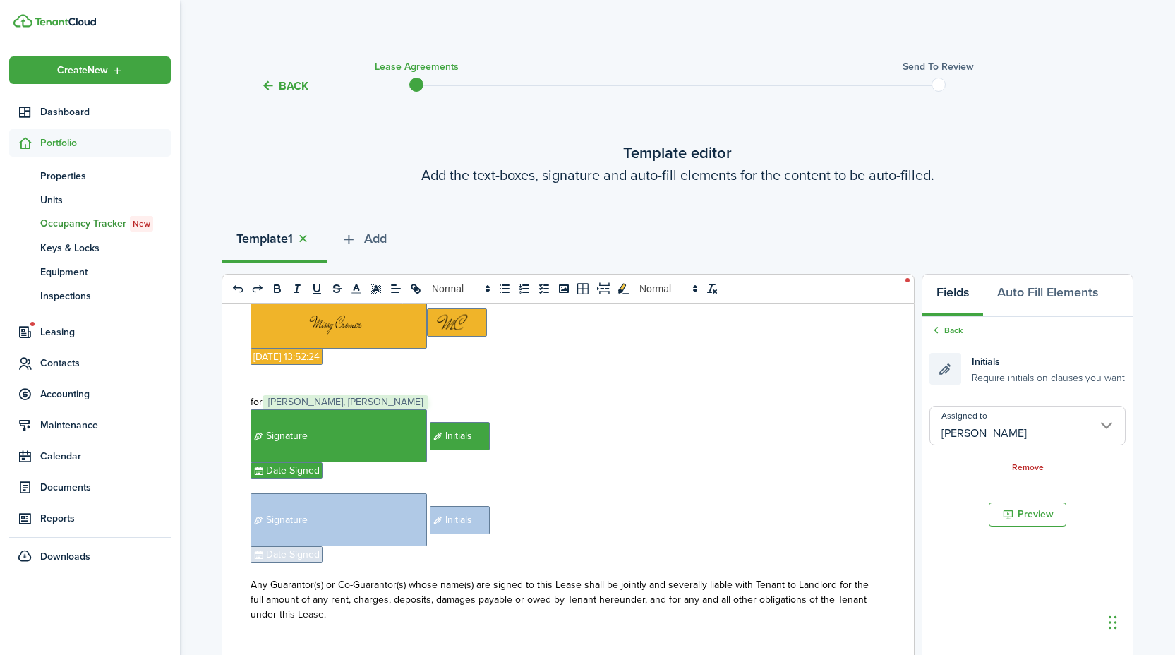
click at [298, 563] on span "Date Signed" at bounding box center [287, 554] width 72 height 16
click at [976, 438] on input "Assigned to" at bounding box center [1028, 426] width 196 height 40
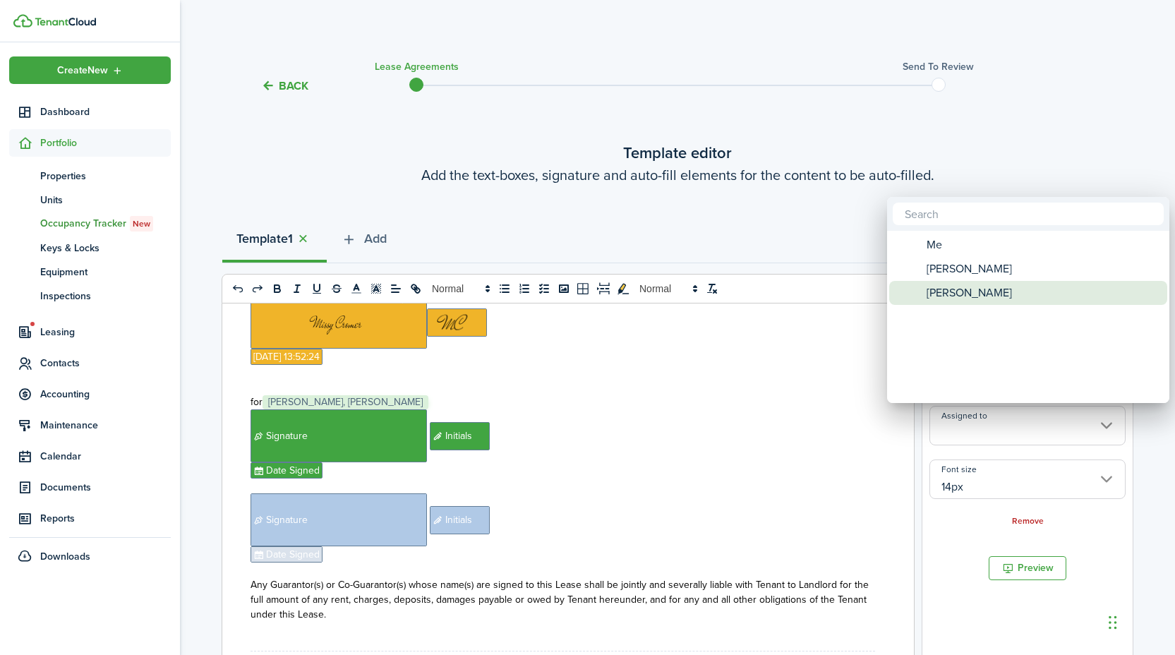
click at [945, 299] on span "[PERSON_NAME]" at bounding box center [969, 293] width 85 height 24
type input "[PERSON_NAME]"
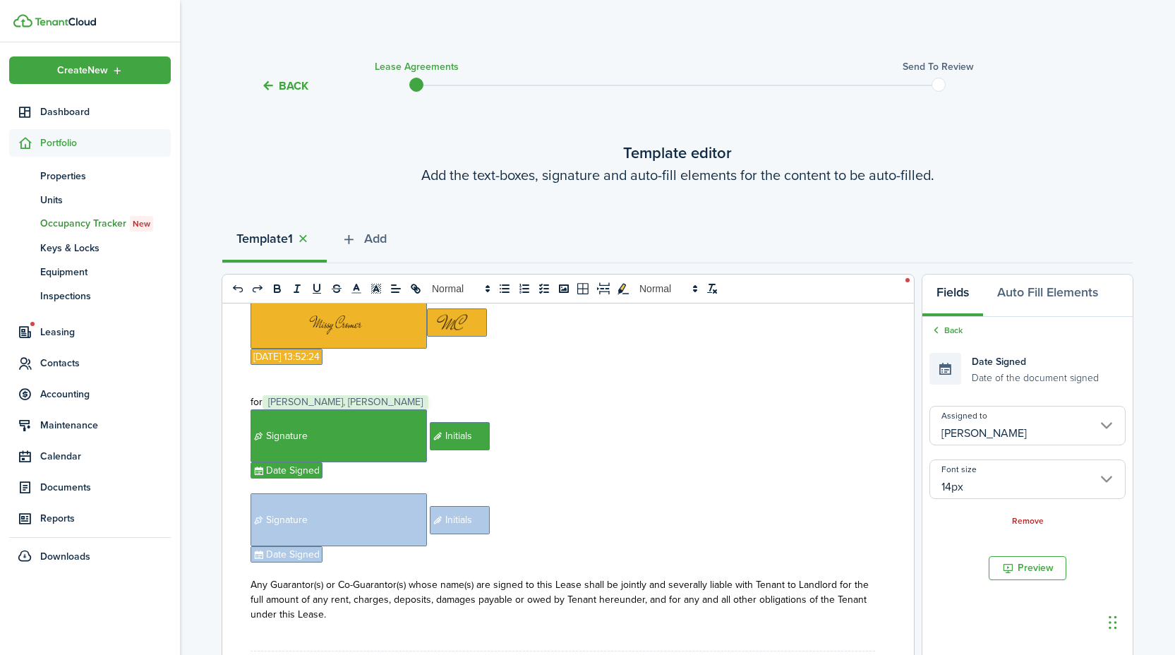
click at [399, 409] on p "for ﻿ [PERSON_NAME], [PERSON_NAME] ﻿" at bounding box center [563, 402] width 625 height 15
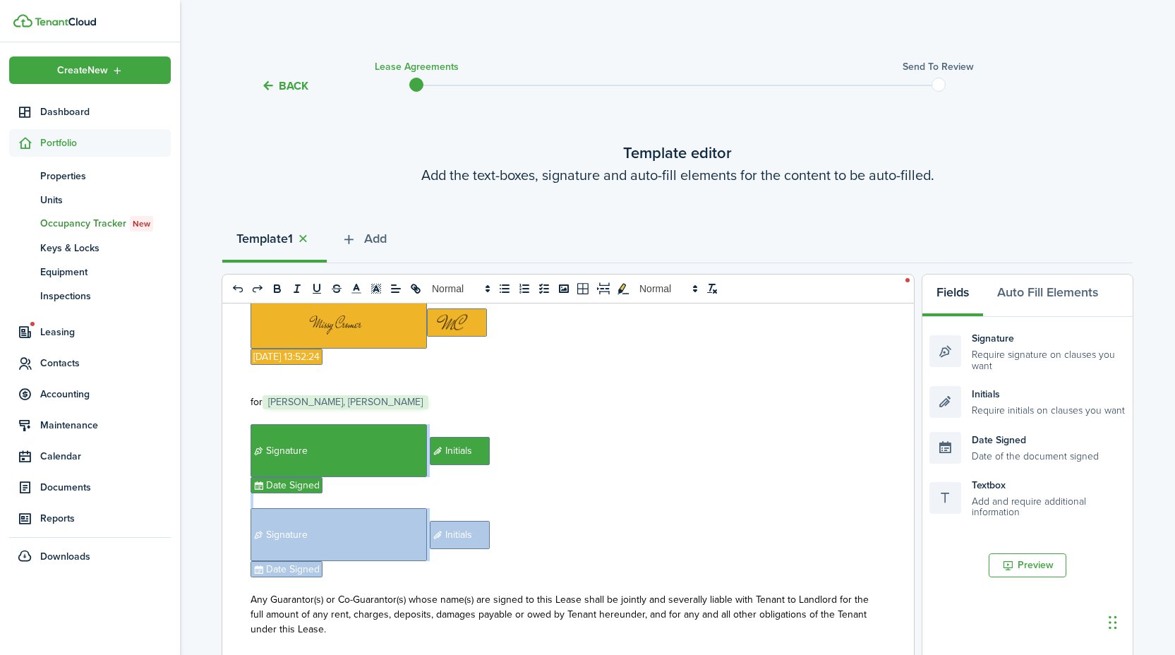
copy div "﻿ ﻿ Signature ﻿ Initials ﻿ ﻿ Date Signed ﻿ ﻿ Signature ﻿ ﻿ Initials ﻿ ﻿ Date Si…"
click at [513, 551] on p "﻿ Signature ﻿ ﻿ Initials ﻿" at bounding box center [563, 534] width 625 height 53
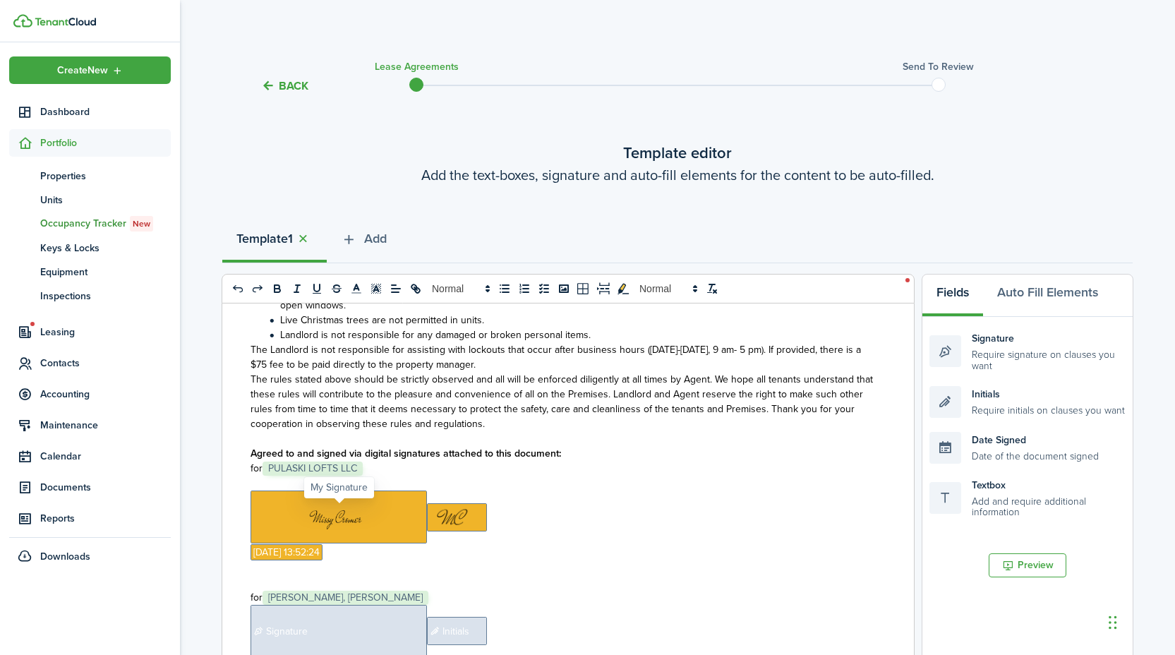
click at [344, 539] on span at bounding box center [339, 517] width 176 height 53
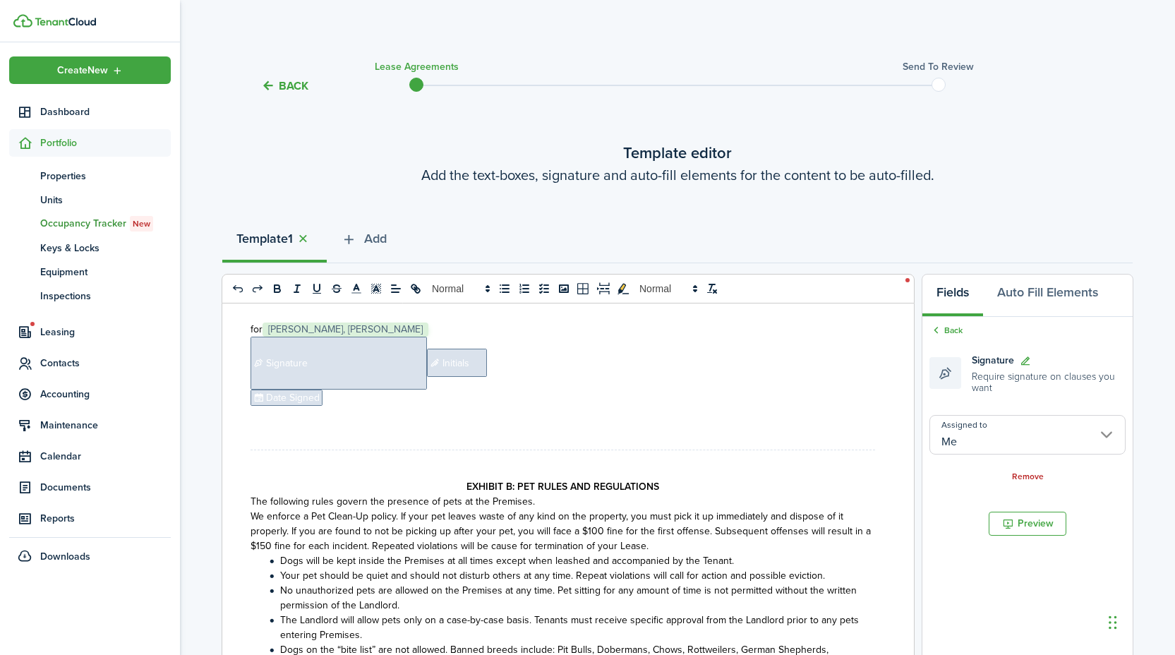
scroll to position [5837, 0]
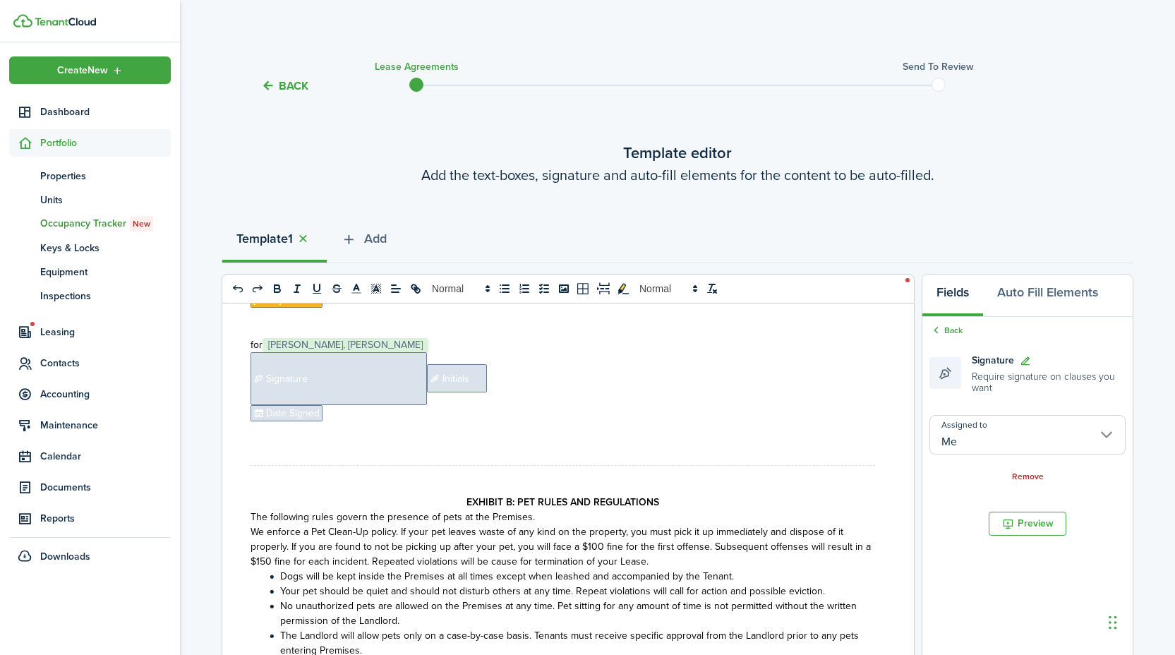
click at [351, 395] on span "Signature" at bounding box center [339, 378] width 176 height 53
type input "[PERSON_NAME]"
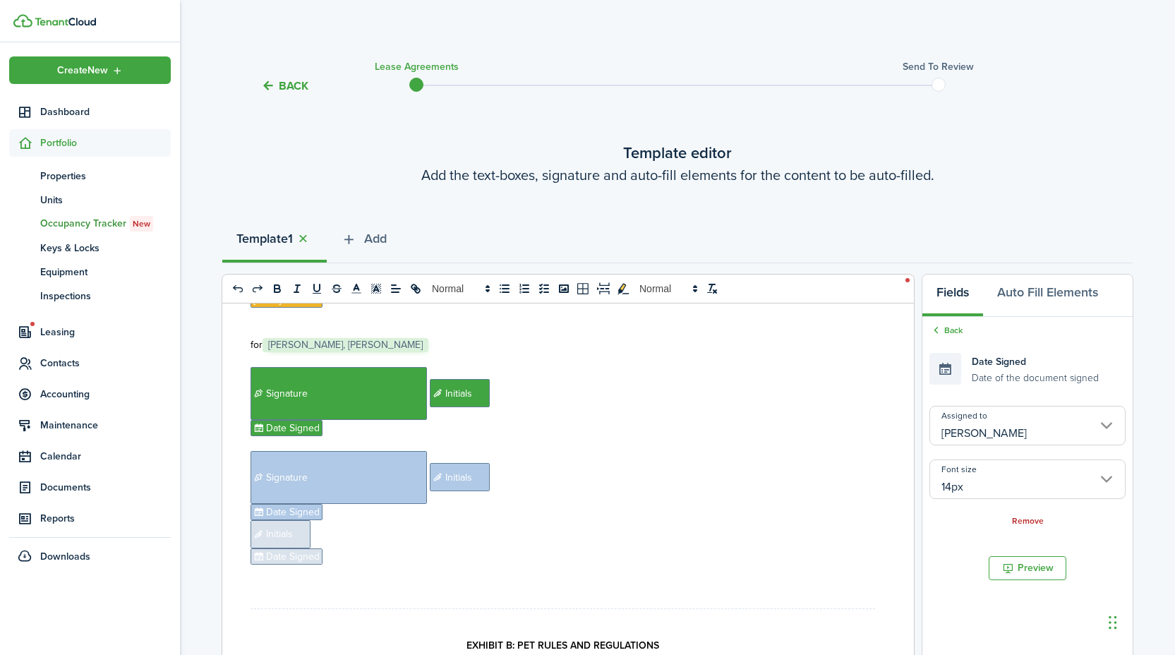
click at [304, 549] on span "Initials" at bounding box center [281, 534] width 60 height 28
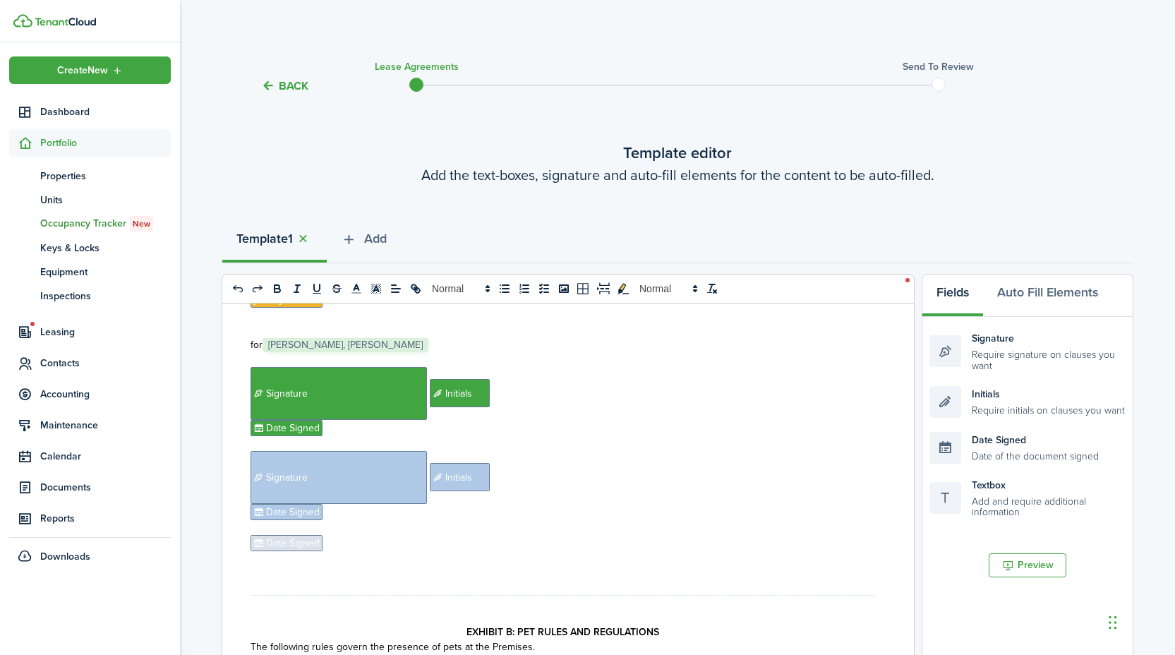
click at [306, 551] on span "Date Signed" at bounding box center [287, 543] width 72 height 16
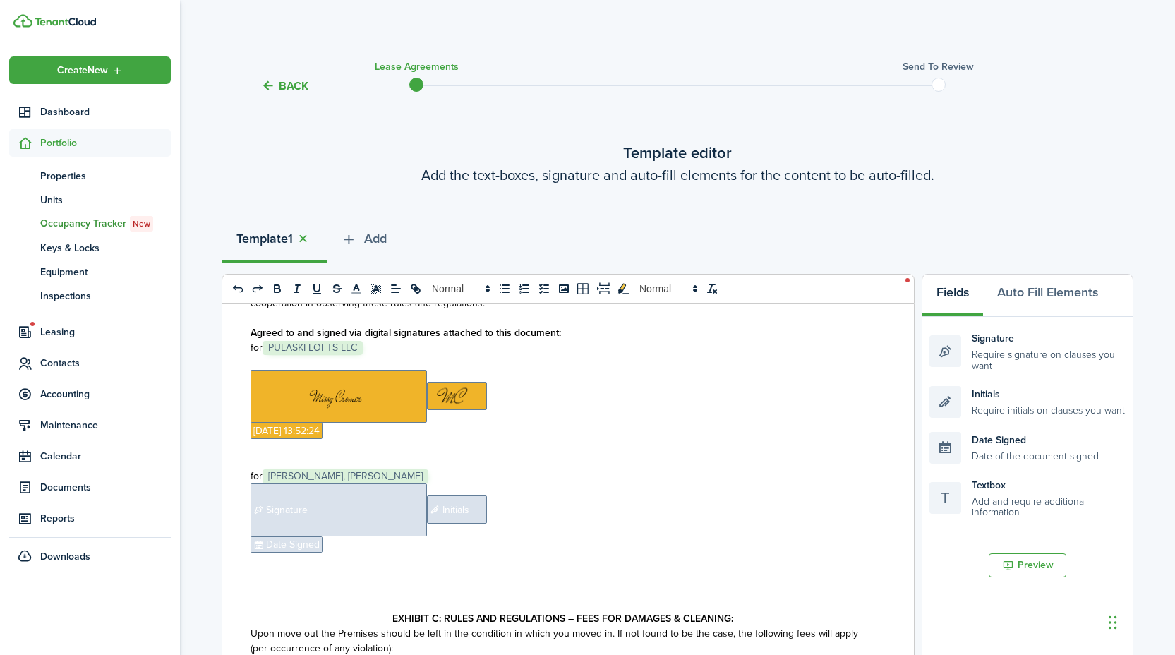
scroll to position [6606, 0]
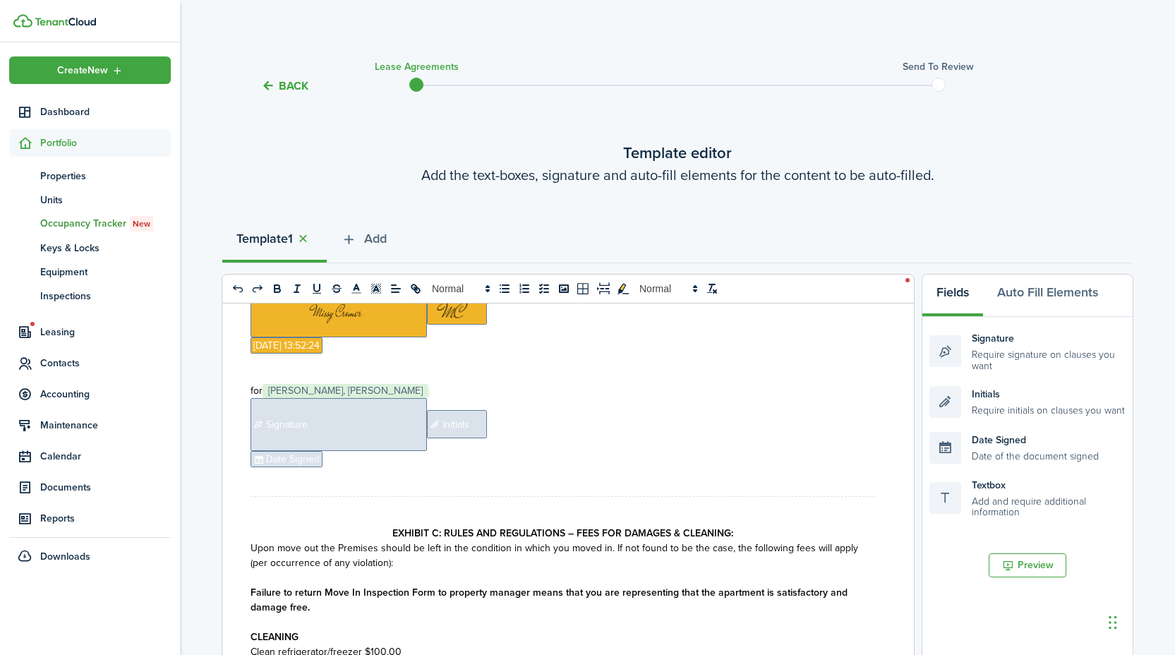
click at [337, 426] on span "Signature" at bounding box center [339, 424] width 176 height 53
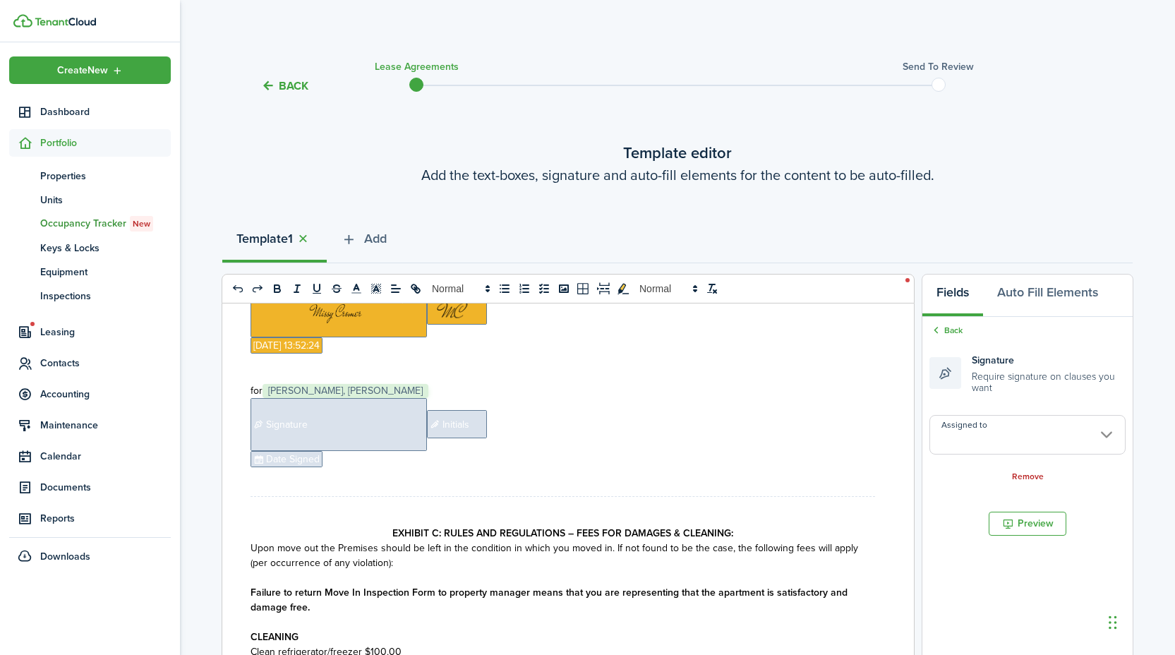
type input "[PERSON_NAME]"
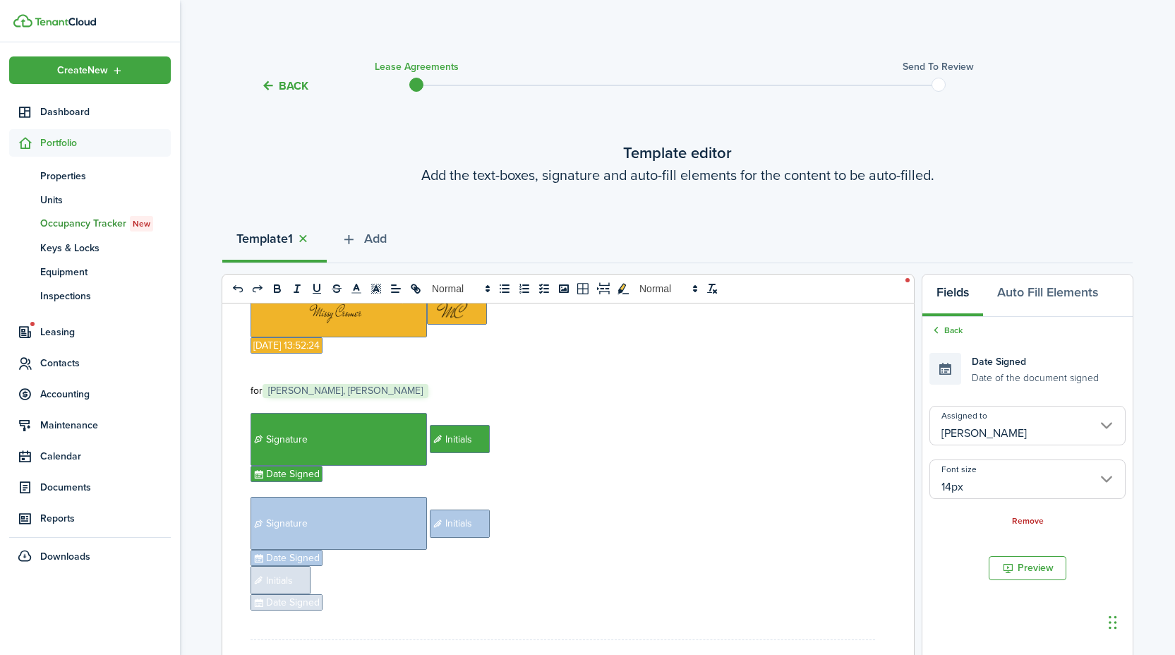
click at [283, 611] on span "Date Signed" at bounding box center [287, 602] width 72 height 16
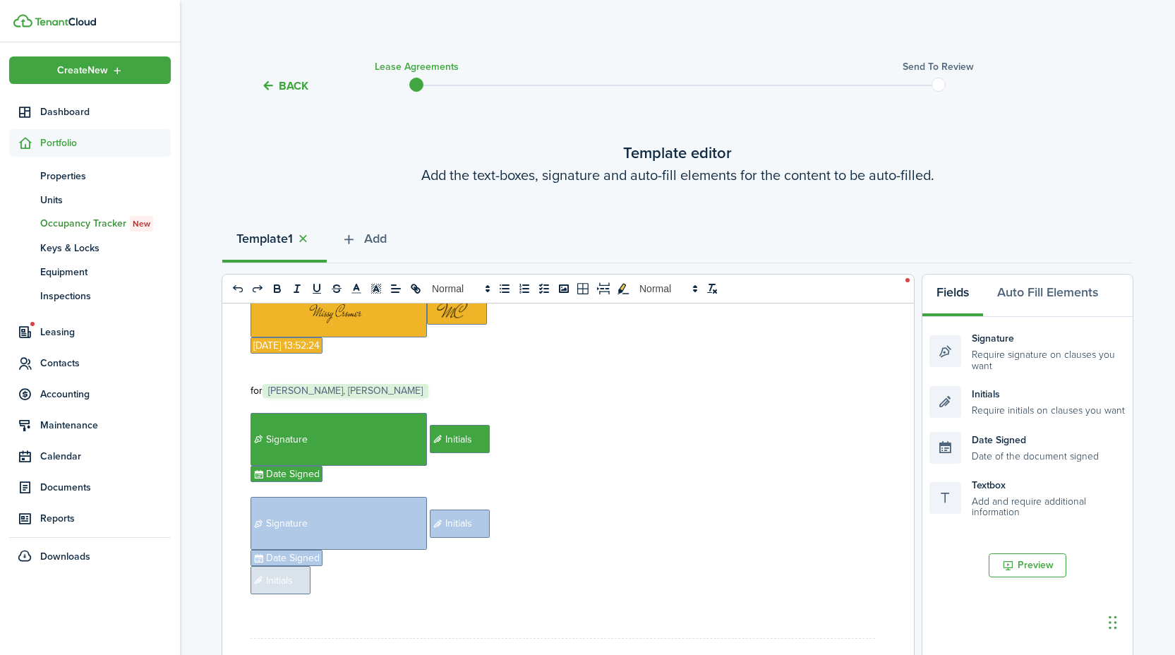
click at [285, 594] on span "Initials" at bounding box center [281, 580] width 60 height 28
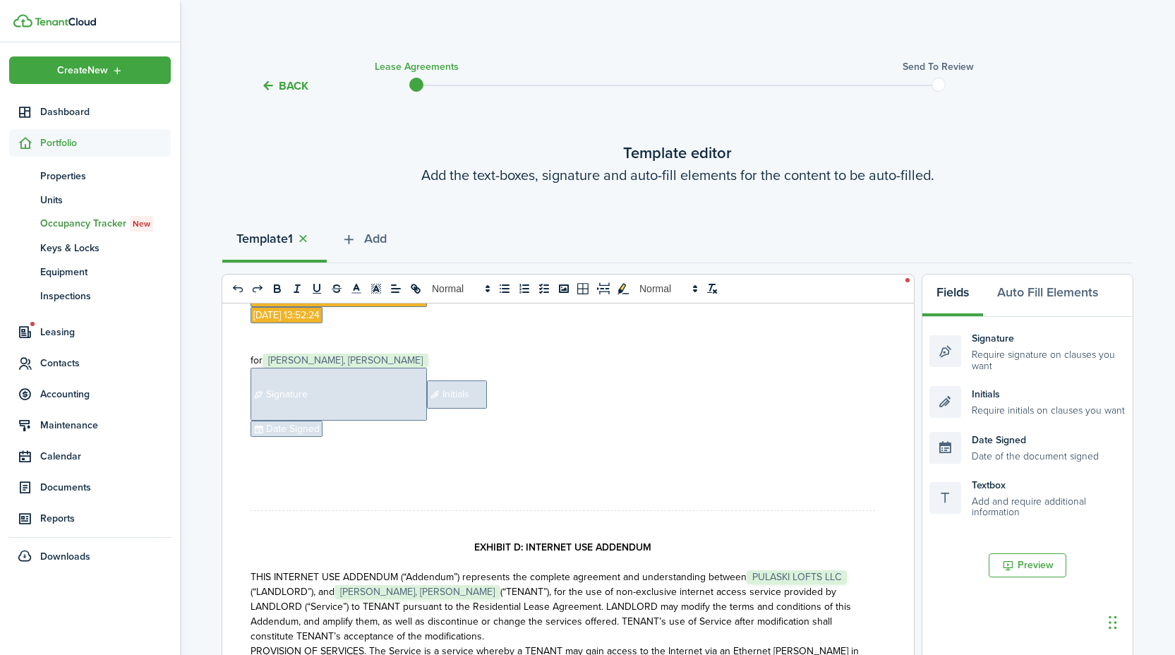
scroll to position [8847, 0]
click at [290, 418] on span "Signature" at bounding box center [339, 391] width 176 height 53
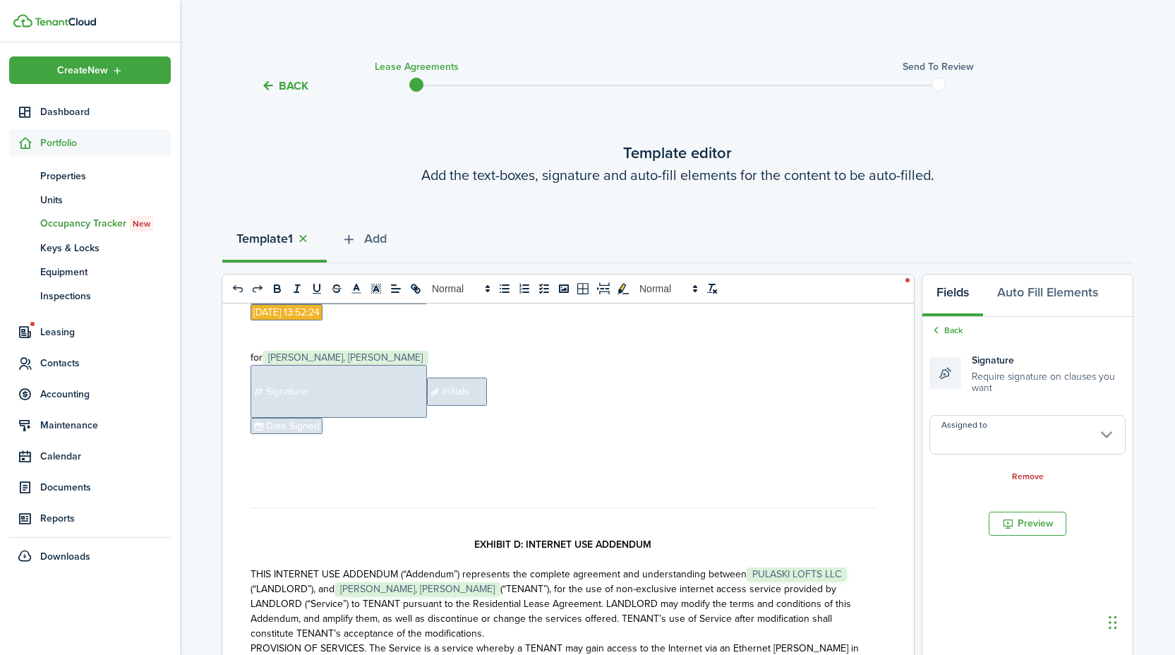
type input "[PERSON_NAME]"
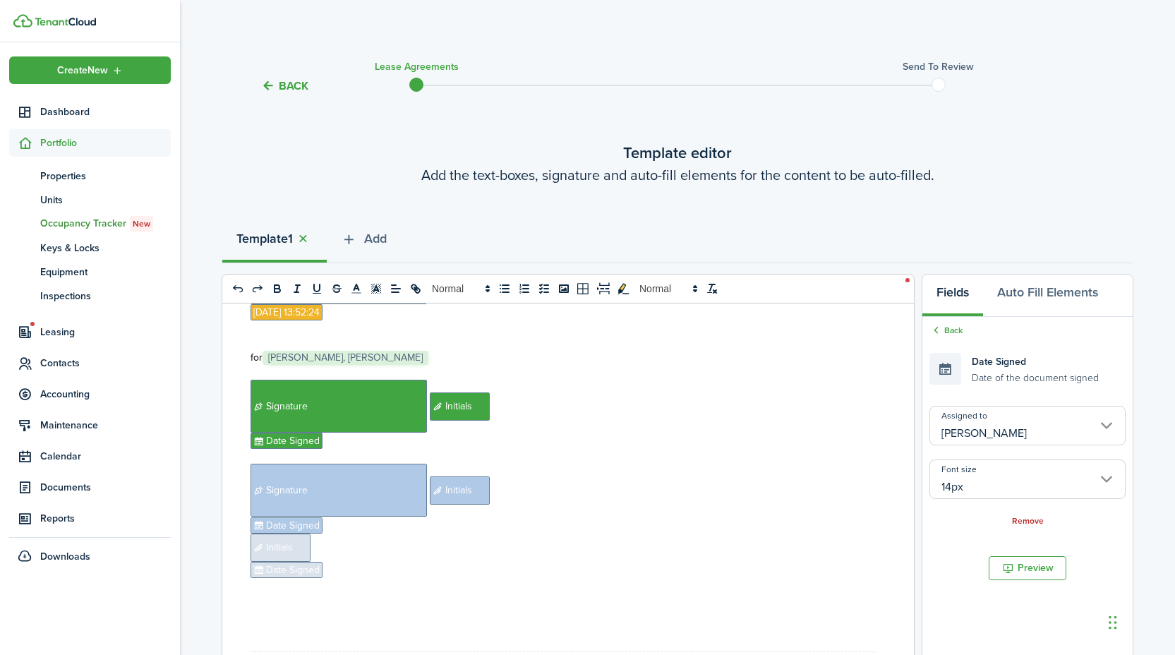
click at [307, 578] on span "Date Signed" at bounding box center [287, 570] width 72 height 16
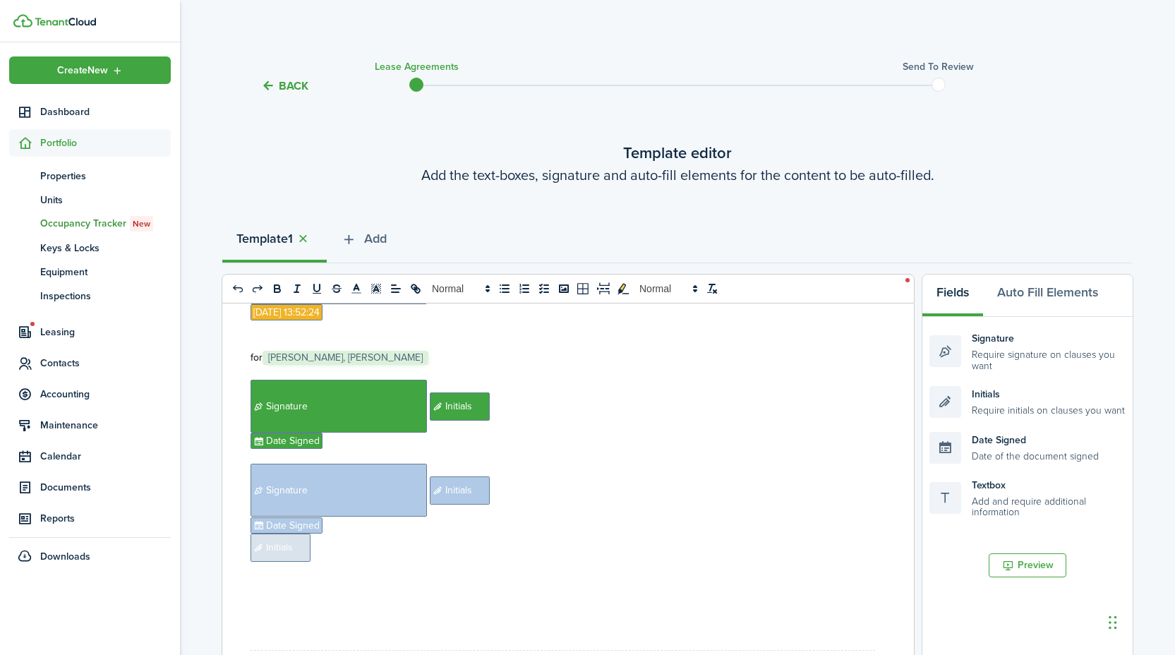
click at [306, 562] on span "Initials" at bounding box center [281, 548] width 60 height 28
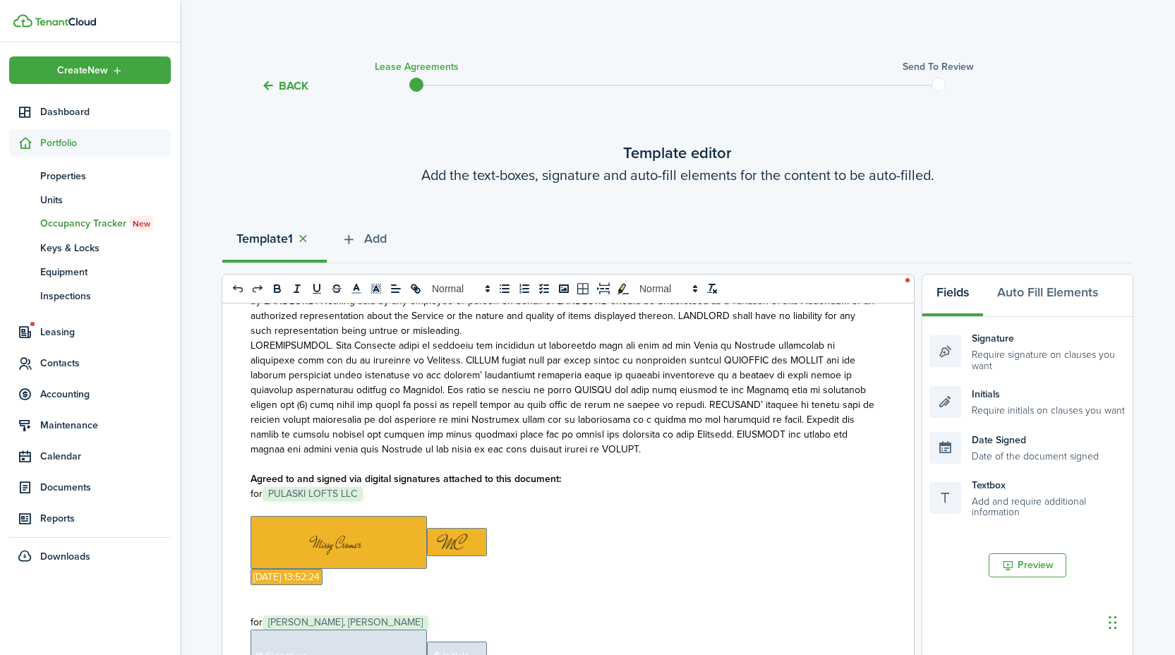
scroll to position [11334, 0]
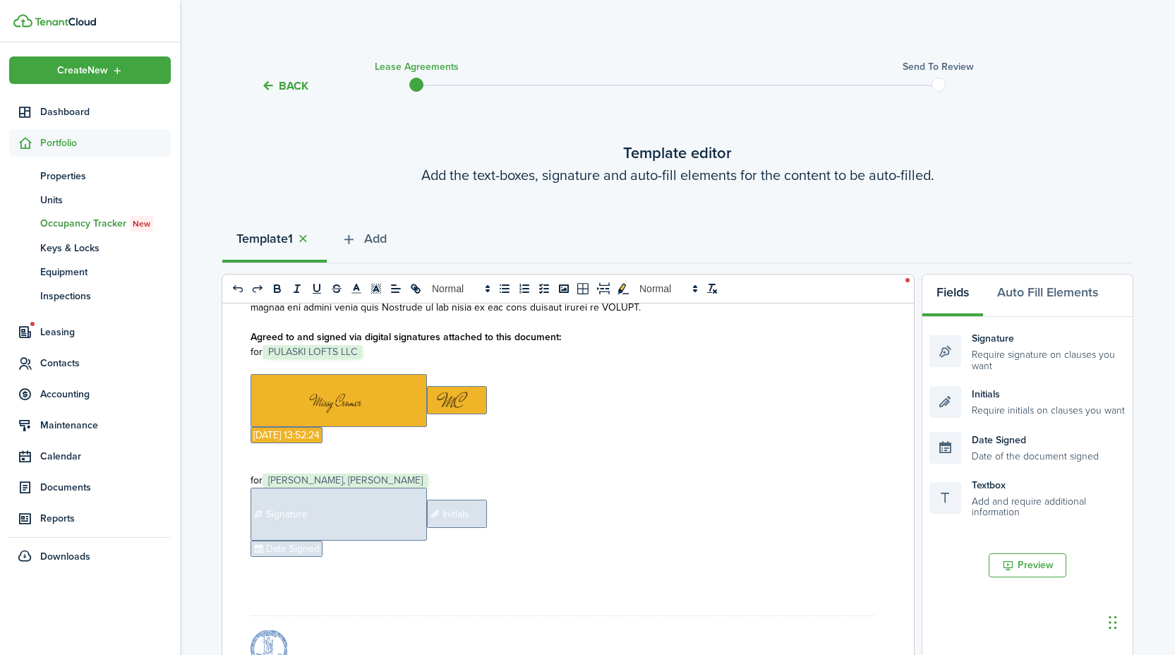
click at [307, 537] on span "Signature" at bounding box center [339, 514] width 176 height 53
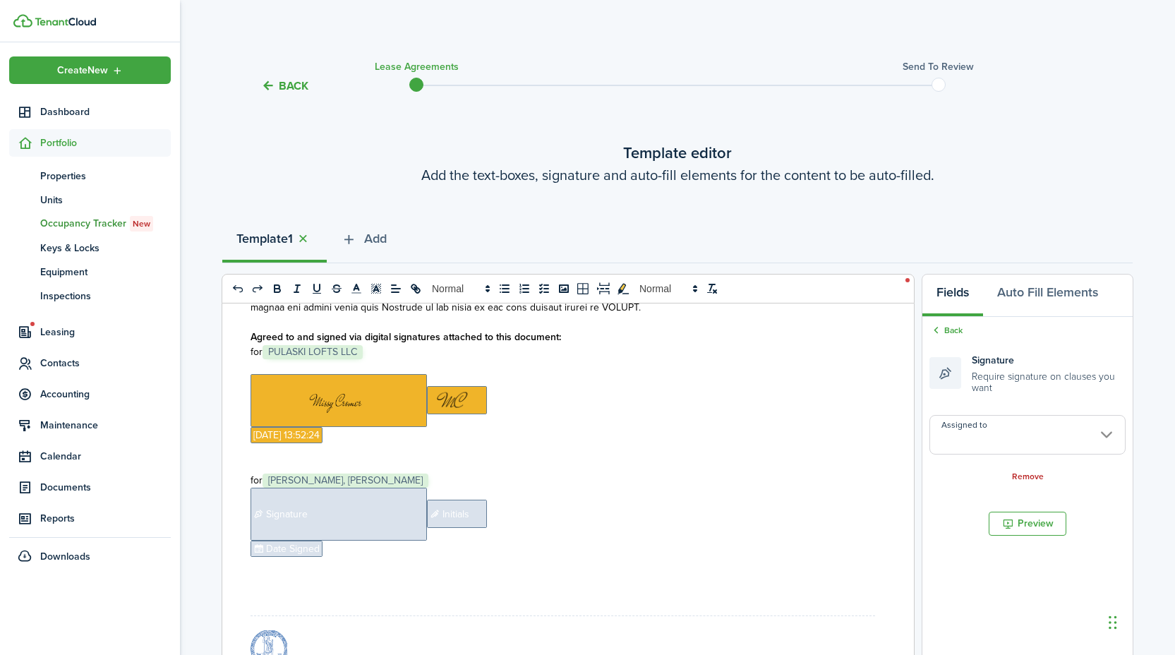
type input "[PERSON_NAME]"
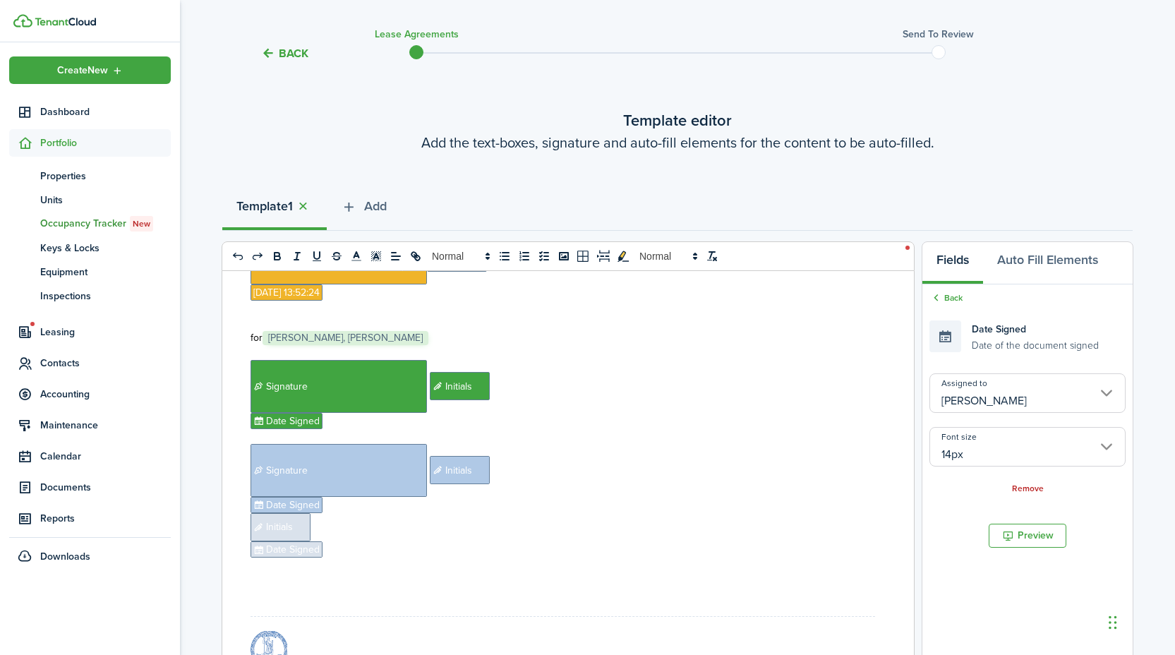
scroll to position [11444, 0]
click at [333, 572] on p at bounding box center [563, 564] width 625 height 15
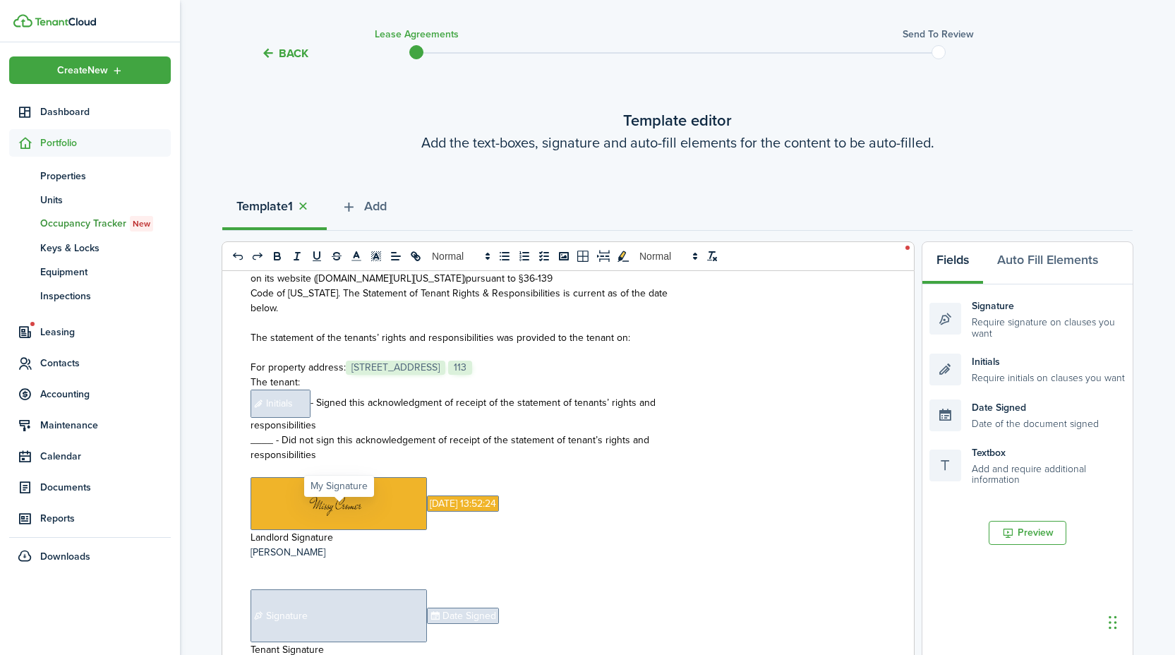
scroll to position [14620, 0]
click at [288, 411] on span "Initials" at bounding box center [281, 404] width 60 height 28
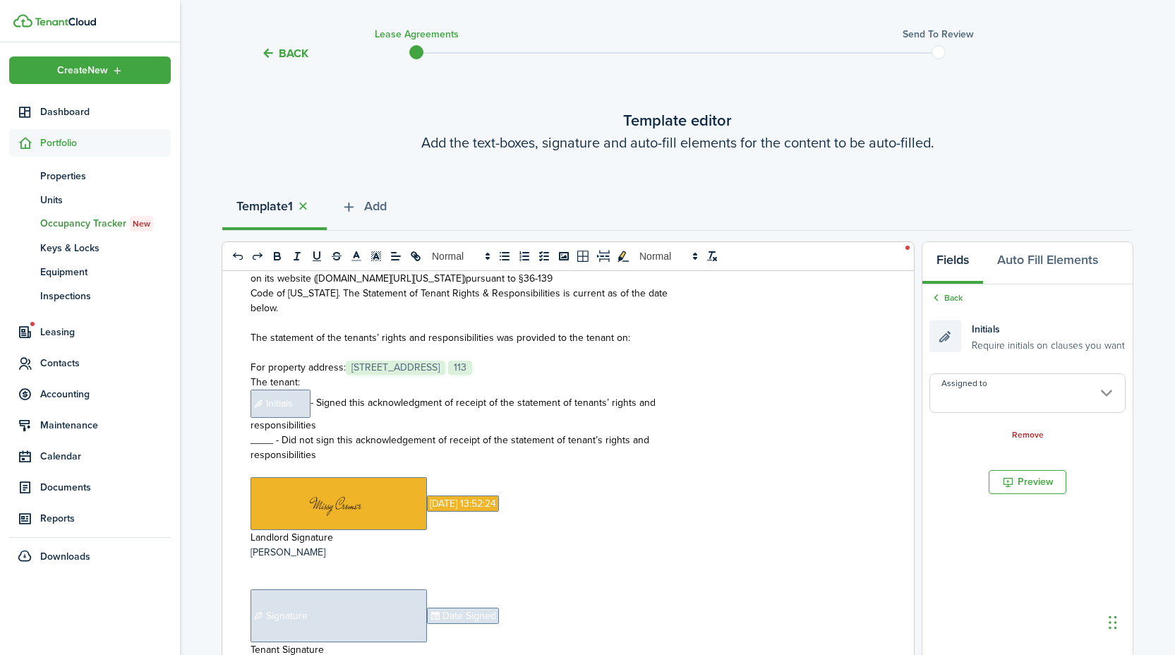
copy p "﻿ Initials"
click at [312, 406] on span "- Signed this acknowledgment of receipt of the statement of tenants’ rights and" at bounding box center [483, 402] width 345 height 15
click at [291, 409] on span "Initials" at bounding box center [281, 404] width 60 height 28
click at [964, 407] on input "Assigned to" at bounding box center [1028, 393] width 196 height 40
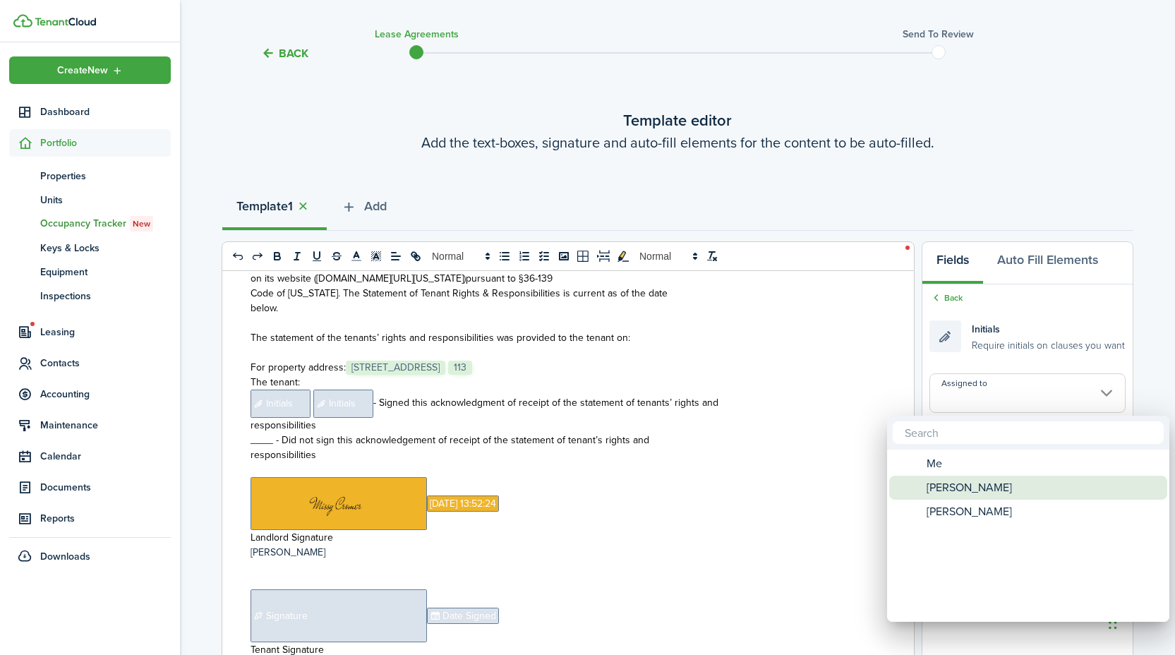
click at [959, 484] on span "[PERSON_NAME]" at bounding box center [969, 488] width 85 height 24
type input "[PERSON_NAME]"
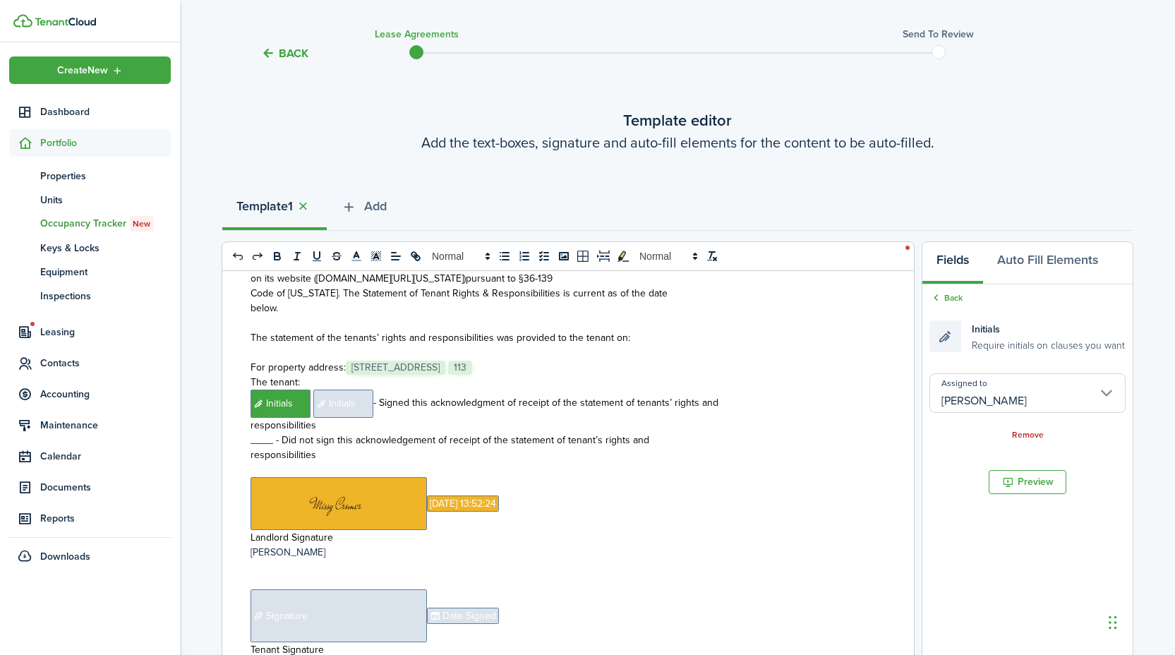
click at [355, 392] on span "Initials" at bounding box center [343, 404] width 60 height 28
click at [984, 407] on input "Assigned to" at bounding box center [1028, 393] width 196 height 40
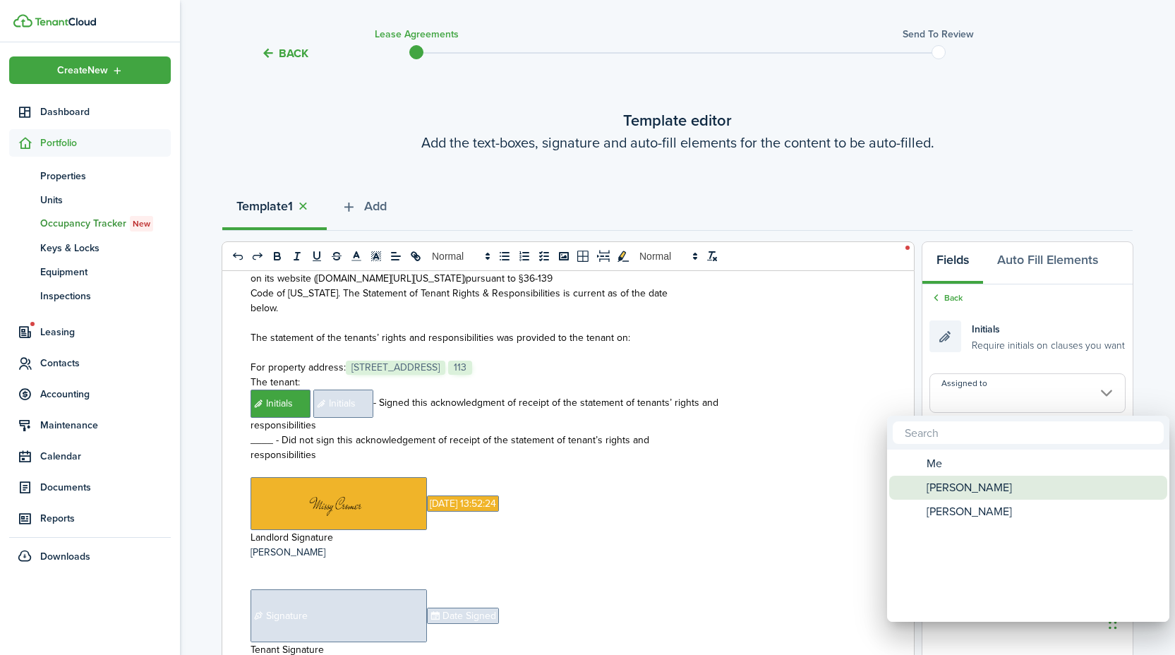
click at [969, 481] on span "[PERSON_NAME]" at bounding box center [969, 488] width 85 height 24
type input "[PERSON_NAME]"
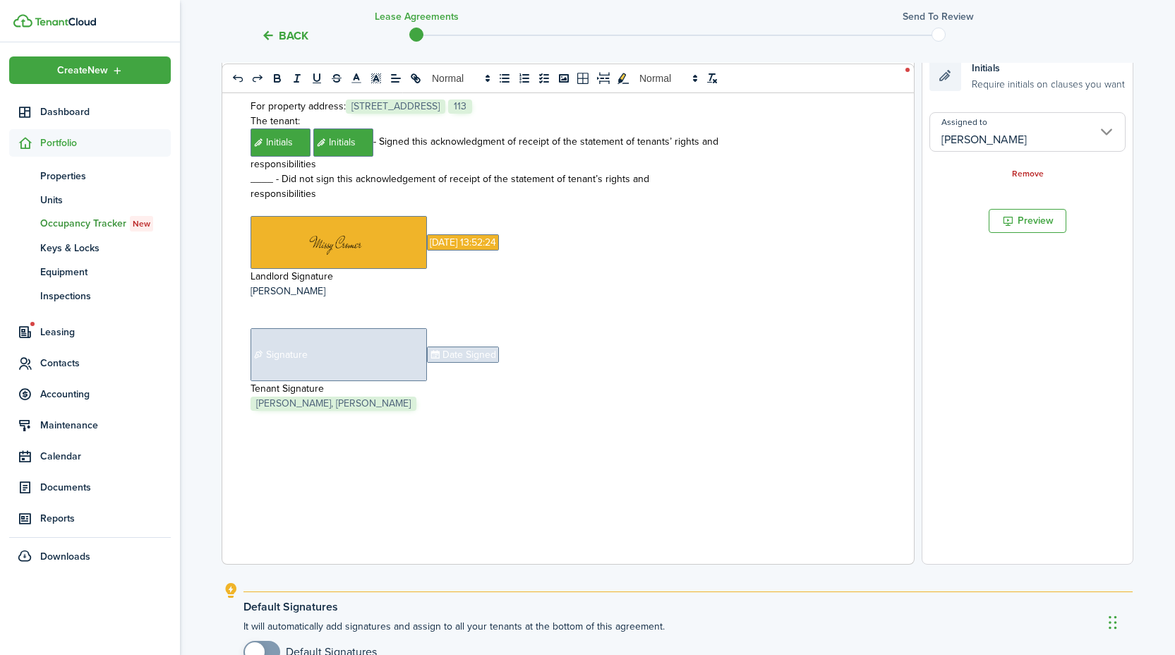
scroll to position [335, 0]
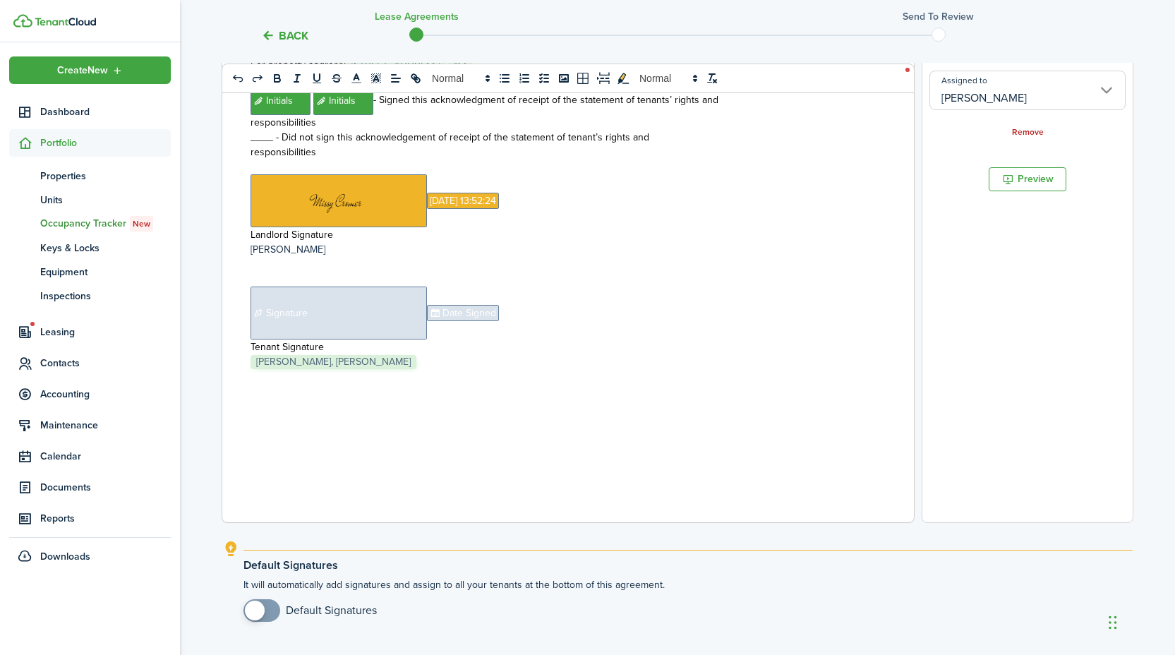
click at [361, 312] on span "Signature" at bounding box center [339, 313] width 176 height 53
copy p "﻿ Signature ﻿"
click at [534, 318] on p "﻿ Signature ﻿ Date Signed ﻿" at bounding box center [563, 313] width 625 height 53
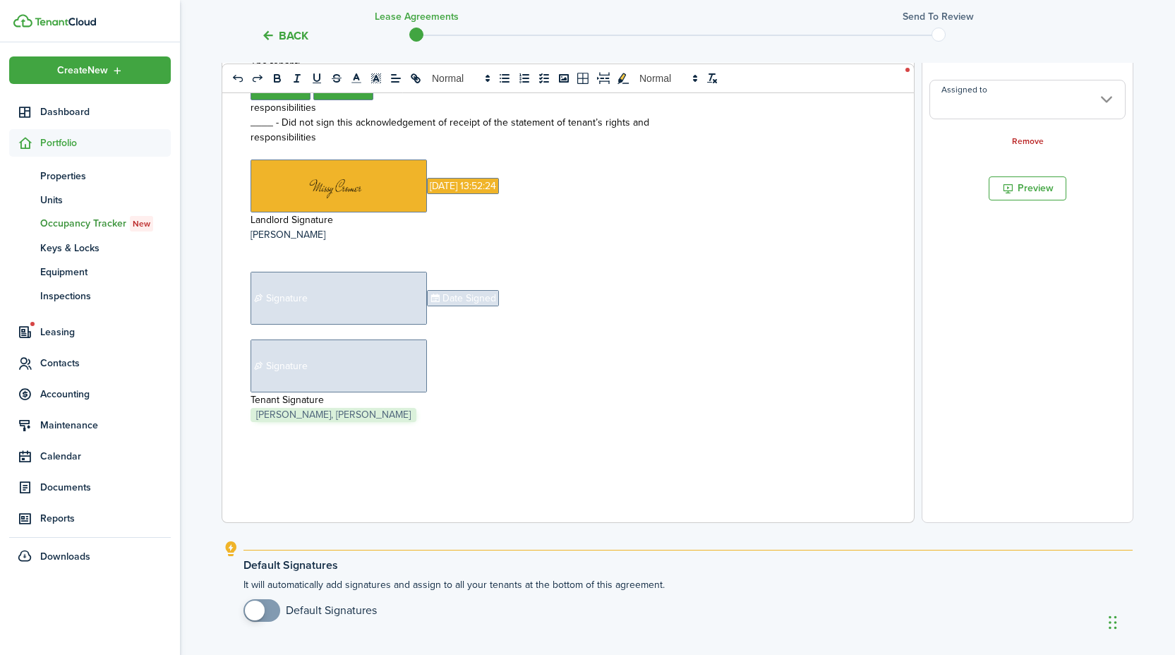
click at [458, 306] on span "Date Signed" at bounding box center [463, 298] width 72 height 16
click at [457, 306] on span "Date Signed" at bounding box center [463, 298] width 72 height 16
copy p "﻿ Date Signed"
click at [445, 385] on p "﻿ Signature ﻿ ﻿" at bounding box center [563, 366] width 625 height 53
click at [504, 315] on p "﻿ Signature ﻿ Date Signed" at bounding box center [563, 298] width 625 height 53
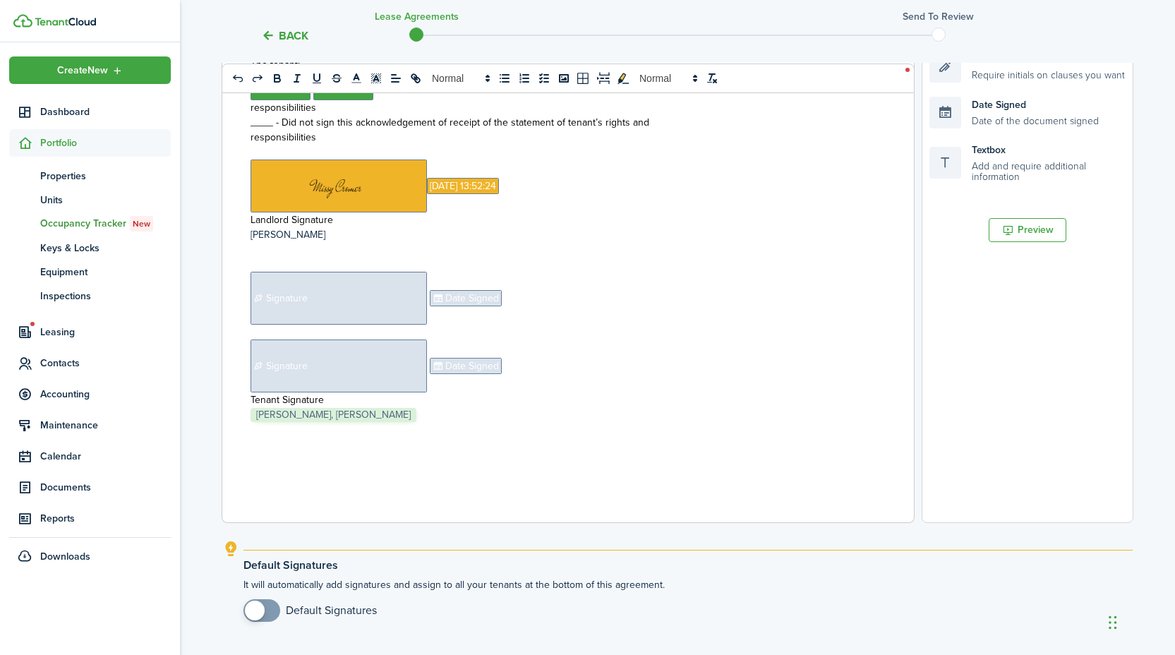
click at [409, 311] on span "Signature" at bounding box center [339, 298] width 176 height 53
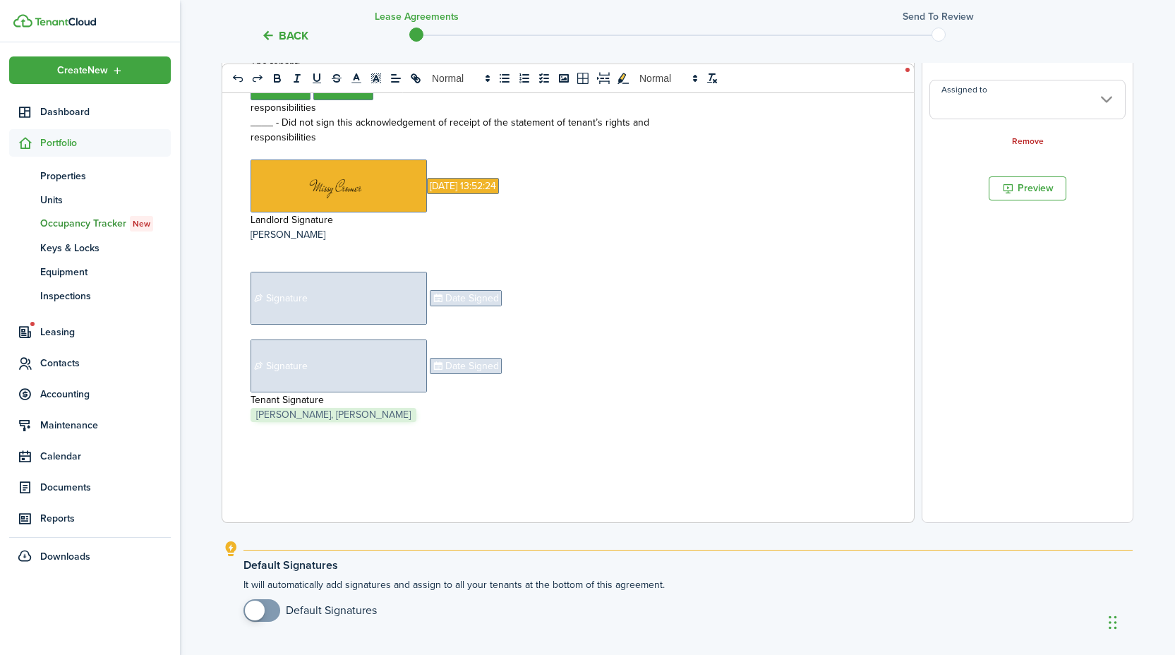
click at [1034, 90] on input "Assigned to" at bounding box center [1028, 100] width 196 height 40
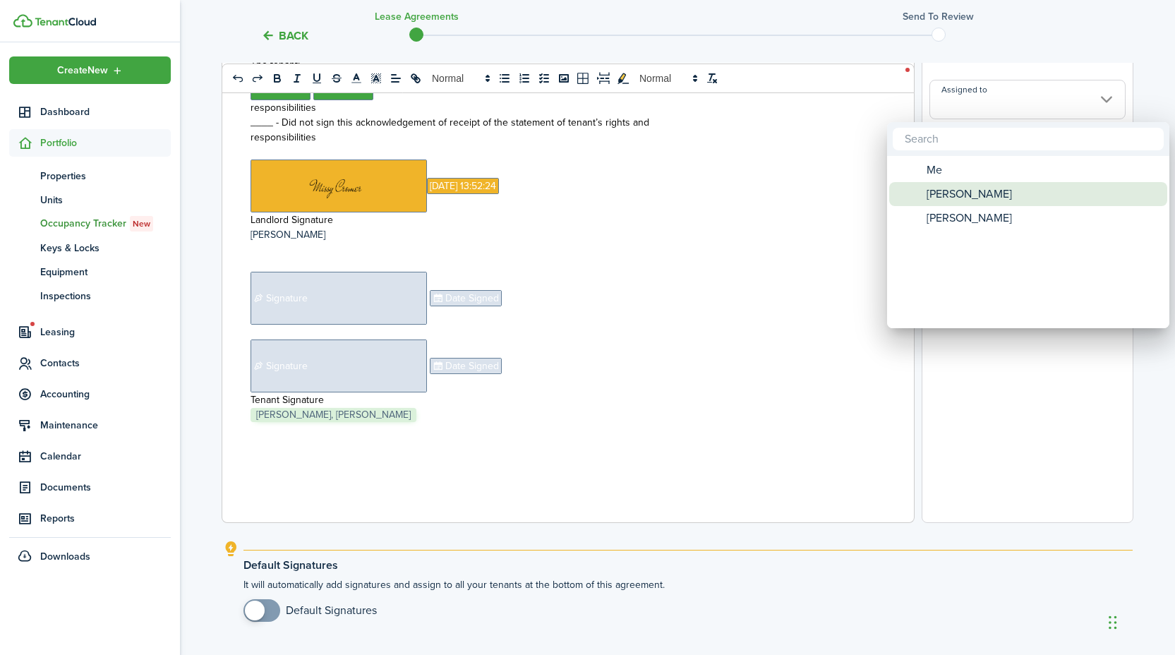
click at [1007, 203] on div "[PERSON_NAME]" at bounding box center [1034, 194] width 250 height 24
type input "[PERSON_NAME]"
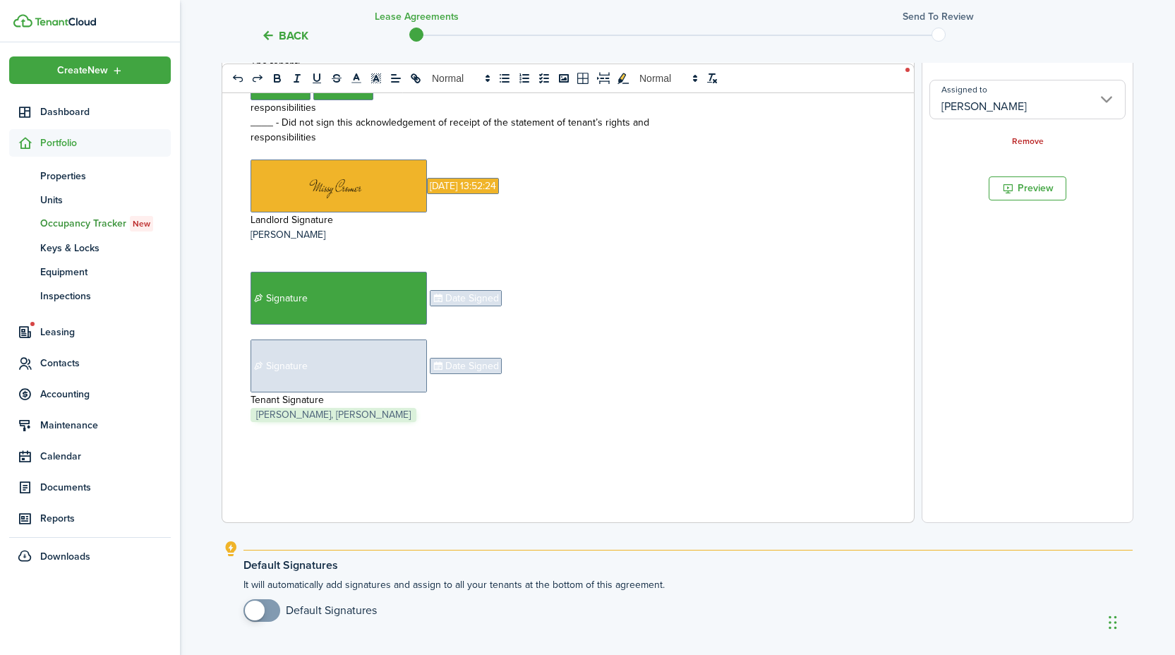
click at [465, 306] on span "Date Signed" at bounding box center [466, 298] width 72 height 16
click at [990, 97] on input "Assigned to" at bounding box center [1028, 91] width 196 height 40
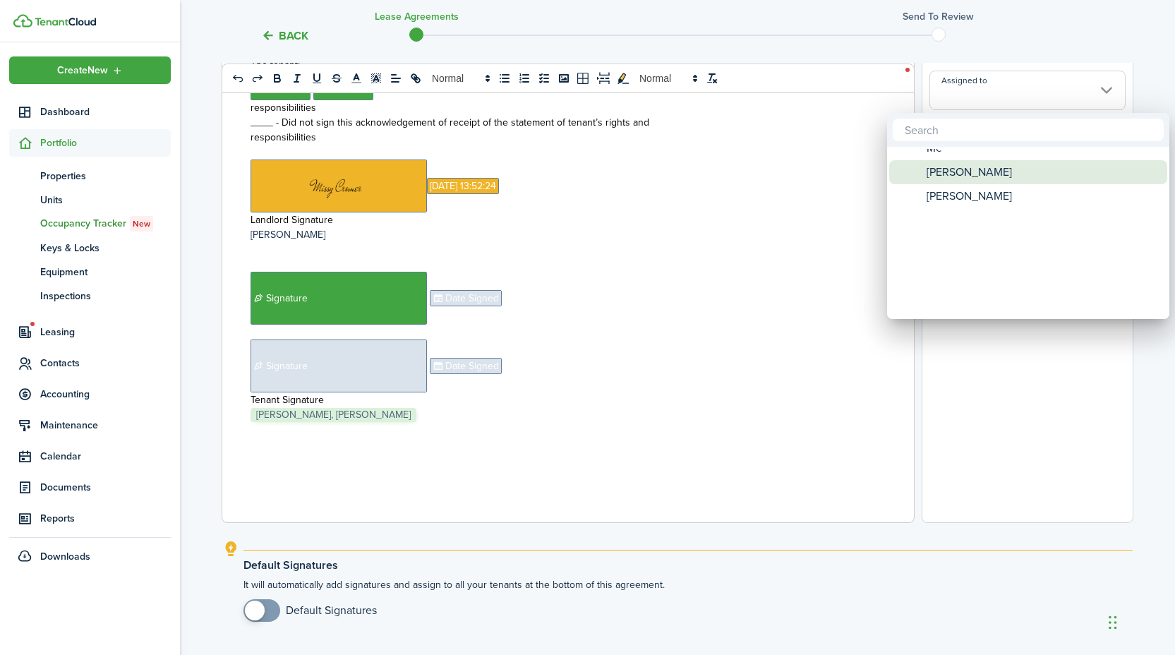
drag, startPoint x: 974, startPoint y: 196, endPoint x: 974, endPoint y: 184, distance: 12.7
click at [974, 184] on span "[PERSON_NAME]" at bounding box center [969, 196] width 85 height 24
click at [974, 181] on span "[PERSON_NAME]" at bounding box center [969, 185] width 85 height 24
type input "[PERSON_NAME]"
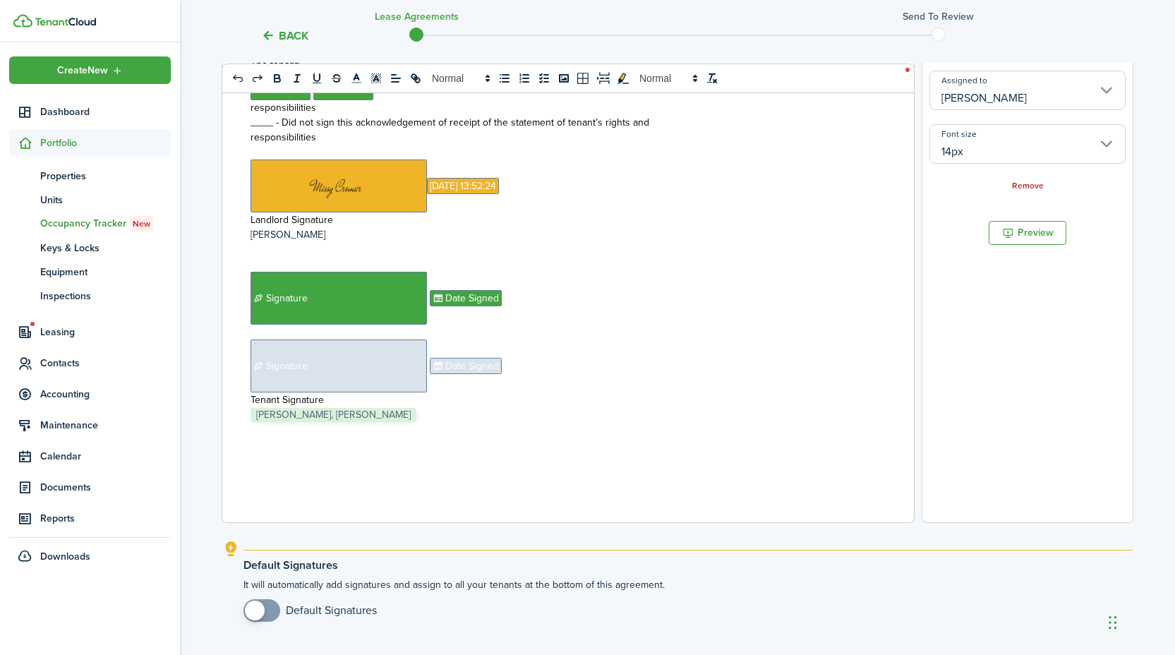
click at [393, 362] on span "Signature" at bounding box center [339, 366] width 176 height 53
click at [965, 102] on input "Assigned to" at bounding box center [1028, 100] width 196 height 40
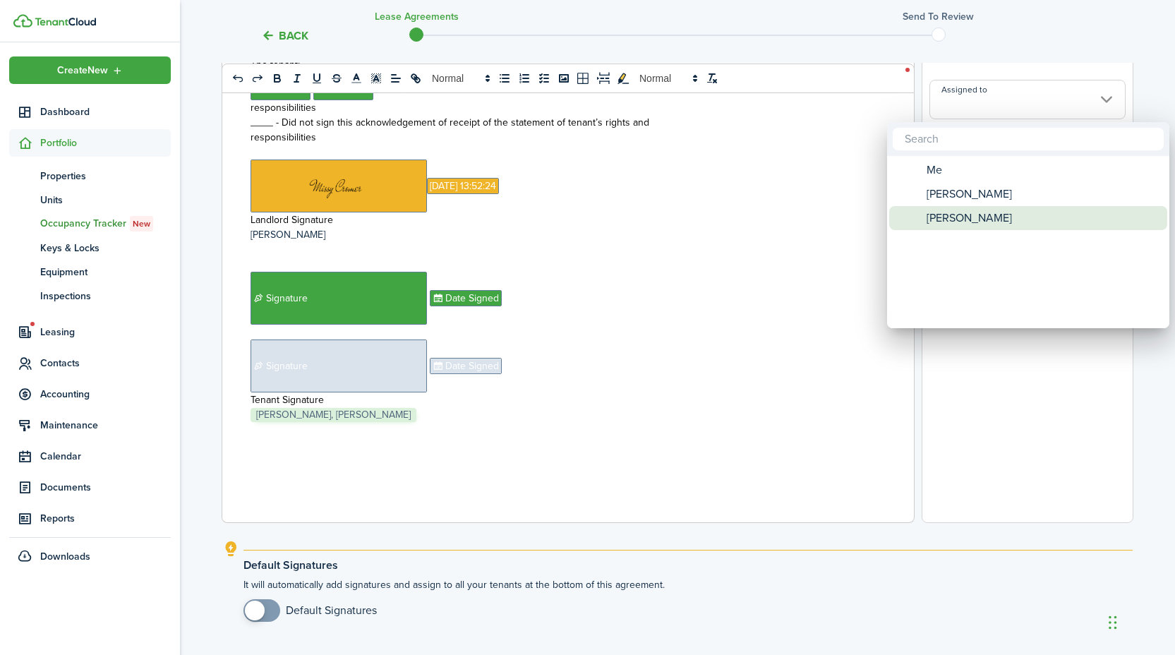
click at [954, 215] on span "[PERSON_NAME]" at bounding box center [969, 218] width 85 height 24
type input "[PERSON_NAME]"
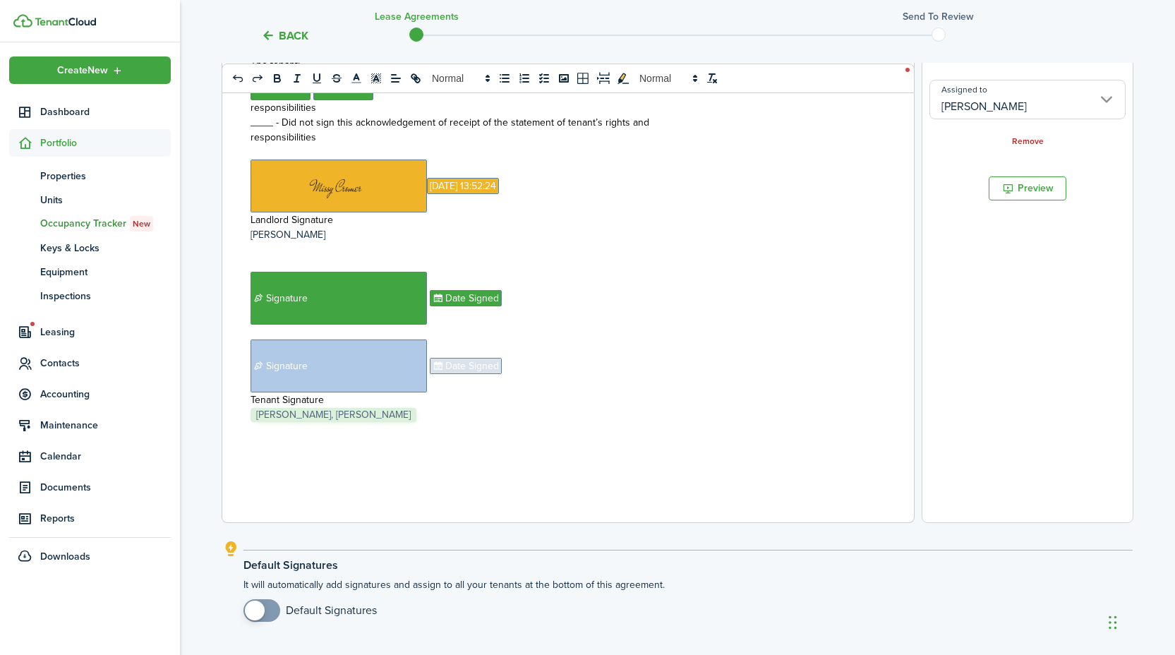
click at [471, 374] on span "Date Signed" at bounding box center [466, 366] width 72 height 16
click at [974, 90] on input "Assigned to" at bounding box center [1028, 91] width 196 height 40
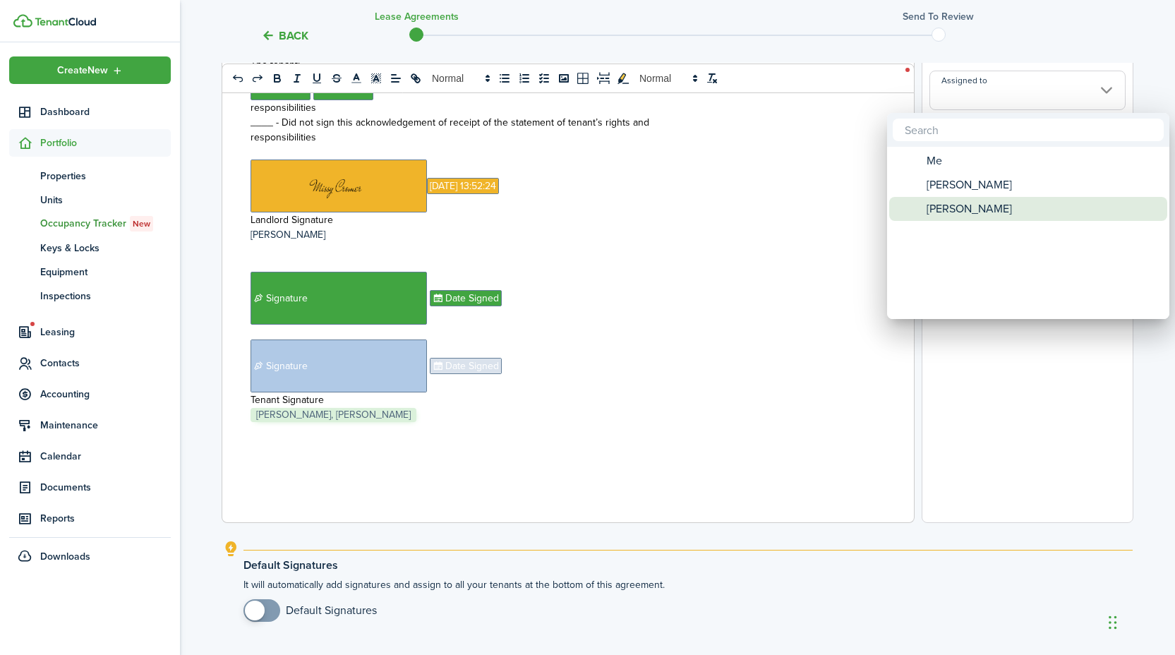
click at [963, 205] on span "[PERSON_NAME]" at bounding box center [969, 209] width 85 height 24
type input "[PERSON_NAME]"
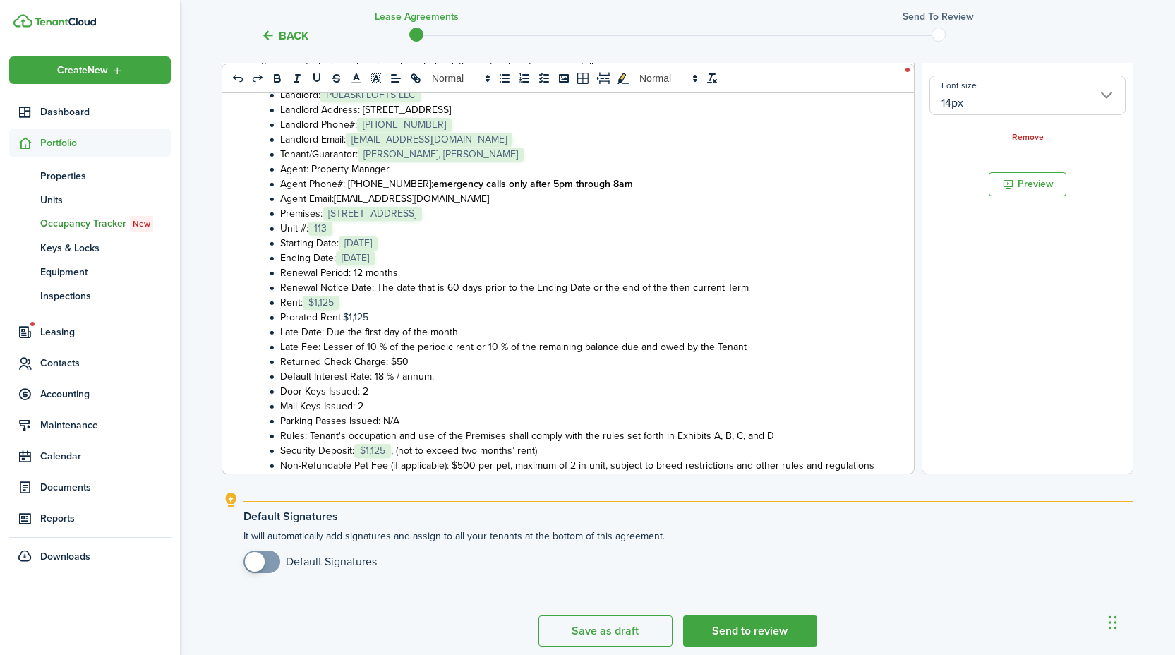
scroll to position [443, 0]
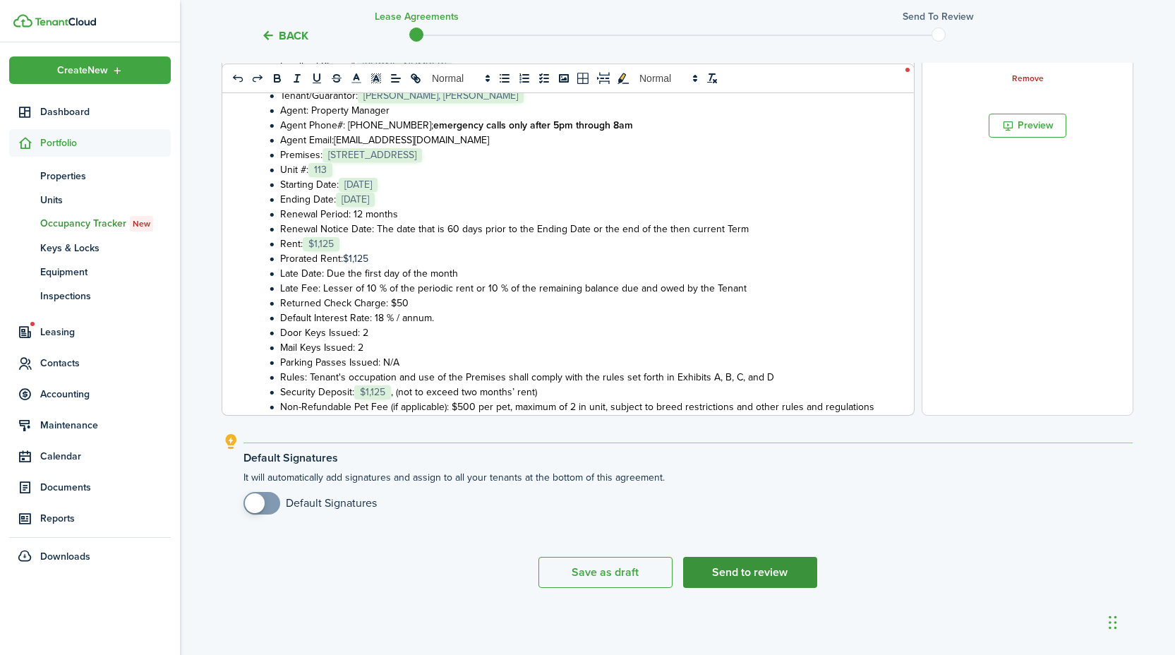
click at [736, 563] on button "Send to review" at bounding box center [750, 572] width 134 height 31
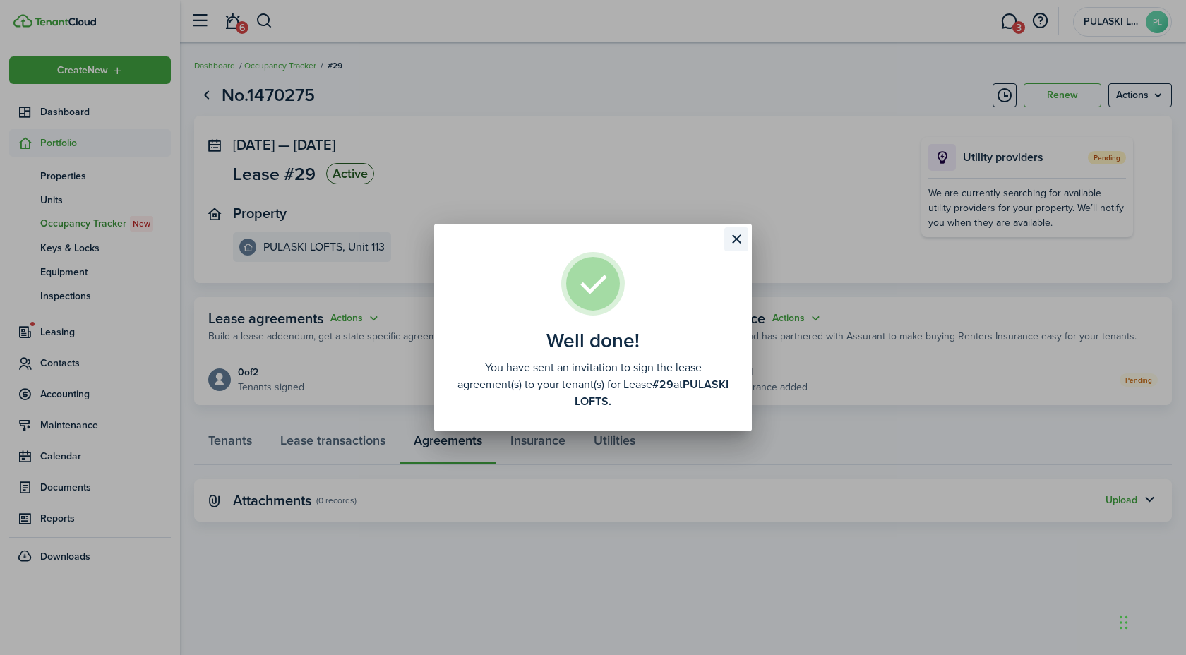
click at [740, 236] on button "Close modal" at bounding box center [736, 239] width 24 height 24
